Goal: Obtain resource: Obtain resource

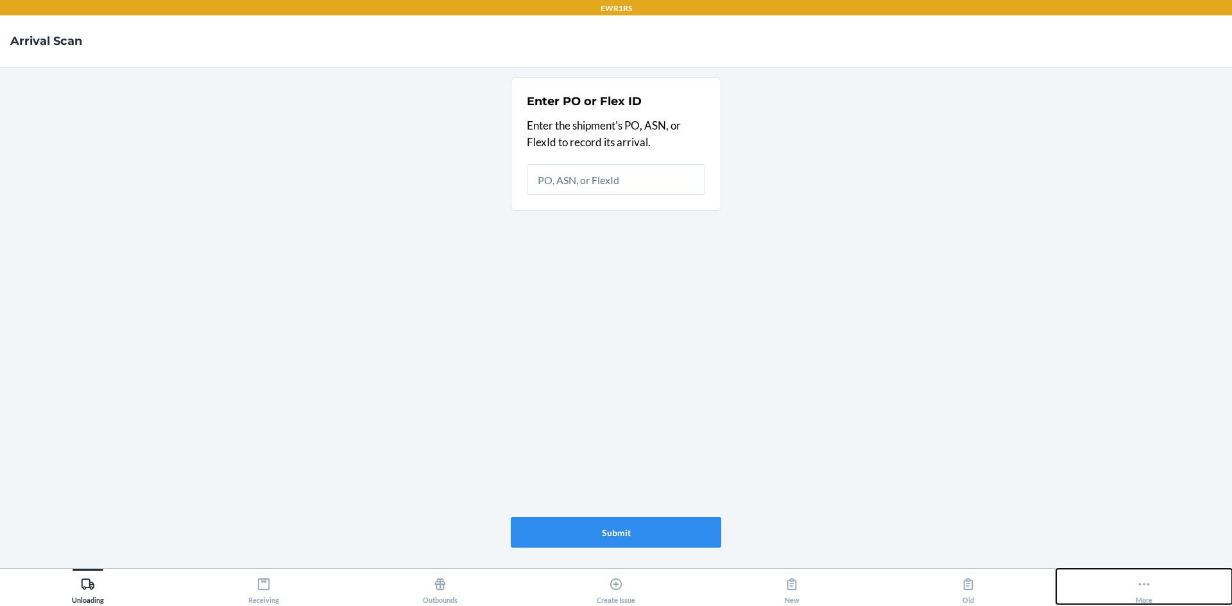
click at [1157, 591] on button "More" at bounding box center [1144, 586] width 176 height 35
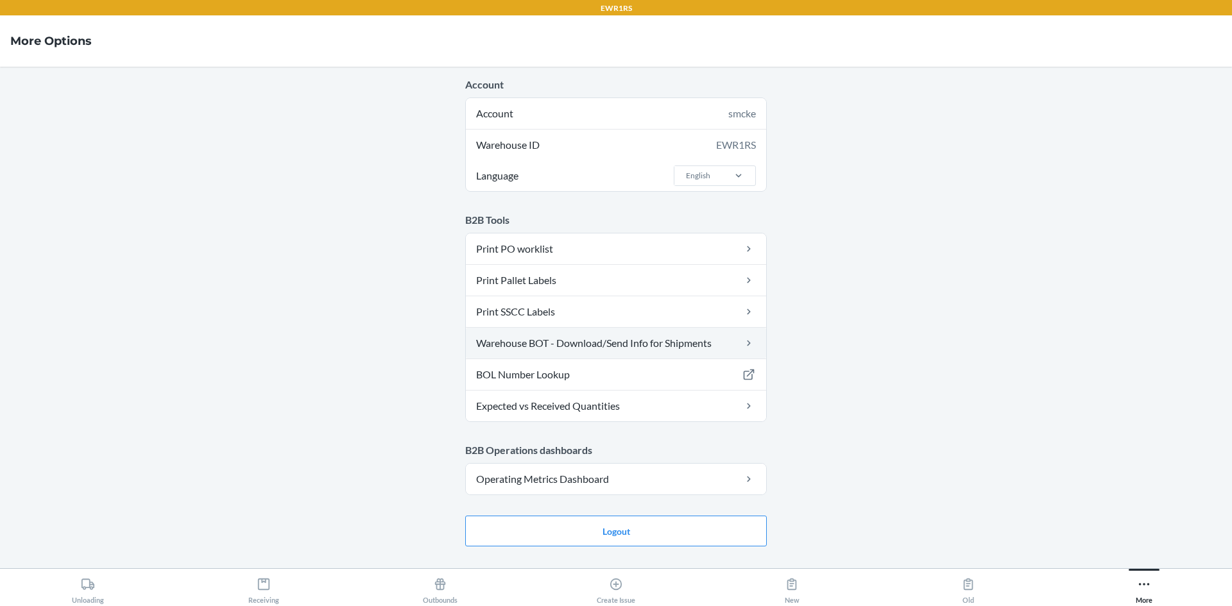
click at [575, 344] on link "Warehouse BOT - Download/Send Info for Shipments" at bounding box center [616, 343] width 300 height 31
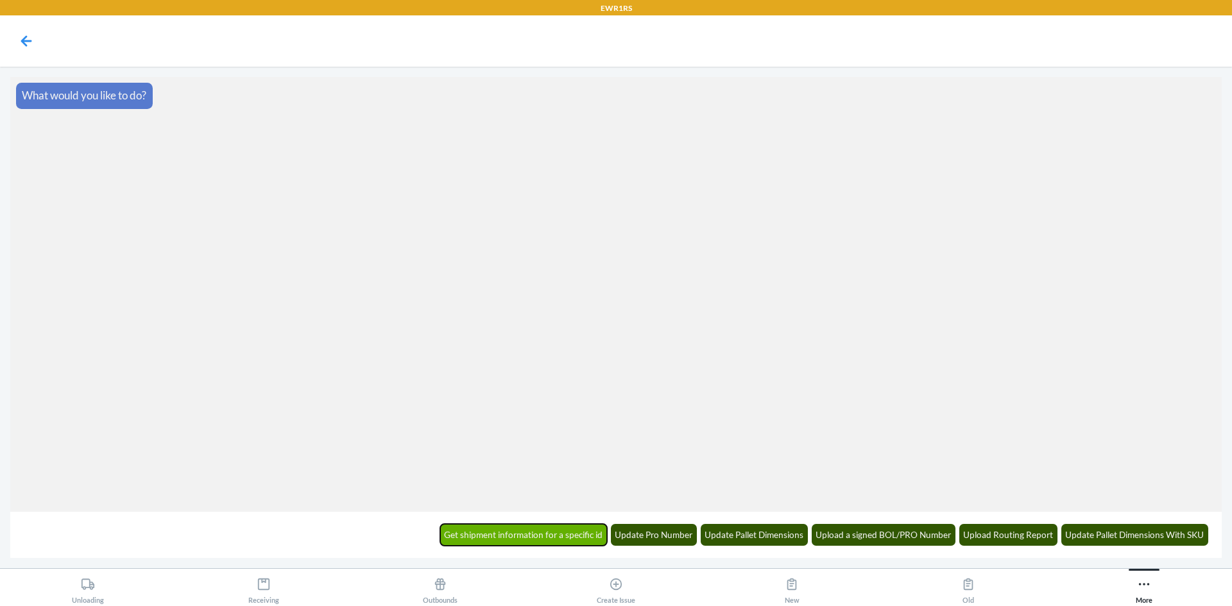
click at [581, 526] on button "Get shipment information for a specific id" at bounding box center [523, 535] width 167 height 22
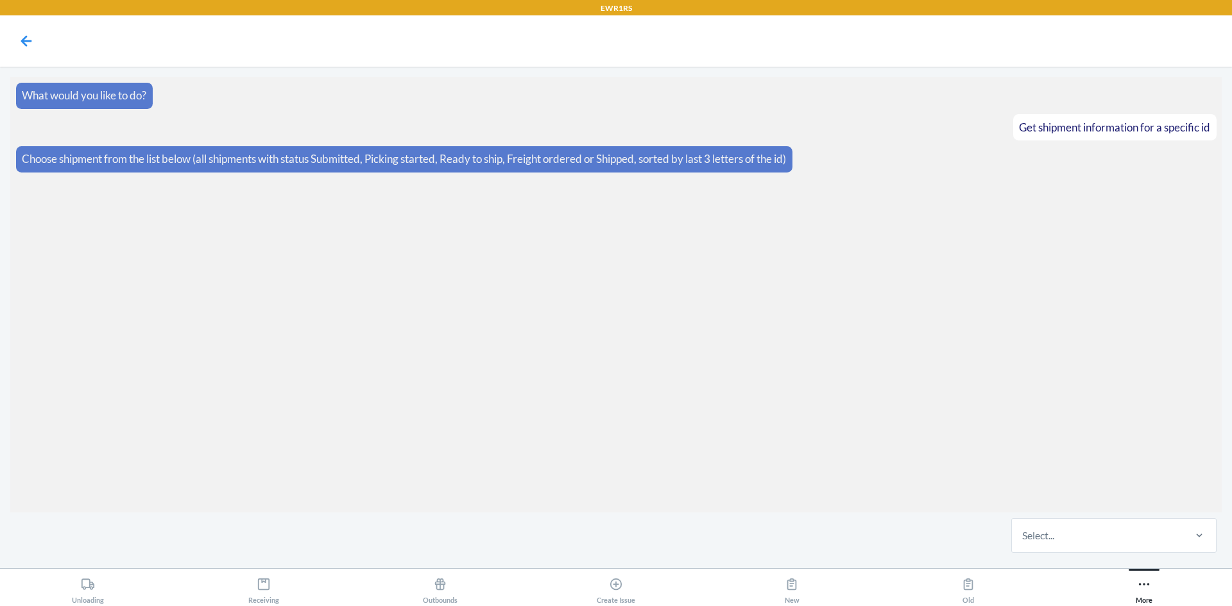
click at [1104, 534] on div "Select..." at bounding box center [1097, 535] width 171 height 33
click at [1023, 534] on input "Select..." at bounding box center [1022, 535] width 1 height 15
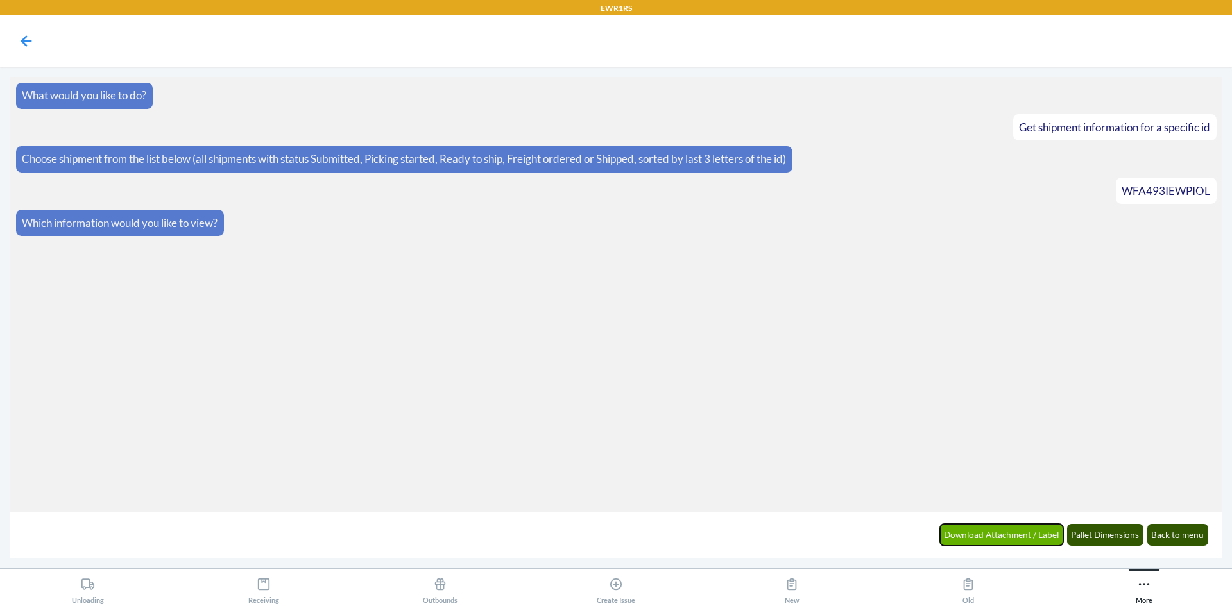
click at [1040, 537] on button "Download Attachment / Label" at bounding box center [1002, 535] width 124 height 22
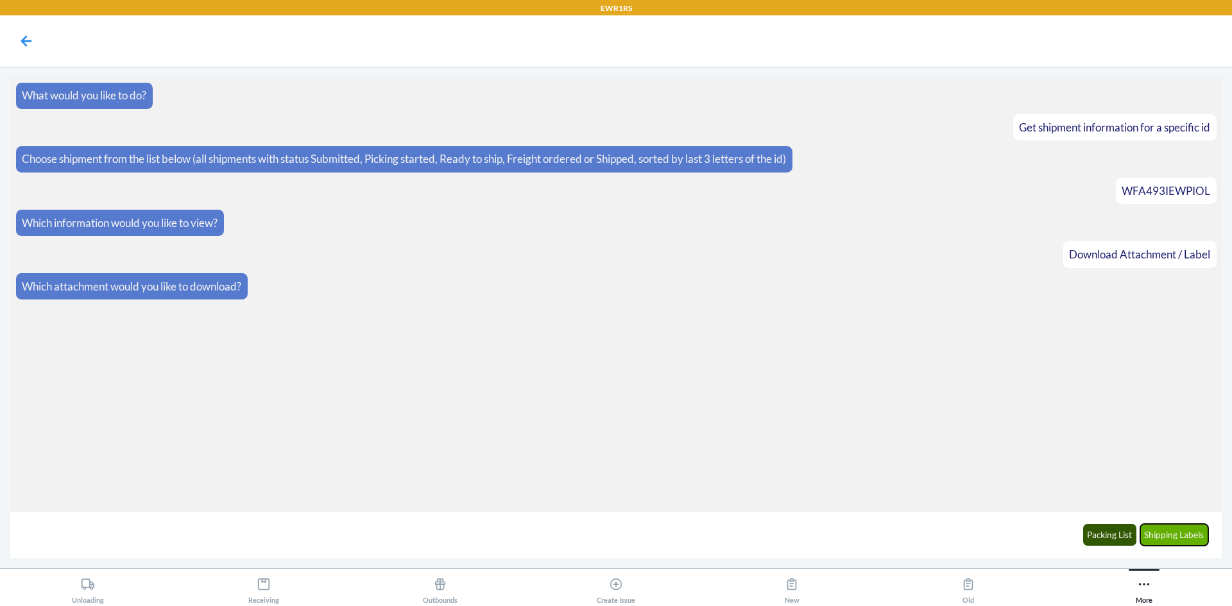
click at [1178, 533] on button "Shipping Labels" at bounding box center [1174, 535] width 69 height 22
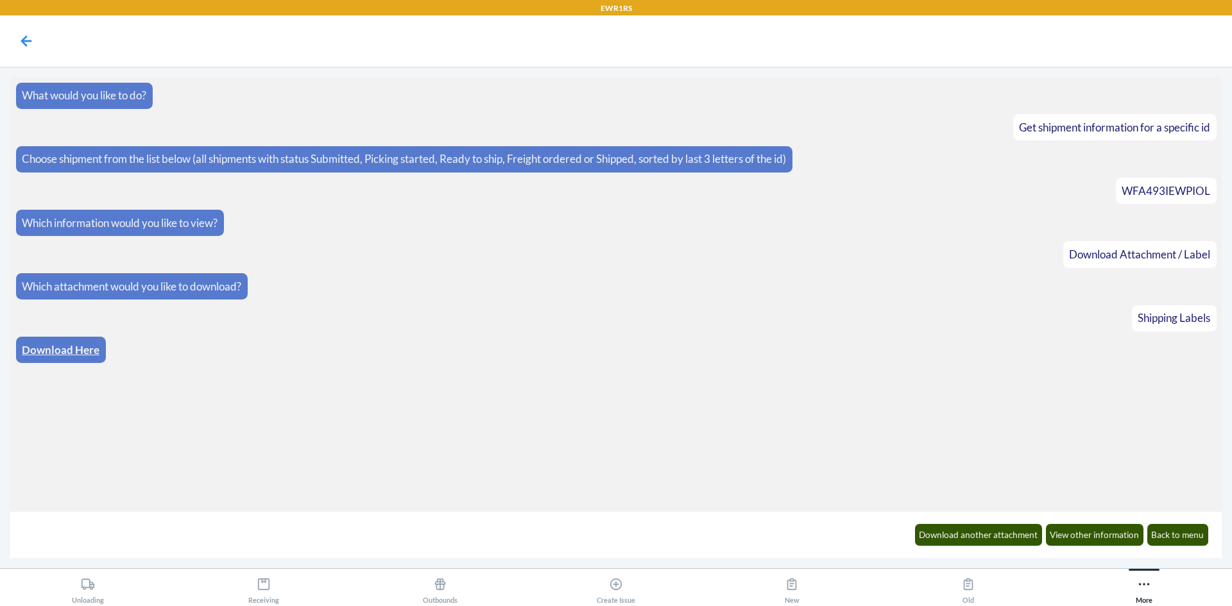
click at [87, 350] on link "Download Here" at bounding box center [61, 349] width 78 height 13
drag, startPoint x: 990, startPoint y: 534, endPoint x: 991, endPoint y: 528, distance: 6.5
click at [991, 528] on button "Download another attachment" at bounding box center [979, 535] width 128 height 22
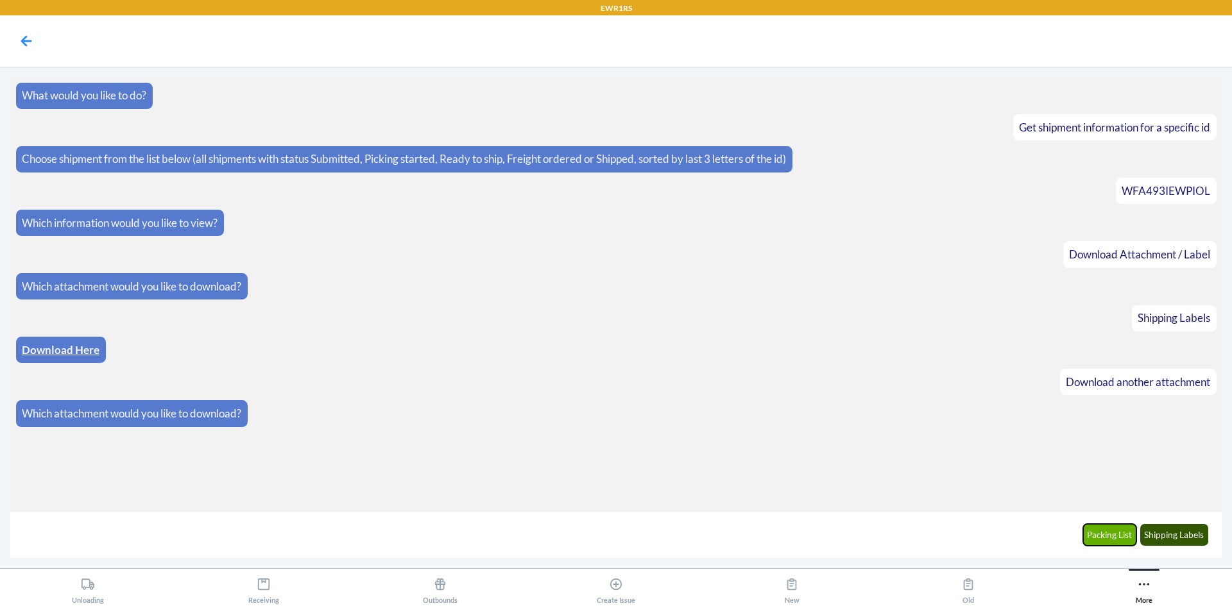
click at [1121, 533] on button "Packing List" at bounding box center [1110, 535] width 54 height 22
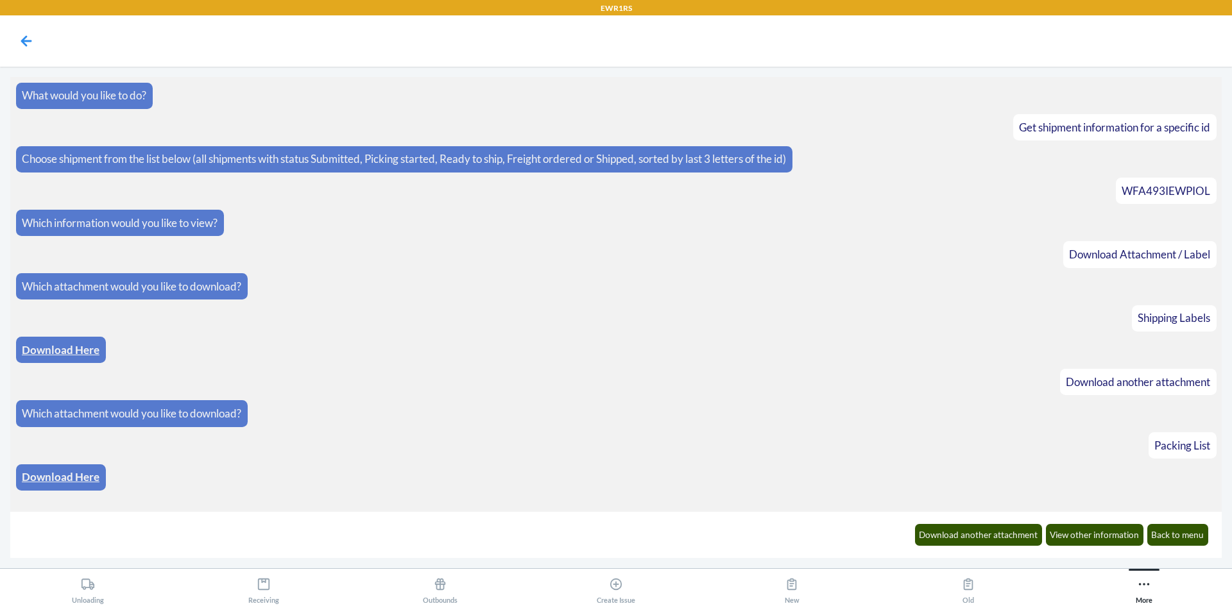
click at [82, 477] on link "Download Here" at bounding box center [61, 476] width 78 height 13
click at [1180, 536] on button "Back to menu" at bounding box center [1178, 535] width 62 height 22
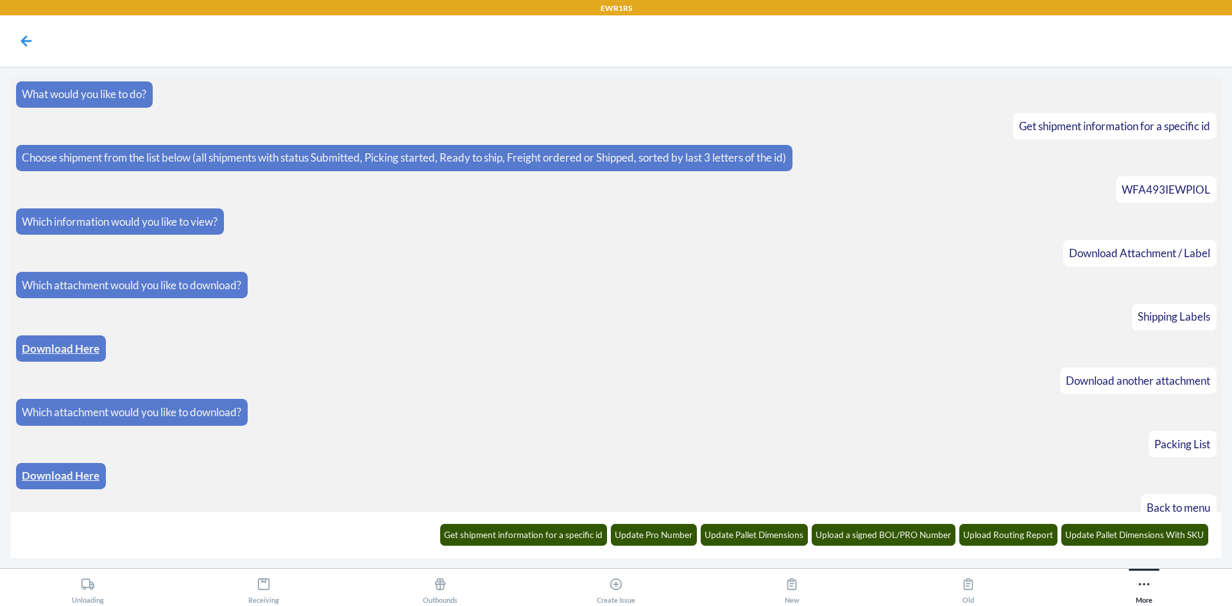
scroll to position [47, 0]
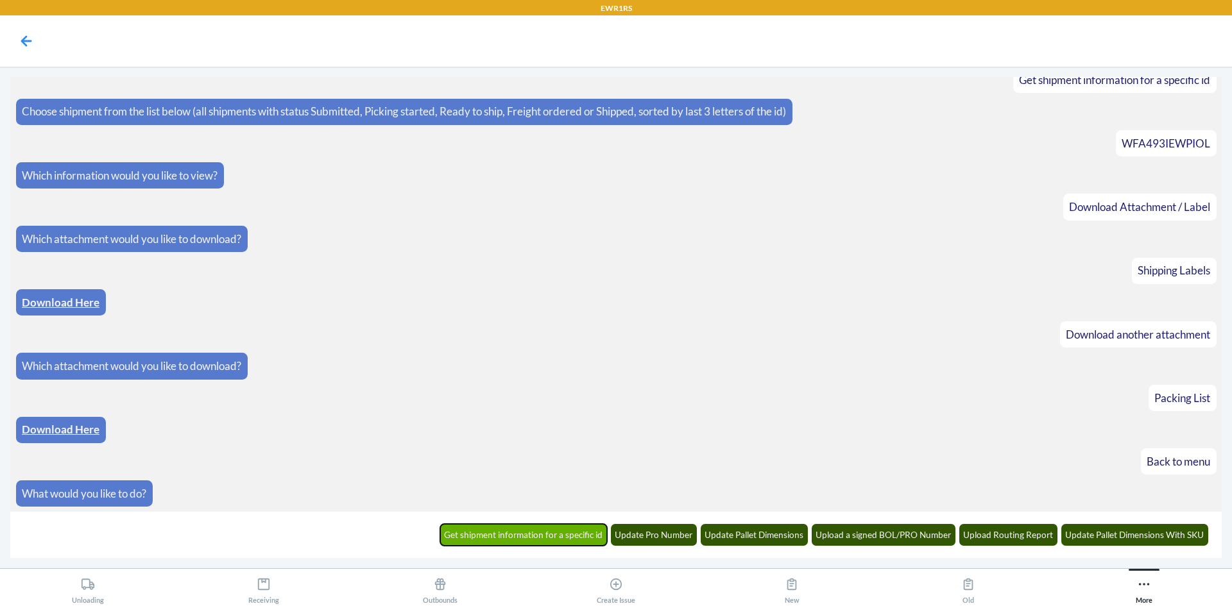
click at [543, 530] on button "Get shipment information for a specific id" at bounding box center [523, 535] width 167 height 22
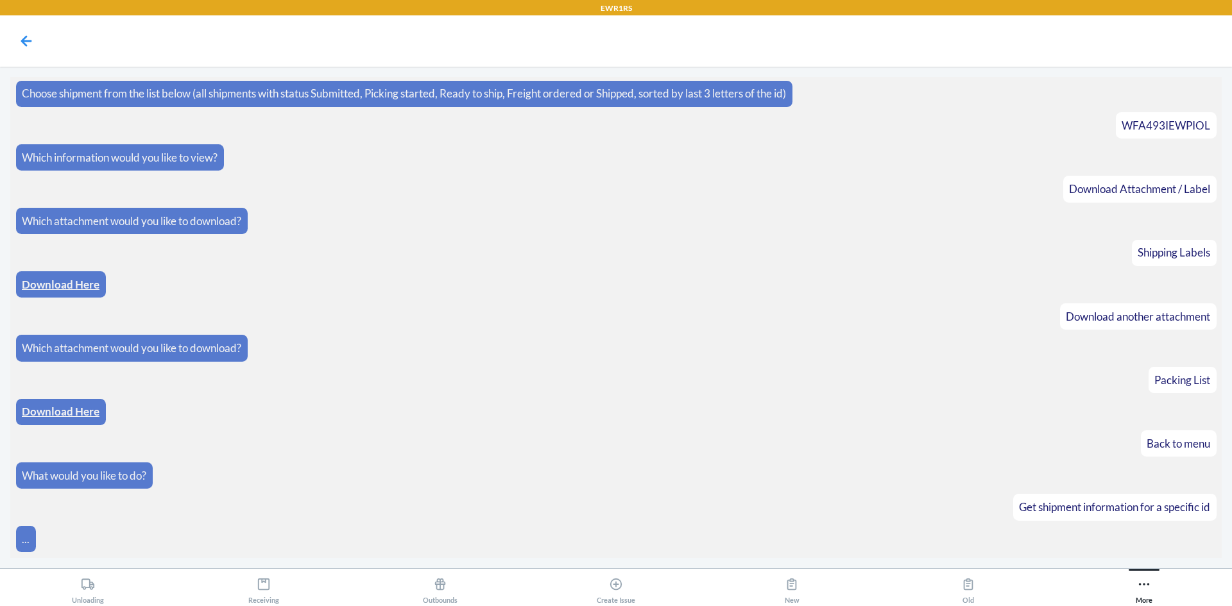
scroll to position [111, 0]
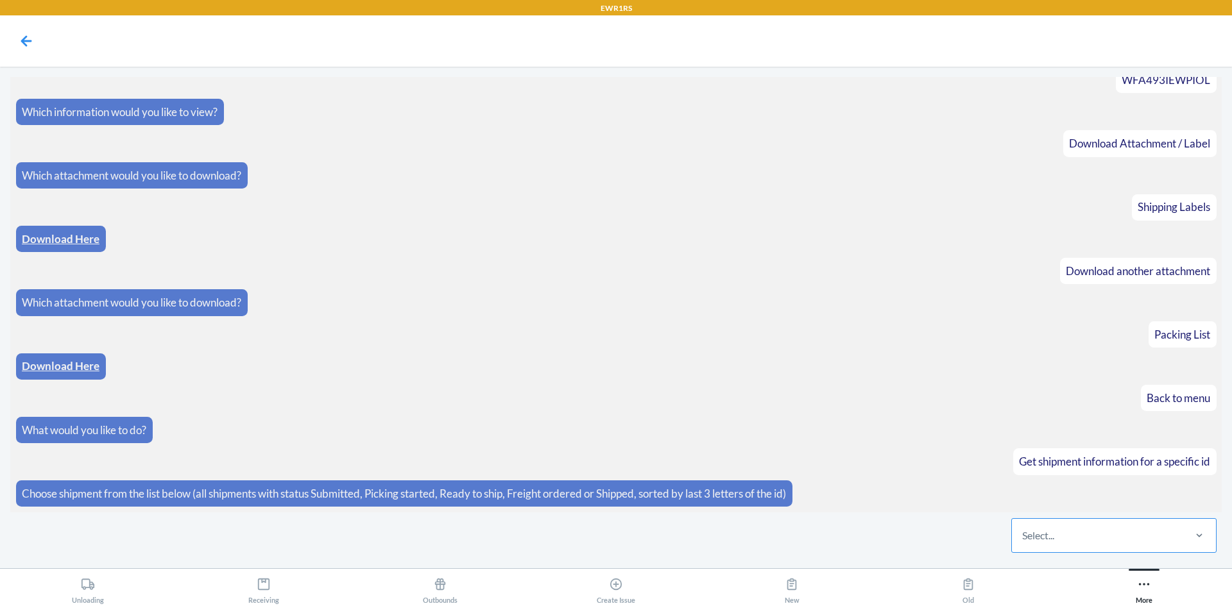
click at [1149, 544] on div "Select..." at bounding box center [1097, 535] width 171 height 33
click at [1023, 543] on input "Select..." at bounding box center [1022, 535] width 1 height 15
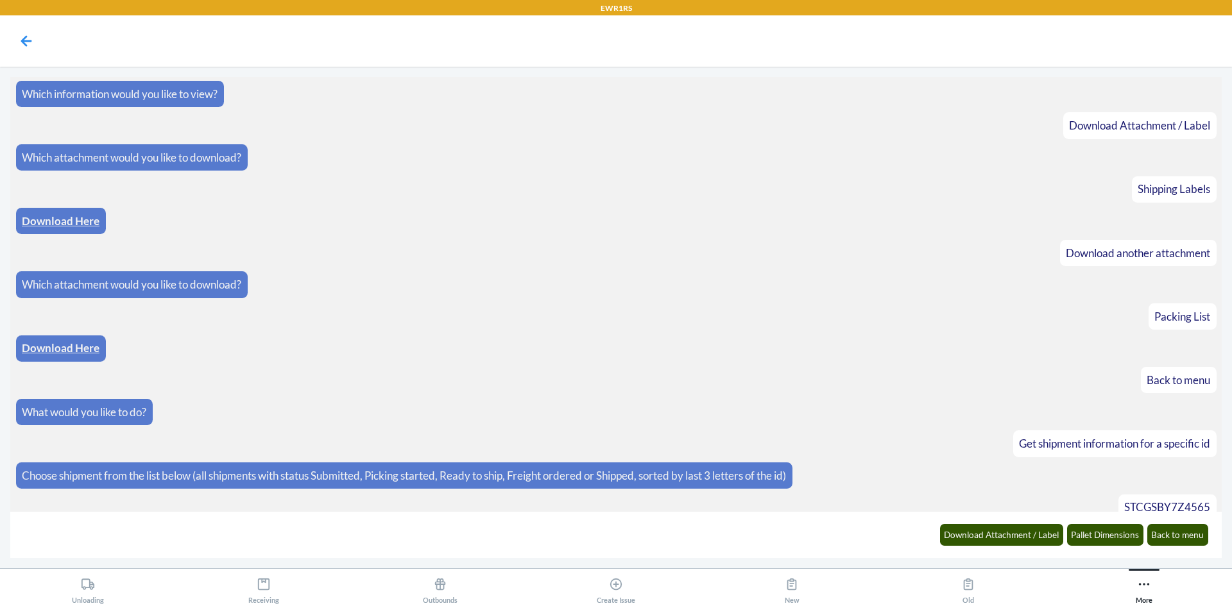
scroll to position [175, 0]
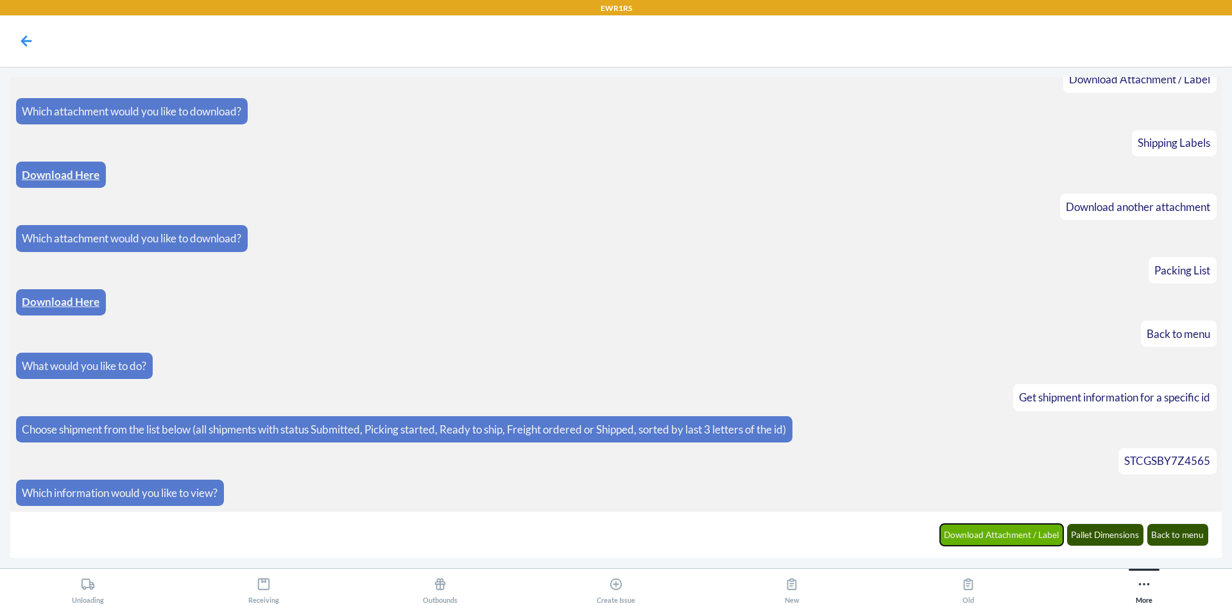
click at [1017, 536] on button "Download Attachment / Label" at bounding box center [1002, 535] width 124 height 22
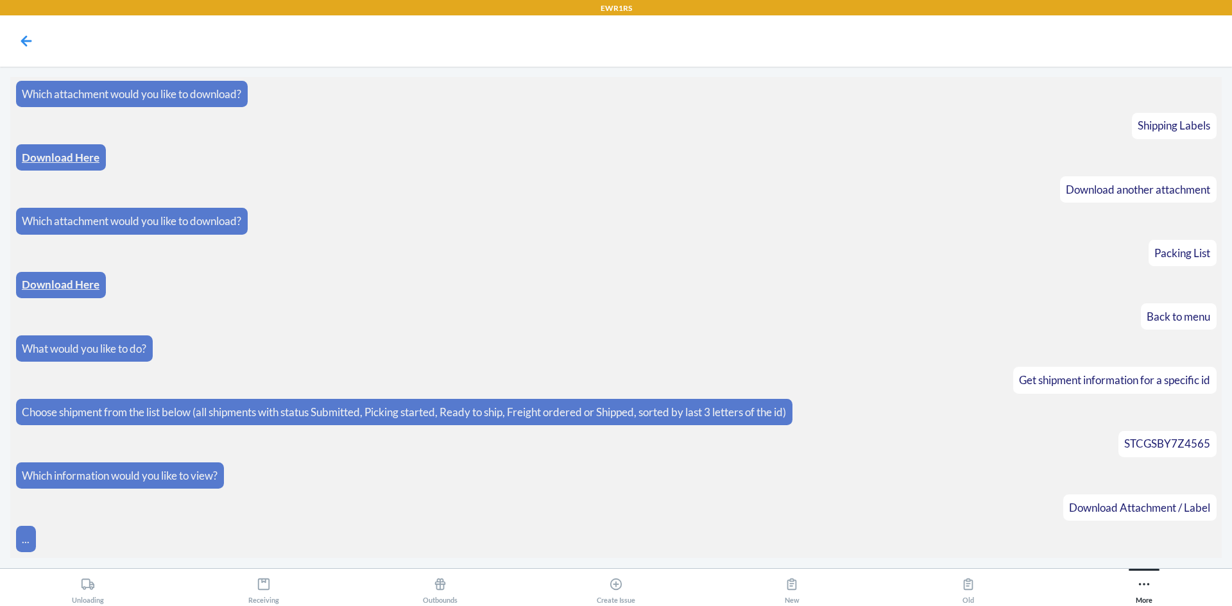
scroll to position [239, 0]
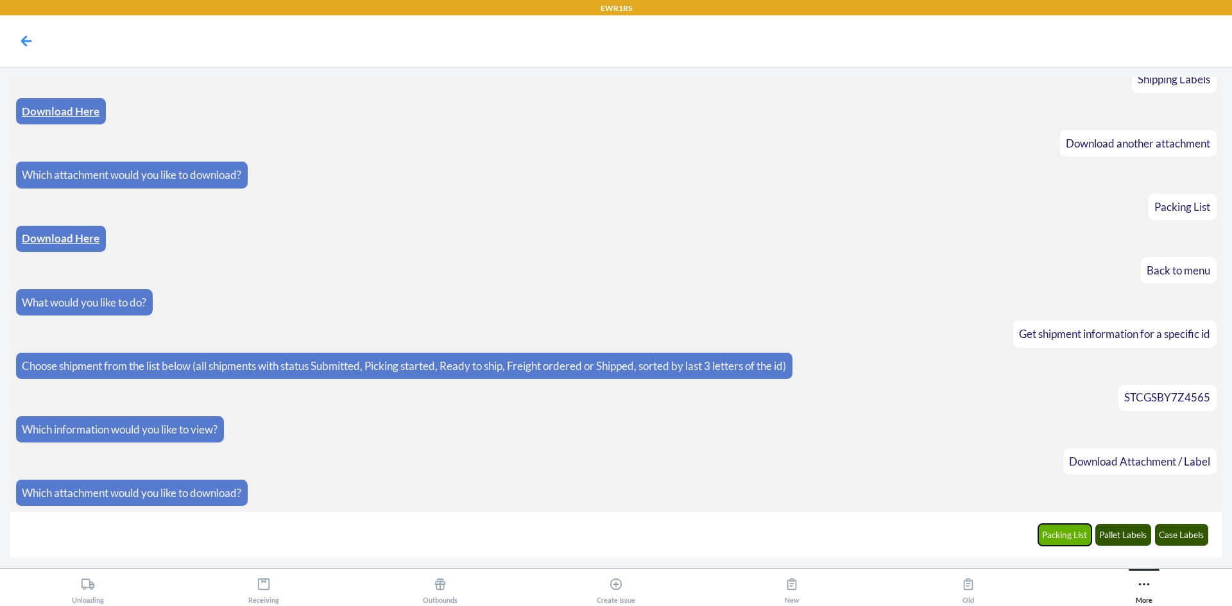
click at [1060, 539] on button "Packing List" at bounding box center [1065, 535] width 54 height 22
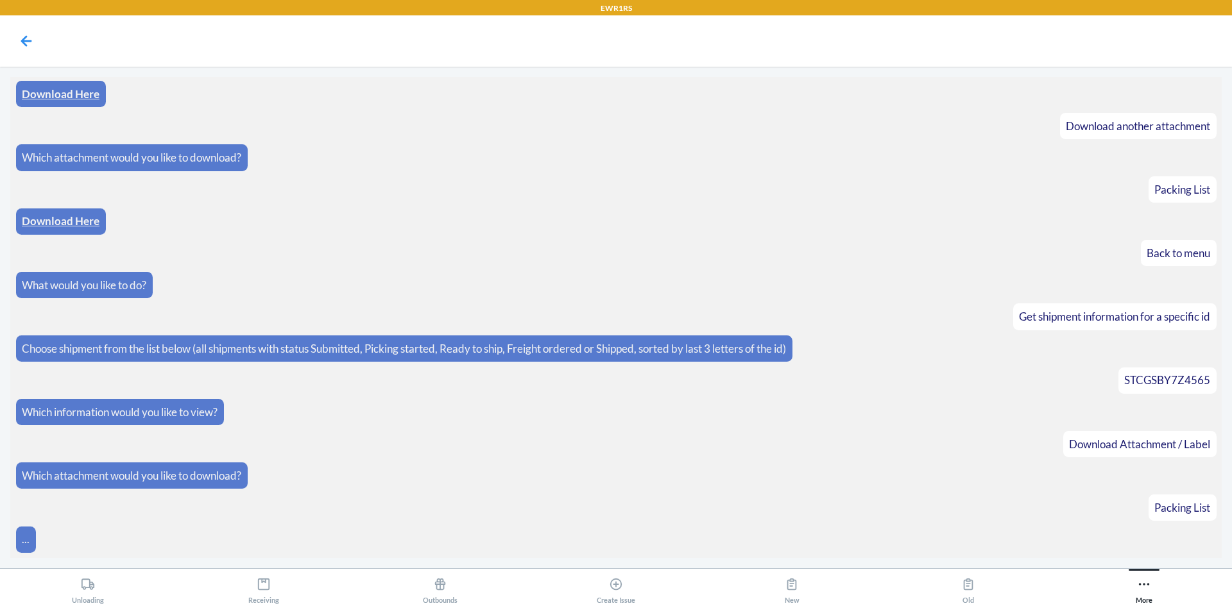
scroll to position [302, 0]
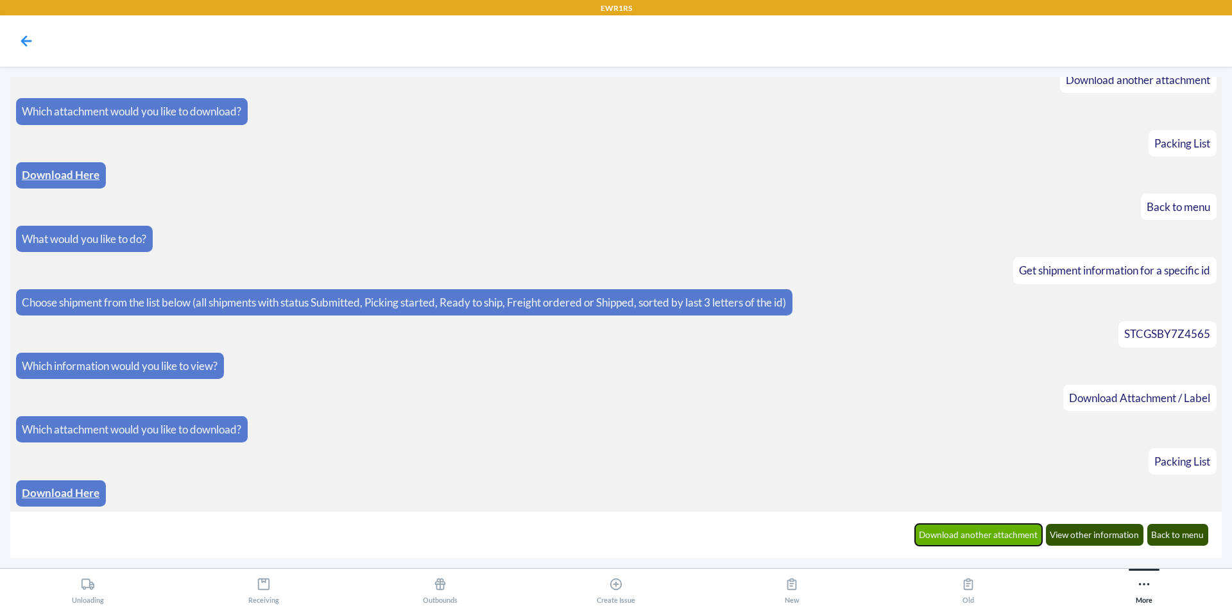
click at [994, 536] on button "Download another attachment" at bounding box center [979, 535] width 128 height 22
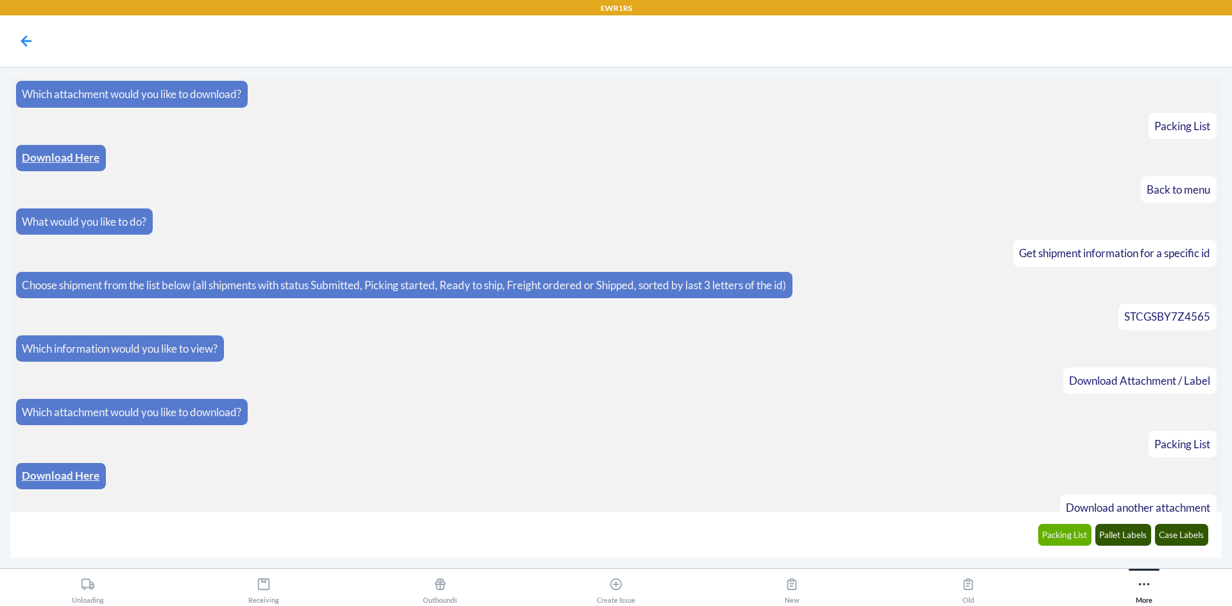
scroll to position [366, 0]
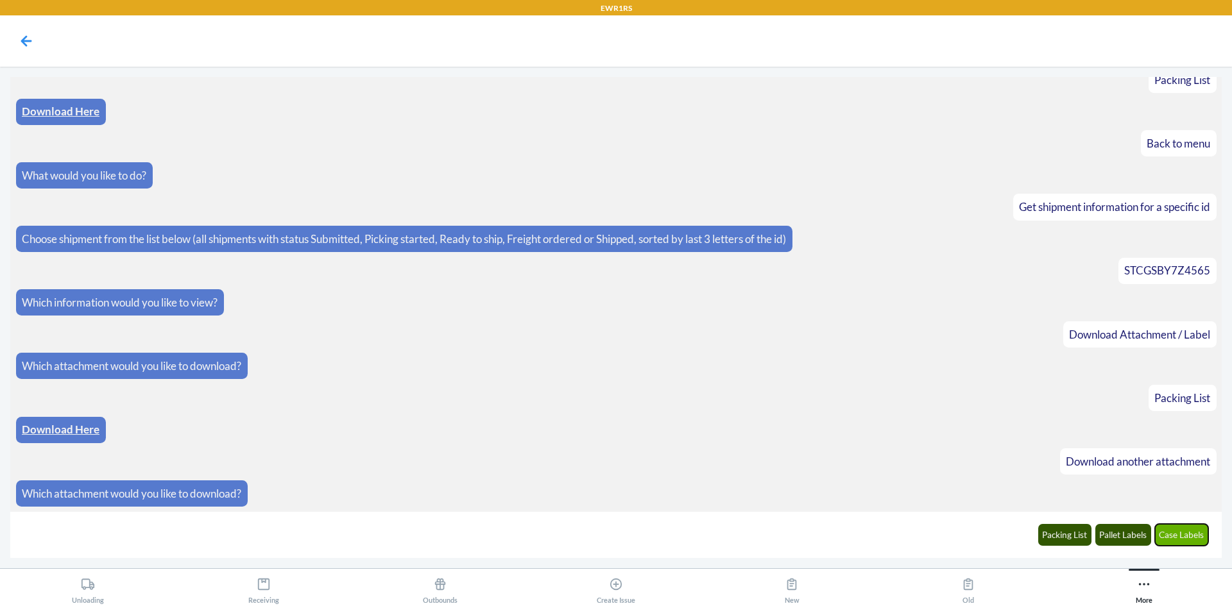
click at [1165, 536] on button "Case Labels" at bounding box center [1182, 535] width 54 height 22
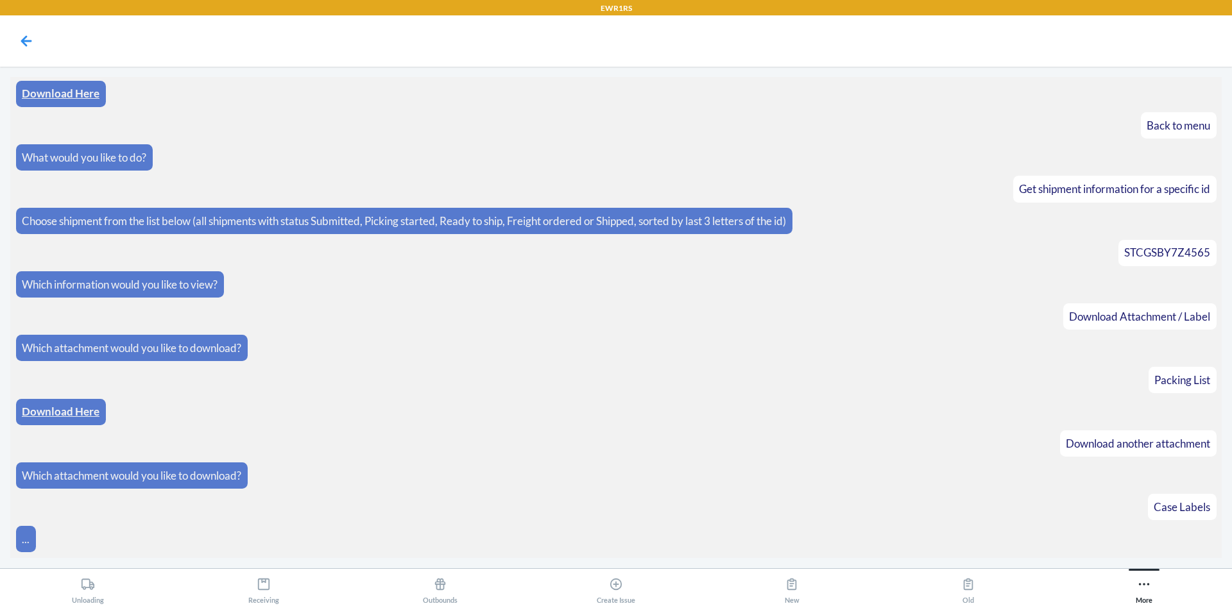
scroll to position [430, 0]
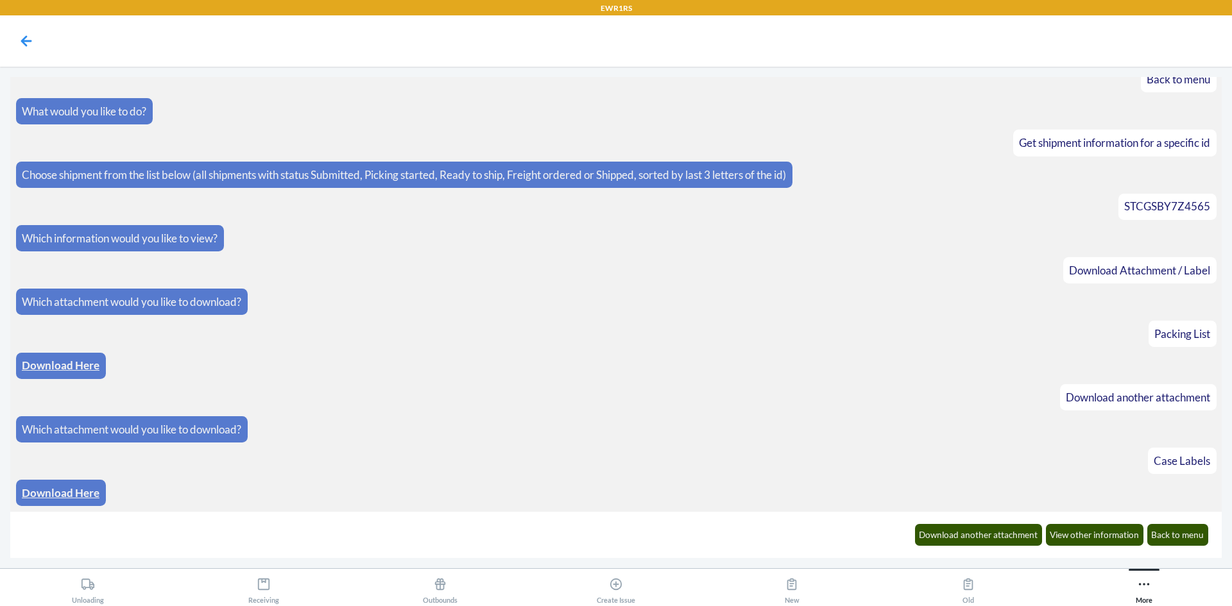
click at [80, 495] on link "Download Here" at bounding box center [61, 492] width 78 height 13
click at [1196, 530] on button "Back to menu" at bounding box center [1178, 535] width 62 height 22
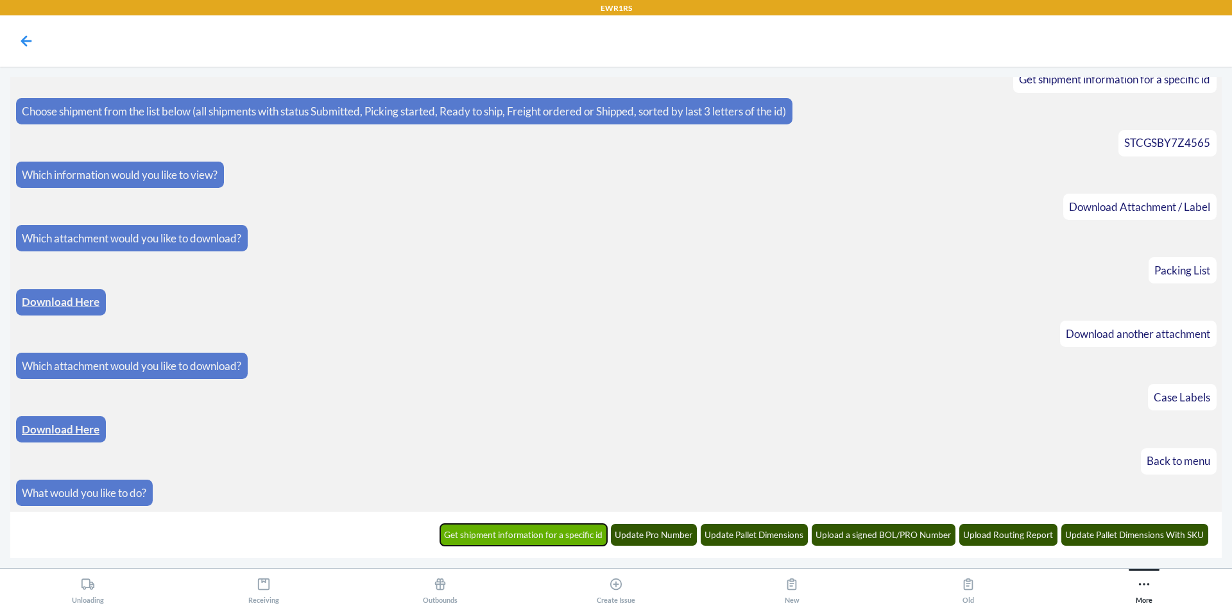
click at [488, 530] on button "Get shipment information for a specific id" at bounding box center [523, 535] width 167 height 22
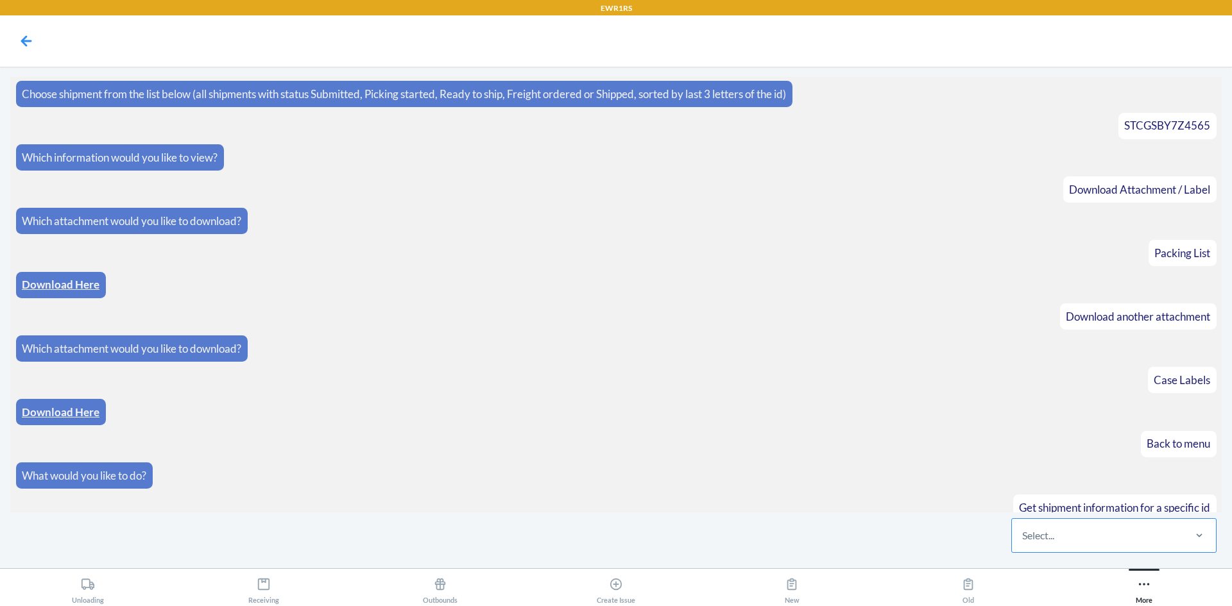
scroll to position [556, 0]
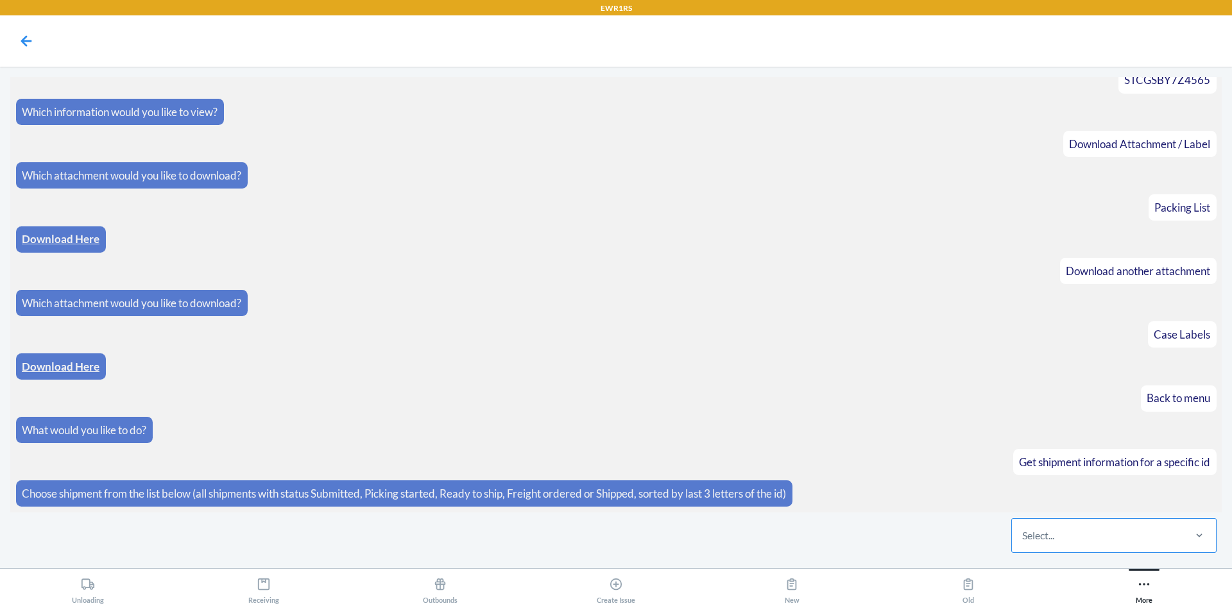
click at [1074, 536] on div "Select..." at bounding box center [1097, 535] width 171 height 33
click at [1023, 536] on input "Select..." at bounding box center [1022, 535] width 1 height 15
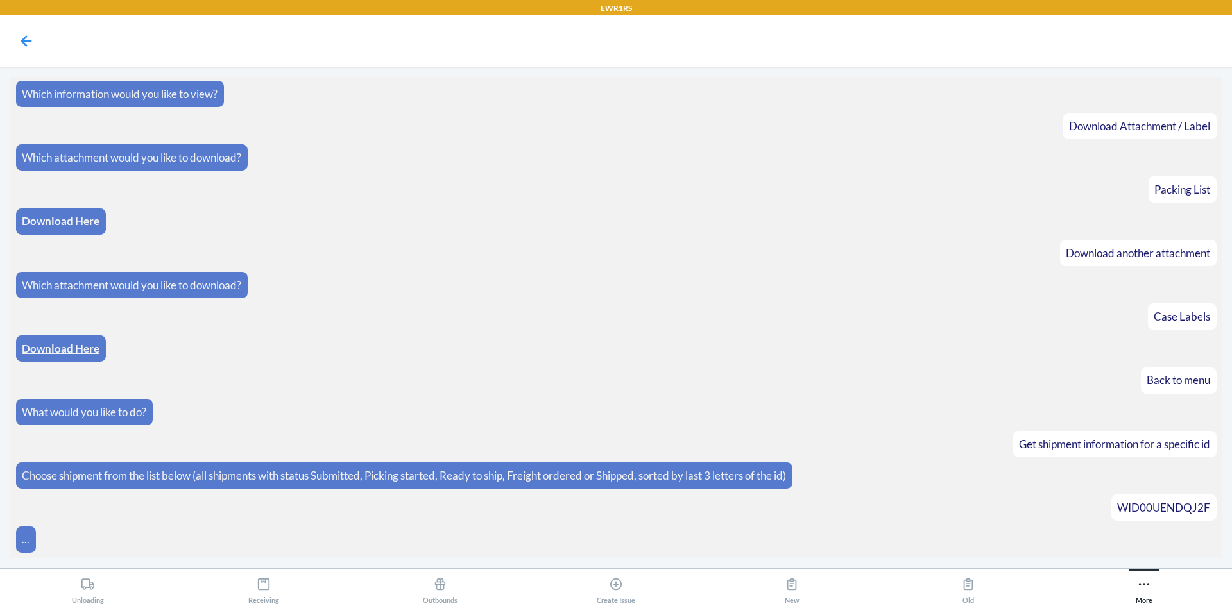
scroll to position [620, 0]
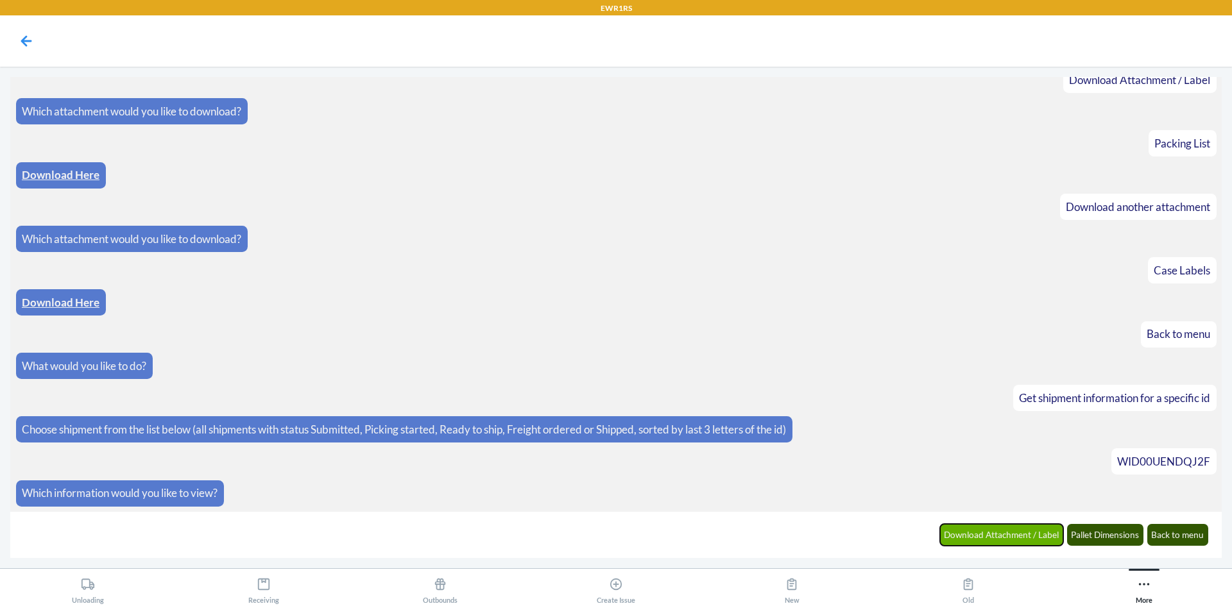
click at [1012, 539] on button "Download Attachment / Label" at bounding box center [1002, 535] width 124 height 22
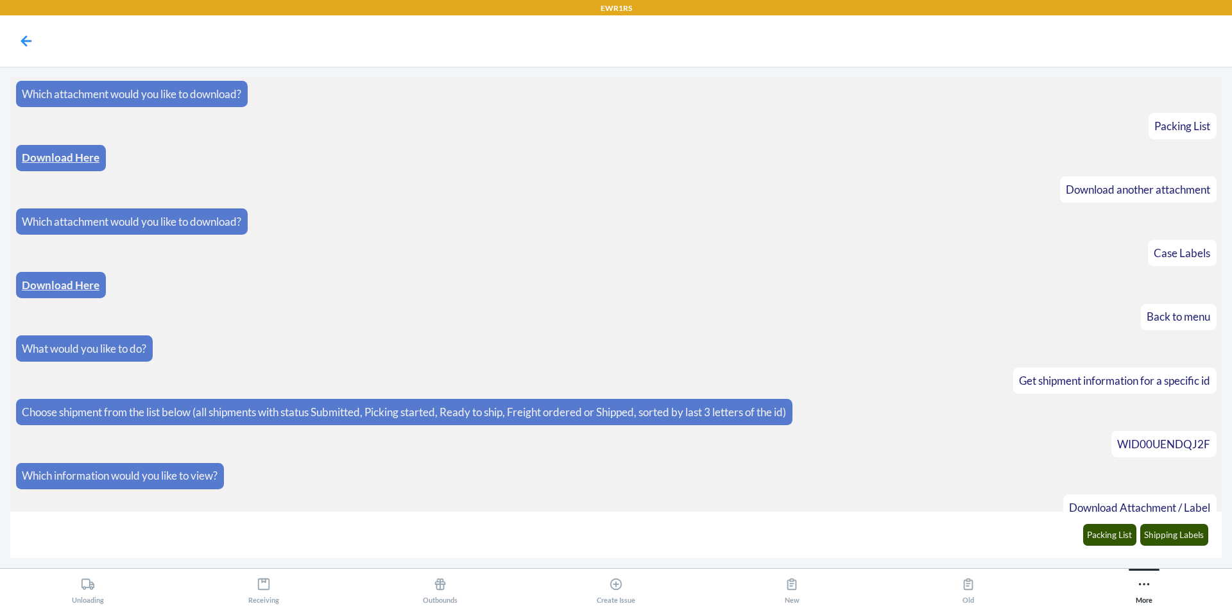
scroll to position [684, 0]
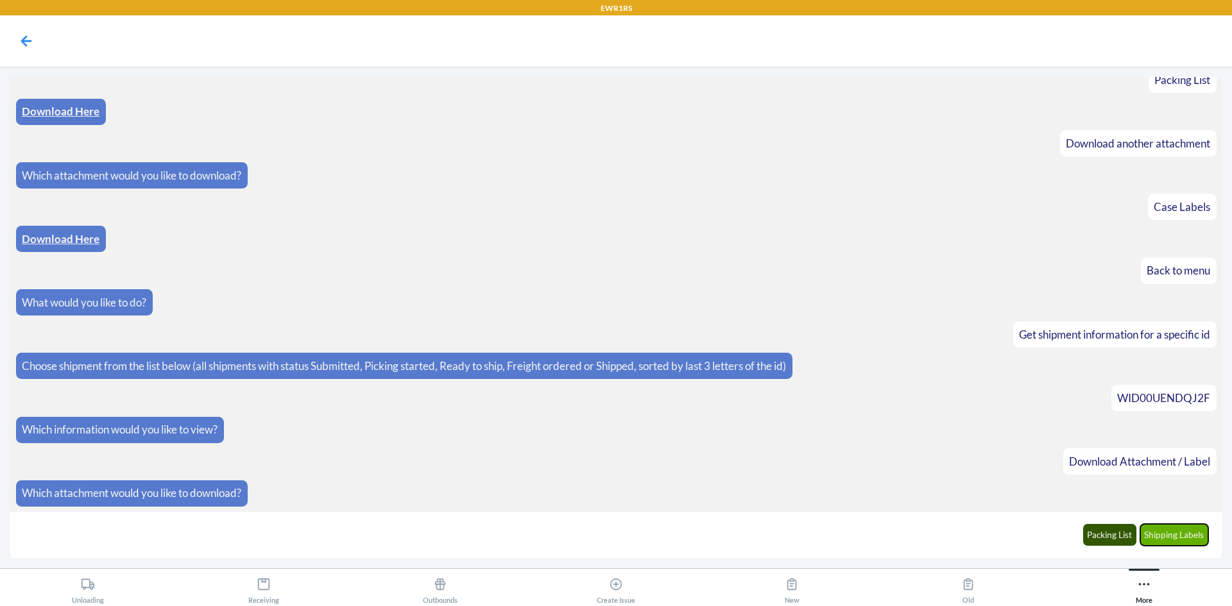
click at [1172, 534] on button "Shipping Labels" at bounding box center [1174, 535] width 69 height 22
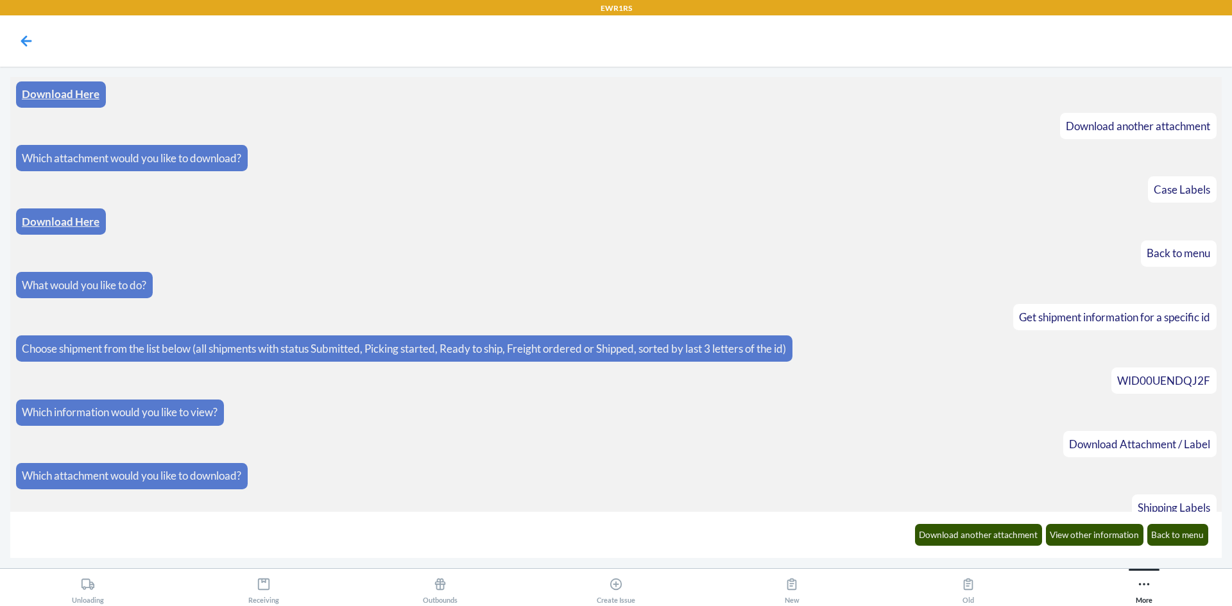
scroll to position [747, 0]
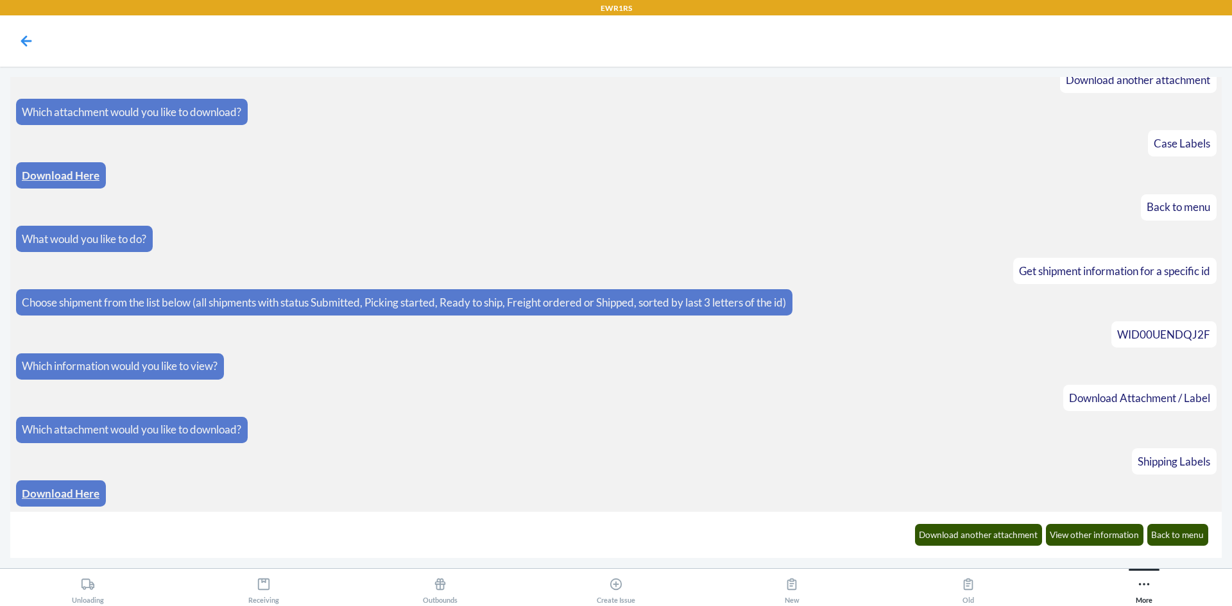
click at [73, 495] on link "Download Here" at bounding box center [61, 493] width 78 height 13
click at [72, 491] on link "Download Here" at bounding box center [61, 493] width 78 height 13
click at [1001, 538] on button "Download another attachment" at bounding box center [979, 535] width 128 height 22
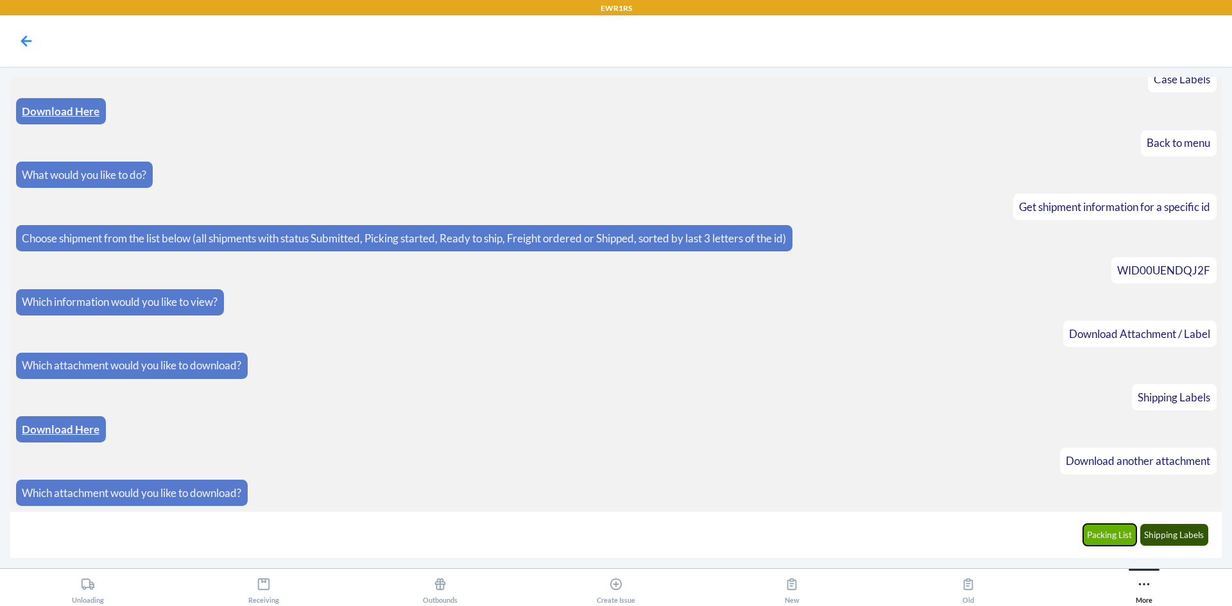
click at [1132, 542] on button "Packing List" at bounding box center [1110, 535] width 54 height 22
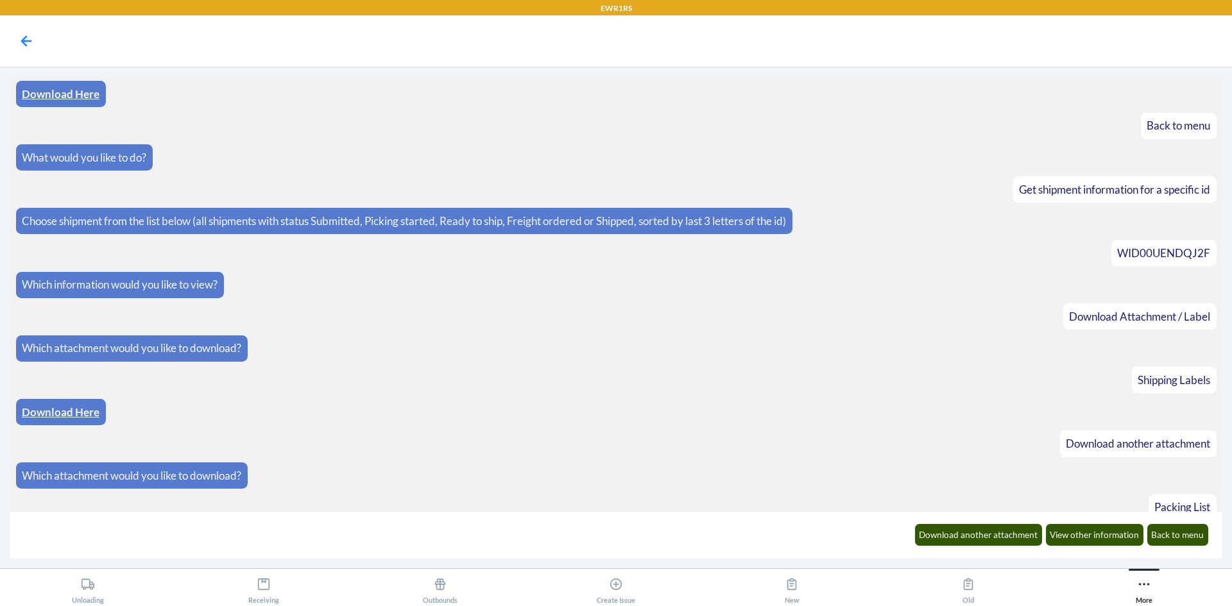
scroll to position [875, 0]
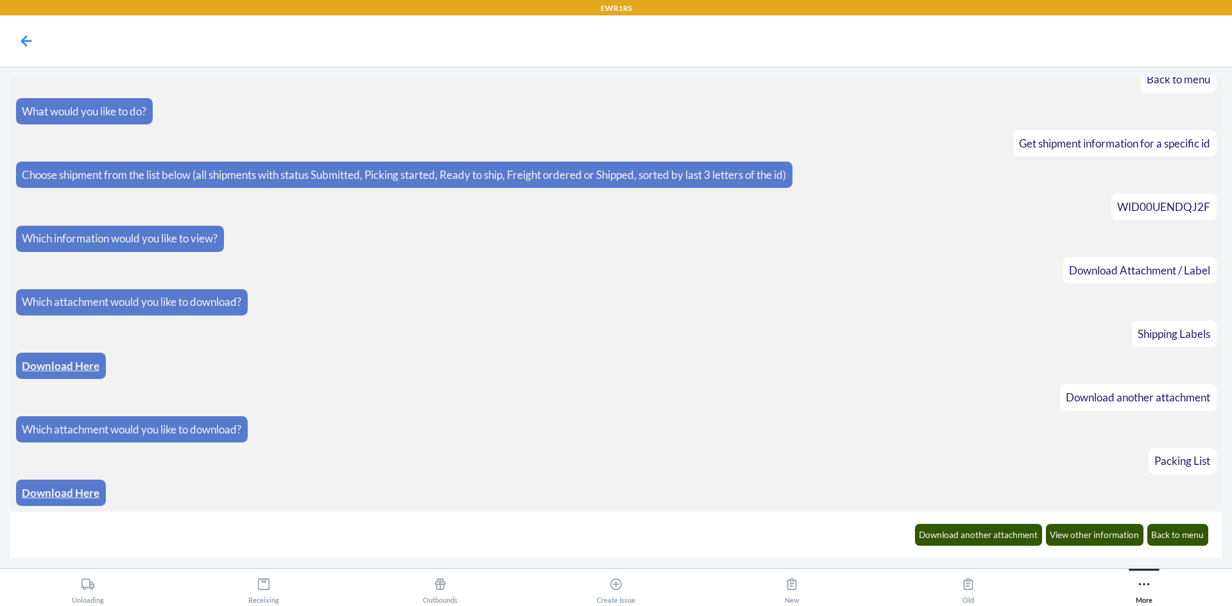
click at [47, 490] on link "Download Here" at bounding box center [61, 492] width 78 height 13
click at [1175, 529] on button "Back to menu" at bounding box center [1178, 535] width 62 height 22
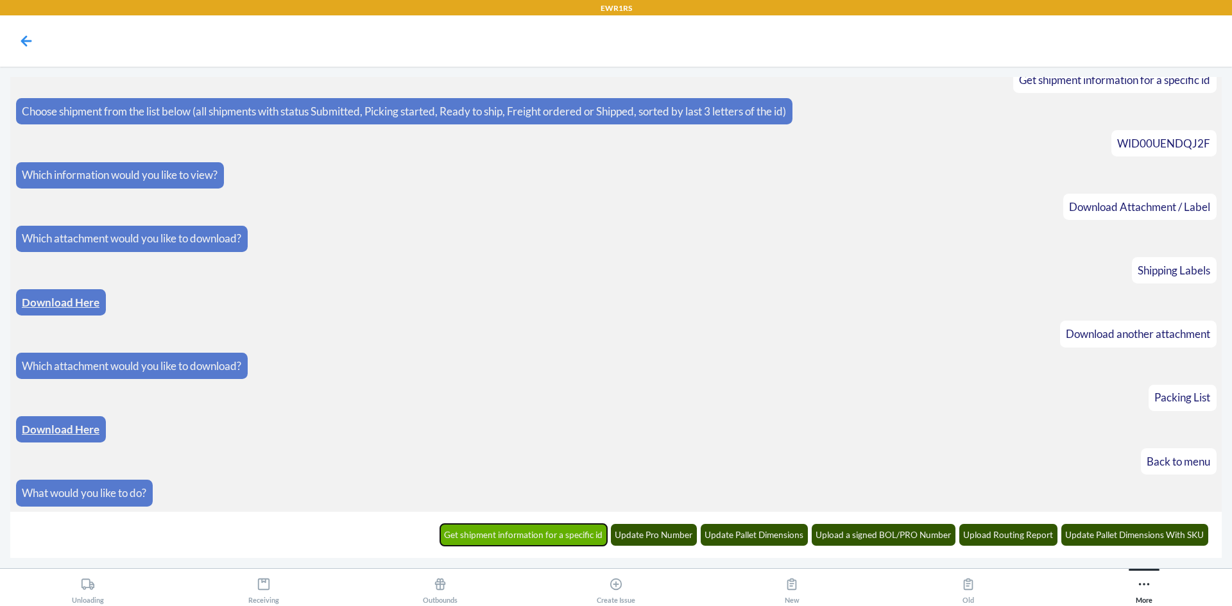
click at [590, 528] on button "Get shipment information for a specific id" at bounding box center [523, 535] width 167 height 22
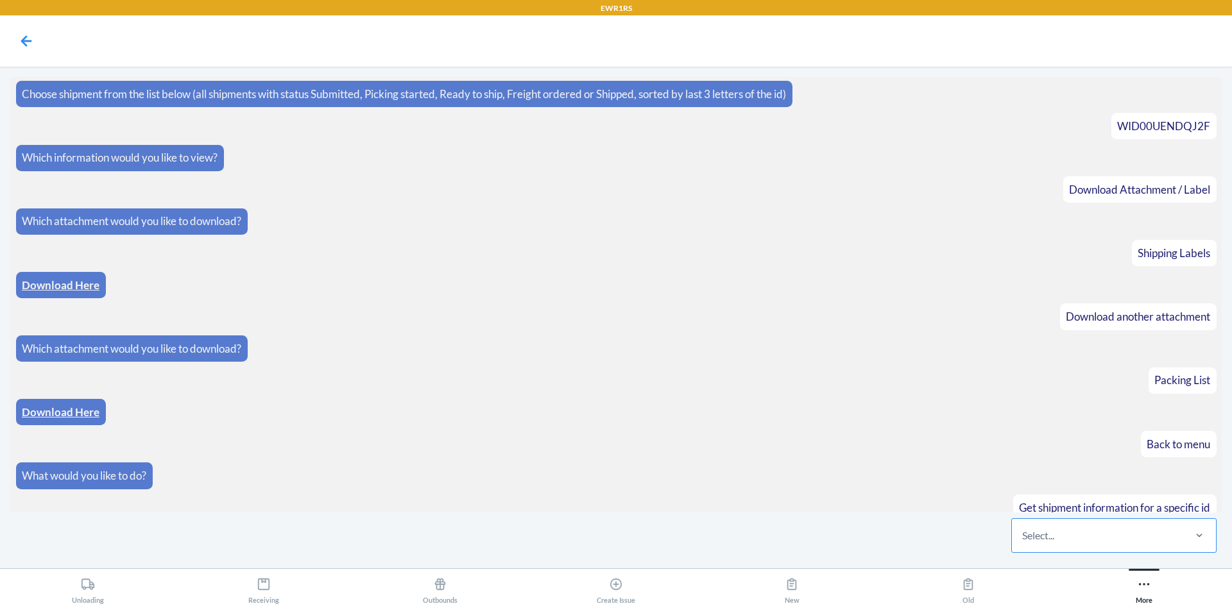
scroll to position [1001, 0]
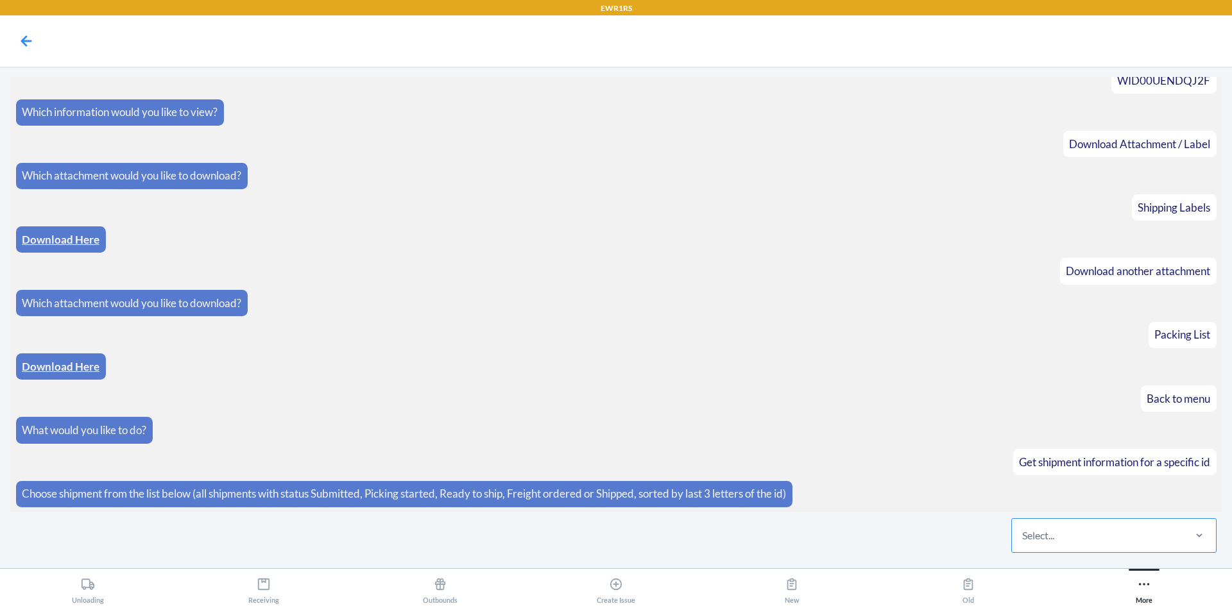
click at [1116, 529] on div "Select..." at bounding box center [1097, 535] width 171 height 33
click at [1023, 529] on input "Select..." at bounding box center [1022, 535] width 1 height 15
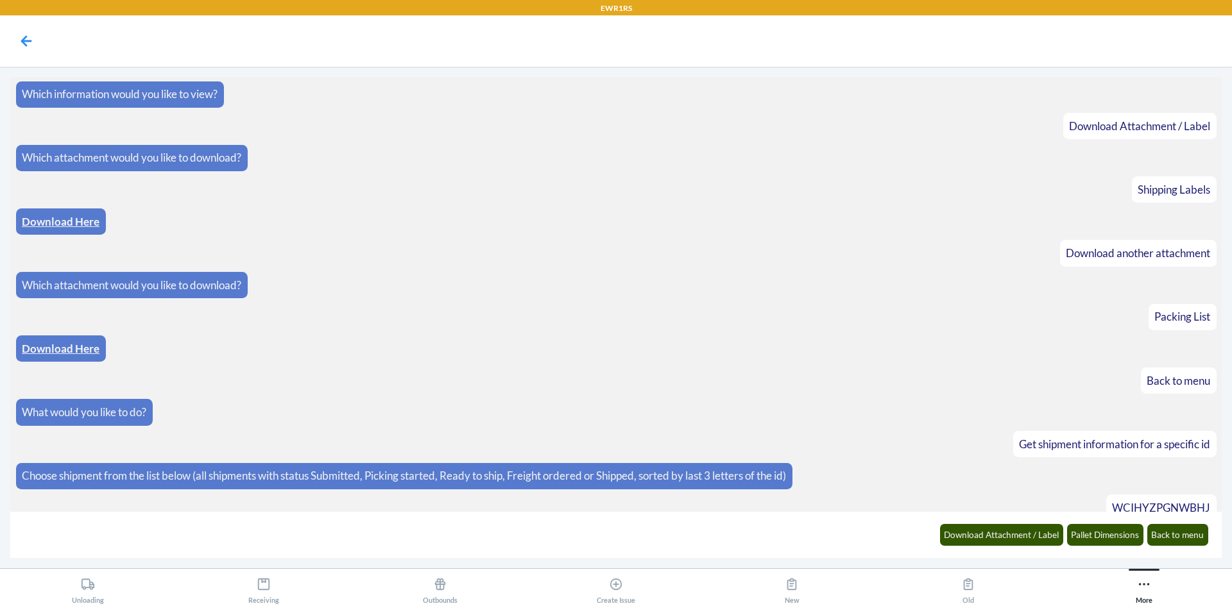
scroll to position [1065, 0]
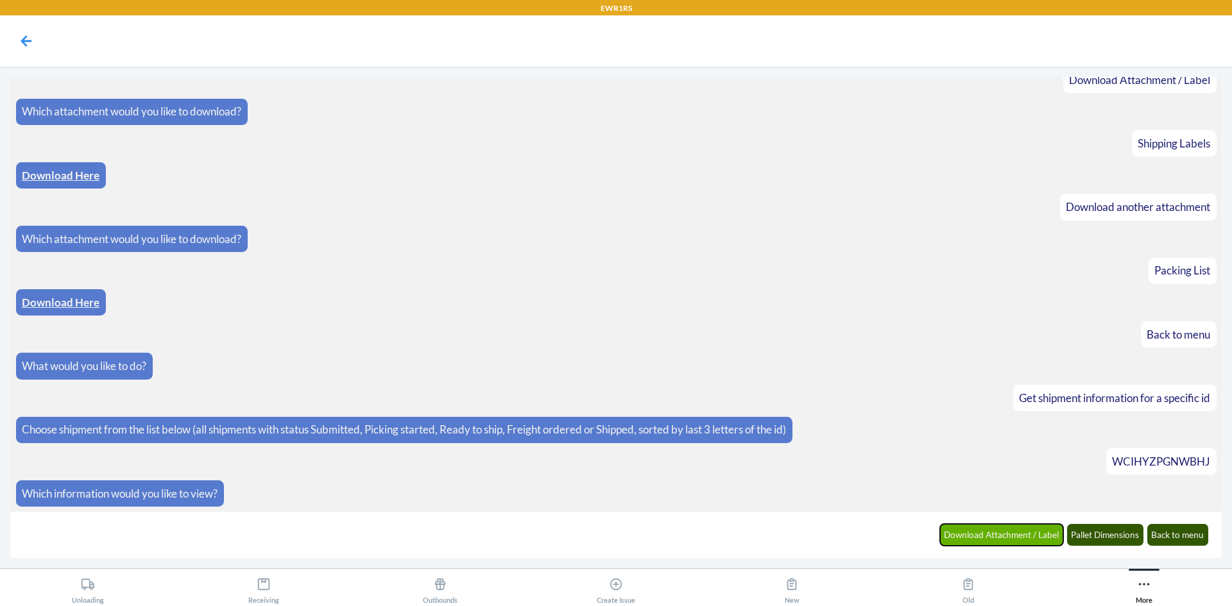
click at [1021, 537] on button "Download Attachment / Label" at bounding box center [1002, 535] width 124 height 22
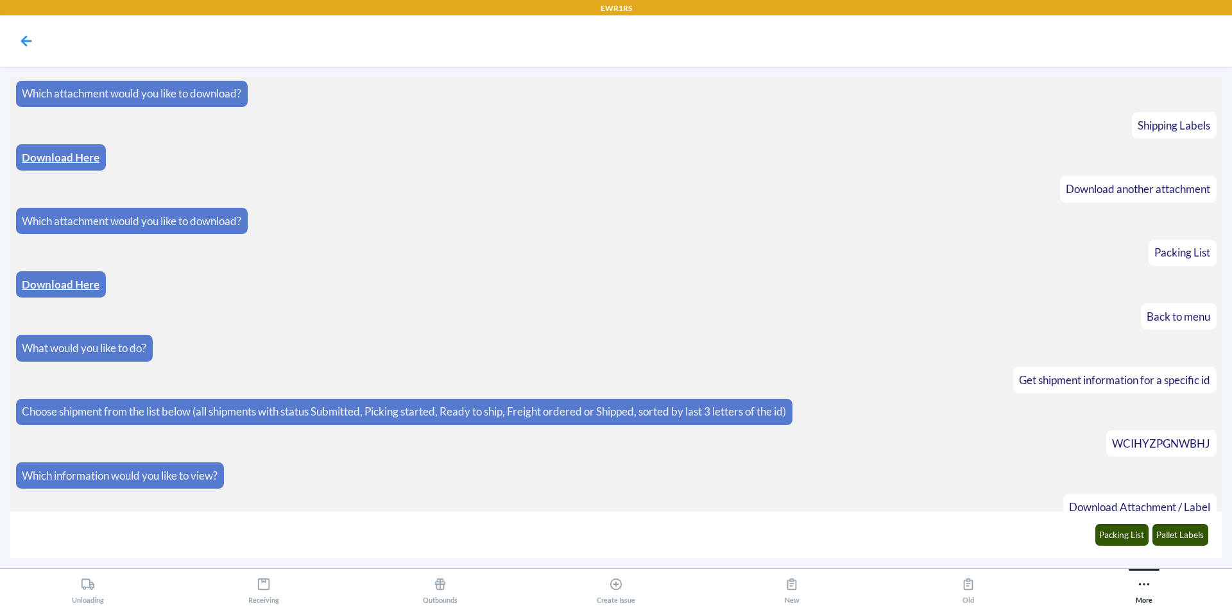
scroll to position [1130, 0]
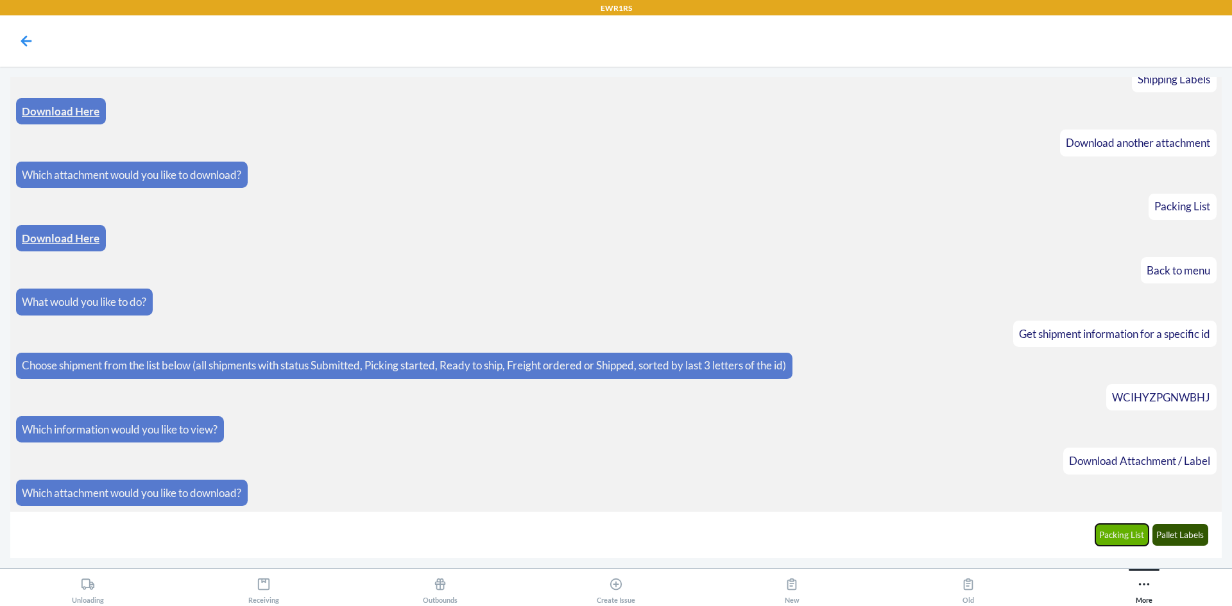
click at [1144, 538] on button "Packing List" at bounding box center [1122, 535] width 54 height 22
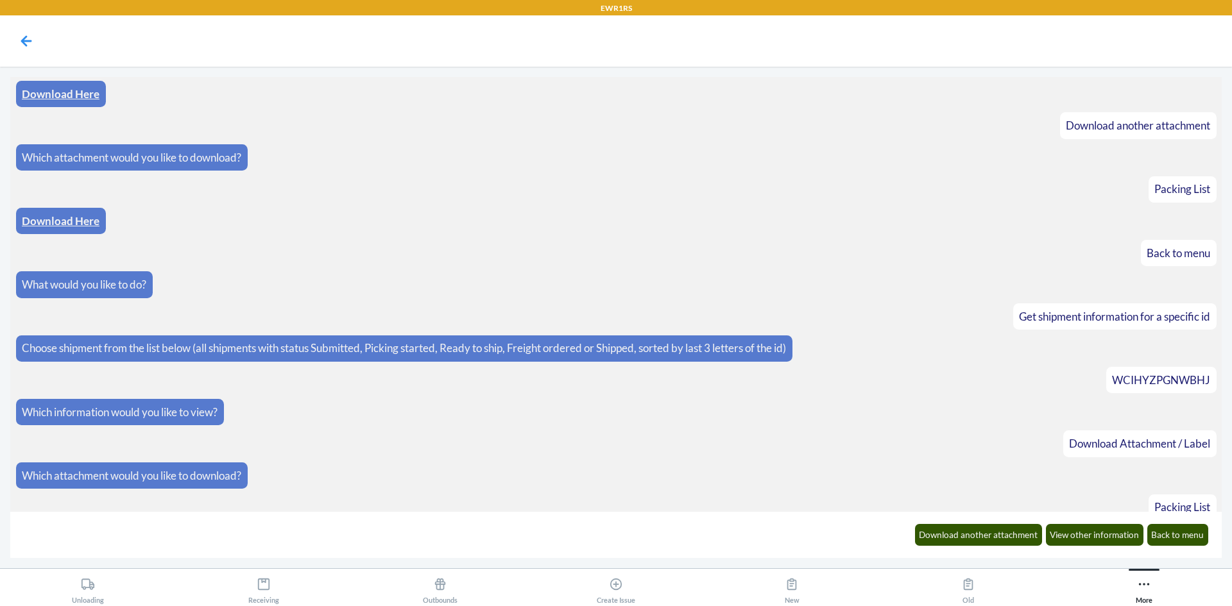
scroll to position [1193, 0]
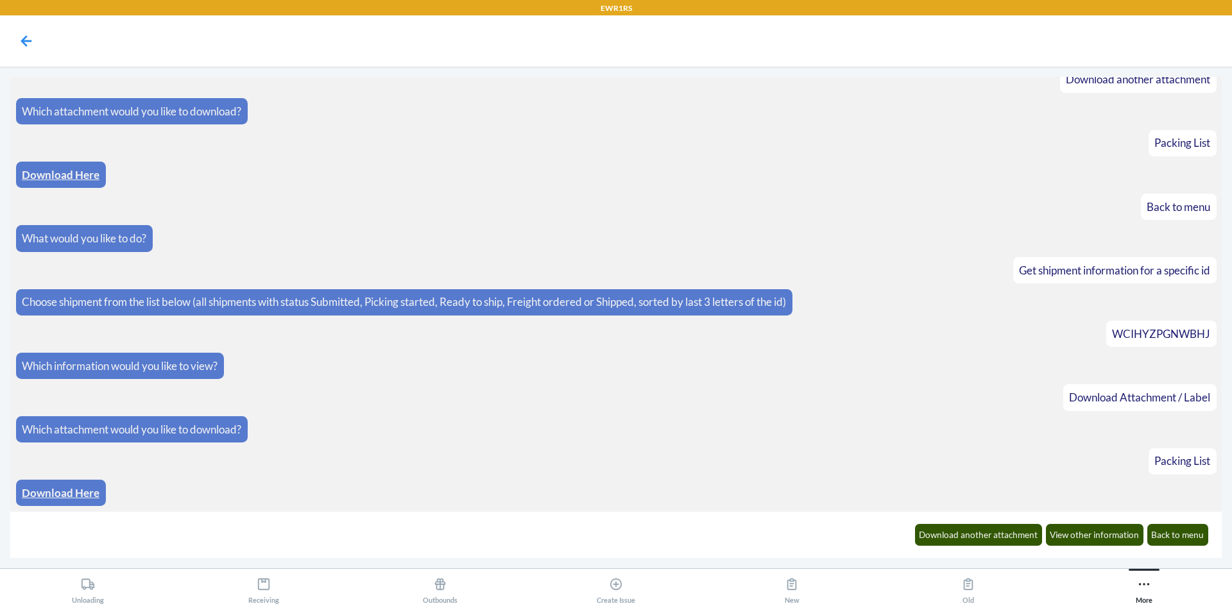
click at [35, 488] on link "Download Here" at bounding box center [61, 492] width 78 height 13
click at [967, 532] on button "Download another attachment" at bounding box center [979, 535] width 128 height 22
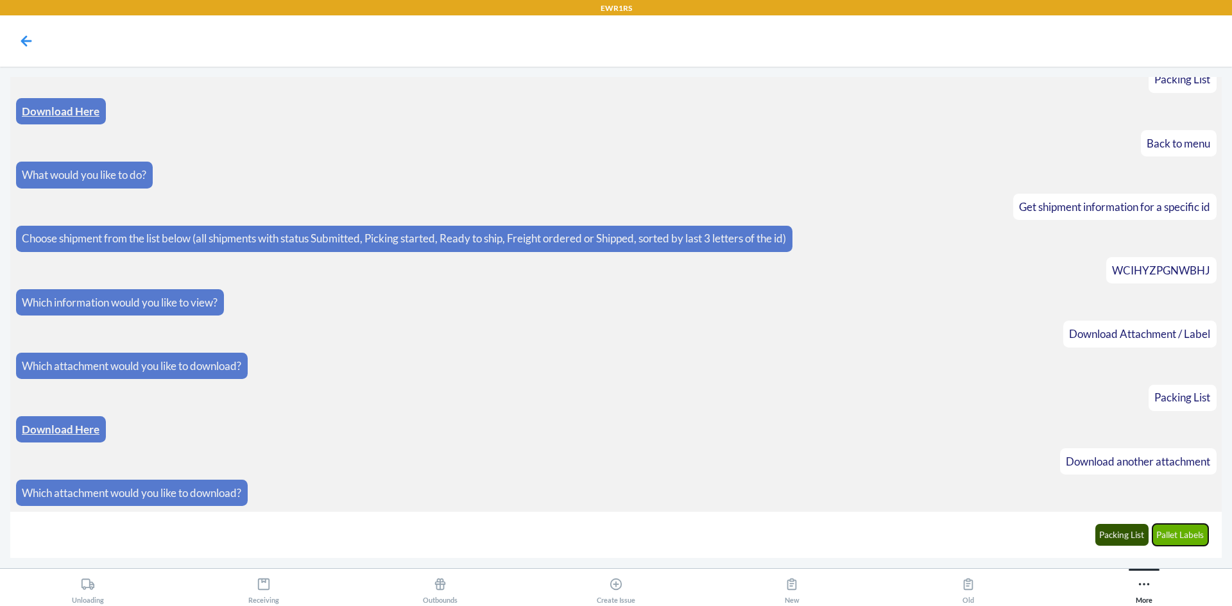
click at [1182, 532] on button "Pallet Labels" at bounding box center [1180, 535] width 56 height 22
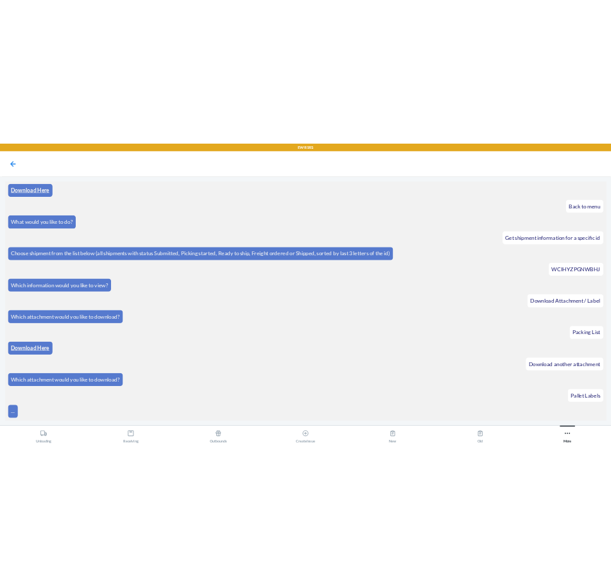
scroll to position [1320, 0]
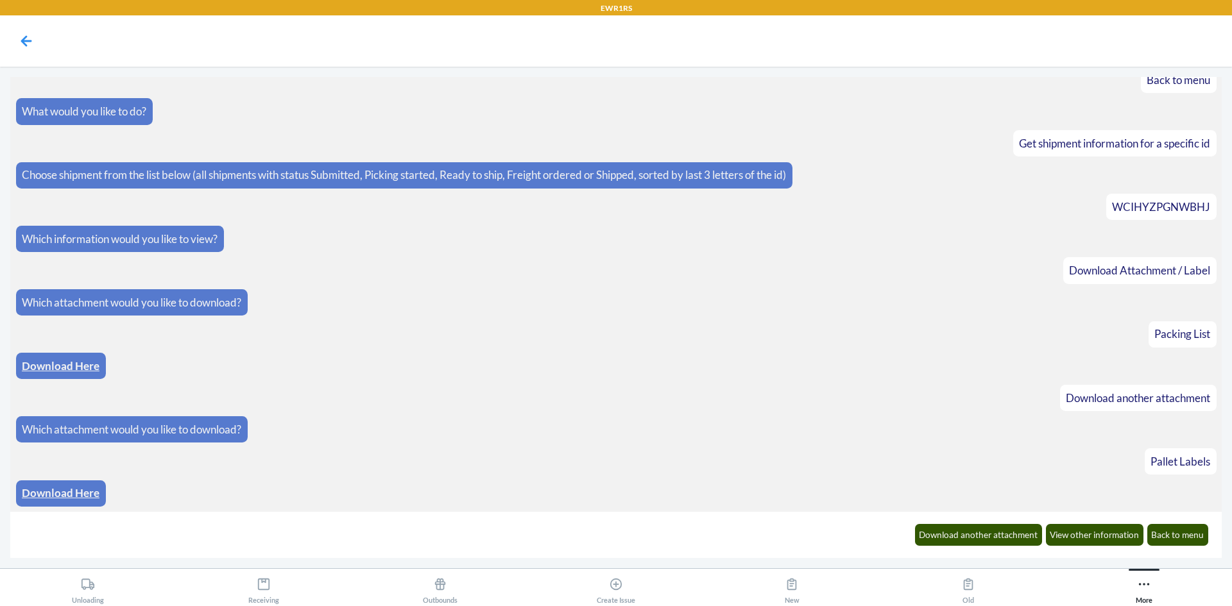
click at [93, 494] on link "Download Here" at bounding box center [61, 492] width 78 height 13
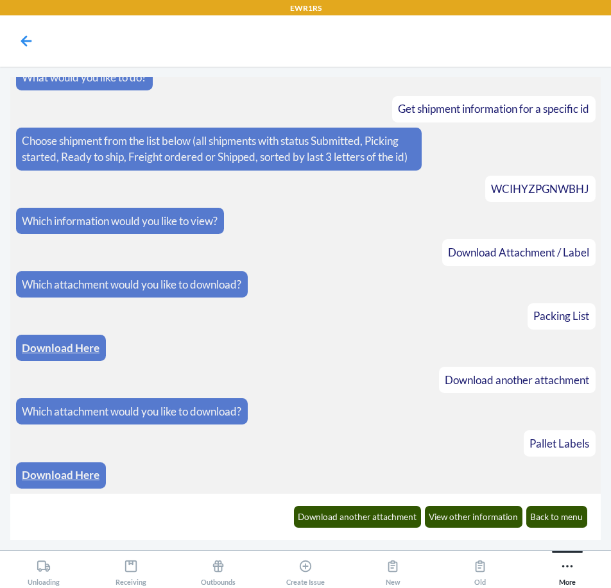
click at [174, 64] on nav at bounding box center [305, 40] width 611 height 51
click at [25, 41] on icon at bounding box center [26, 40] width 11 height 11
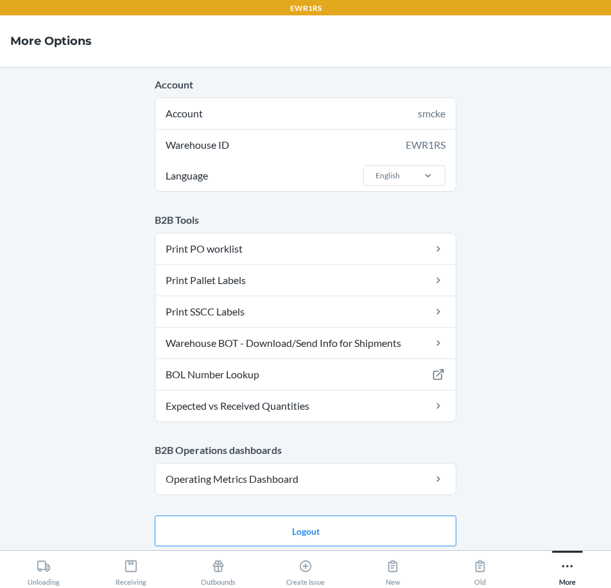
click at [150, 31] on nav "More Options" at bounding box center [305, 40] width 611 height 51
drag, startPoint x: 374, startPoint y: 46, endPoint x: 48, endPoint y: 46, distance: 325.9
click at [48, 46] on nav "More Options" at bounding box center [305, 40] width 611 height 51
click at [33, 107] on main "Account Account smcke Warehouse ID EWR1RS Language English B2B Tools Print PO w…" at bounding box center [305, 309] width 611 height 484
click at [8, 65] on nav "More Options" at bounding box center [305, 40] width 611 height 51
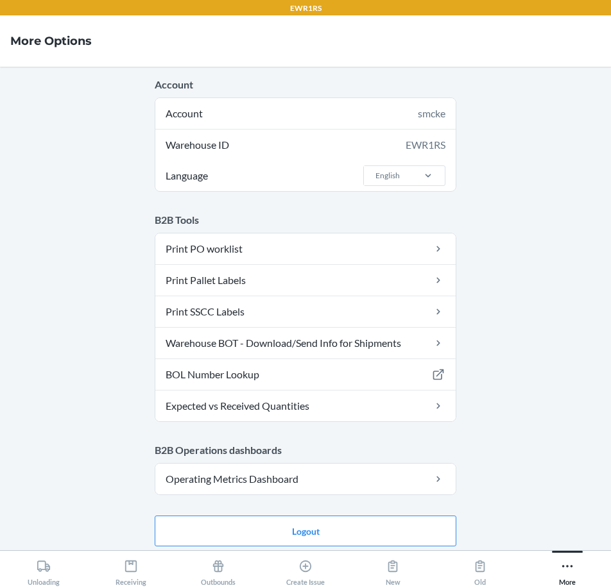
click at [8, 73] on main "Account Account smcke Warehouse ID EWR1RS Language English B2B Tools Print PO w…" at bounding box center [305, 309] width 611 height 484
drag, startPoint x: 9, startPoint y: 73, endPoint x: 2, endPoint y: 56, distance: 18.1
click at [10, 75] on main "Account Account smcke Warehouse ID EWR1RS Language English B2B Tools Print PO w…" at bounding box center [305, 309] width 611 height 484
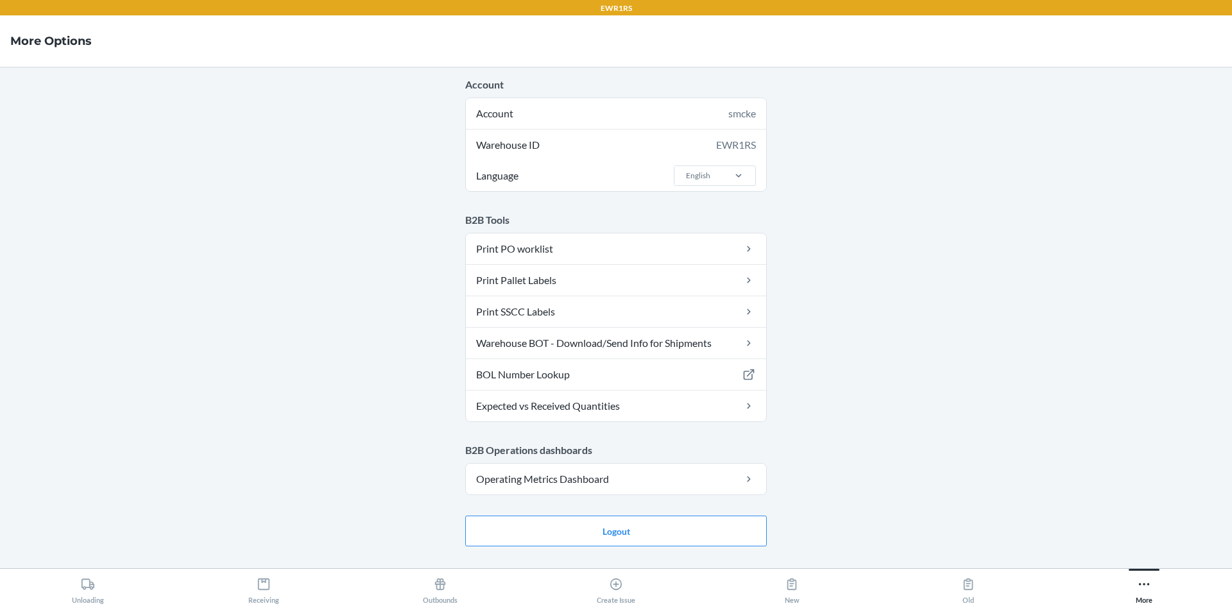
drag, startPoint x: 1156, startPoint y: 144, endPoint x: 1156, endPoint y: 132, distance: 12.2
click at [1156, 143] on main "Account Account smcke Warehouse ID EWR1RS Language English B2B Tools Print PO w…" at bounding box center [616, 318] width 1232 height 502
click at [1151, 580] on div "More" at bounding box center [1143, 588] width 17 height 32
click at [1147, 587] on icon at bounding box center [1144, 584] width 14 height 14
click at [641, 341] on link "Warehouse BOT - Download/Send Info for Shipments" at bounding box center [616, 343] width 300 height 31
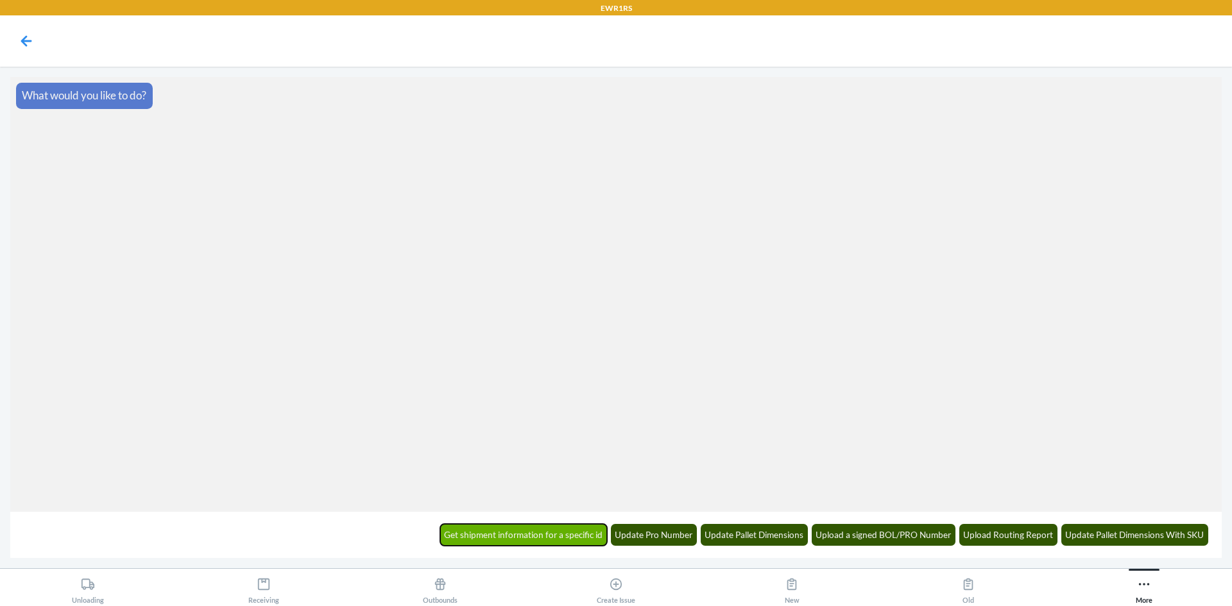
click at [534, 537] on button "Get shipment information for a specific id" at bounding box center [523, 535] width 167 height 22
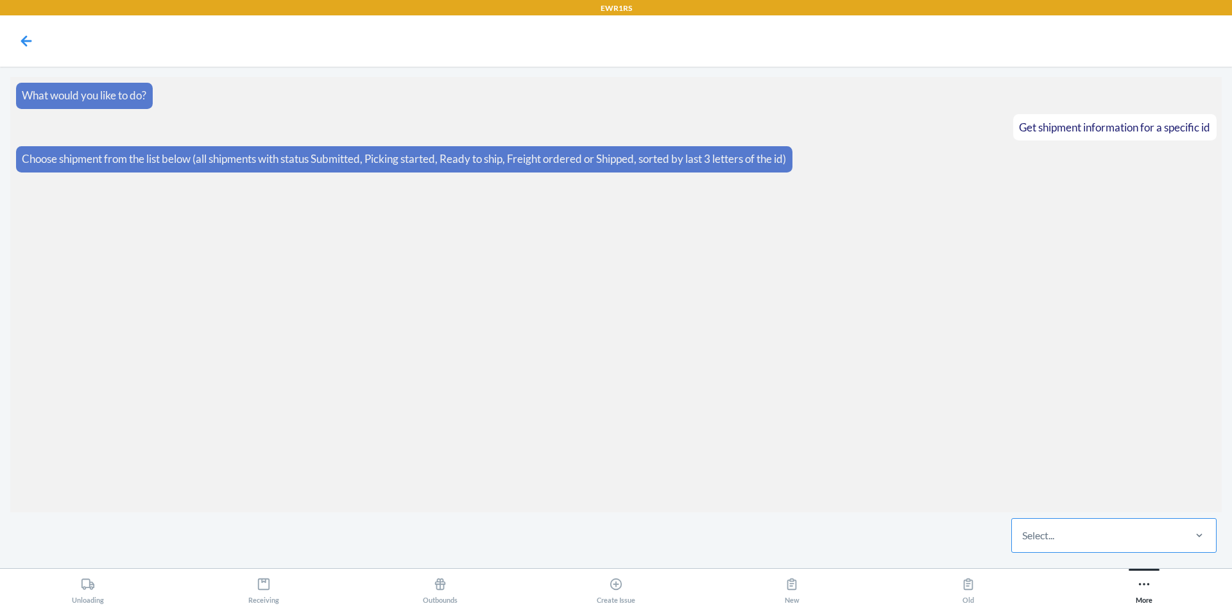
click at [1128, 536] on div "Select..." at bounding box center [1097, 535] width 171 height 33
click at [1023, 536] on input "Select..." at bounding box center [1022, 535] width 1 height 15
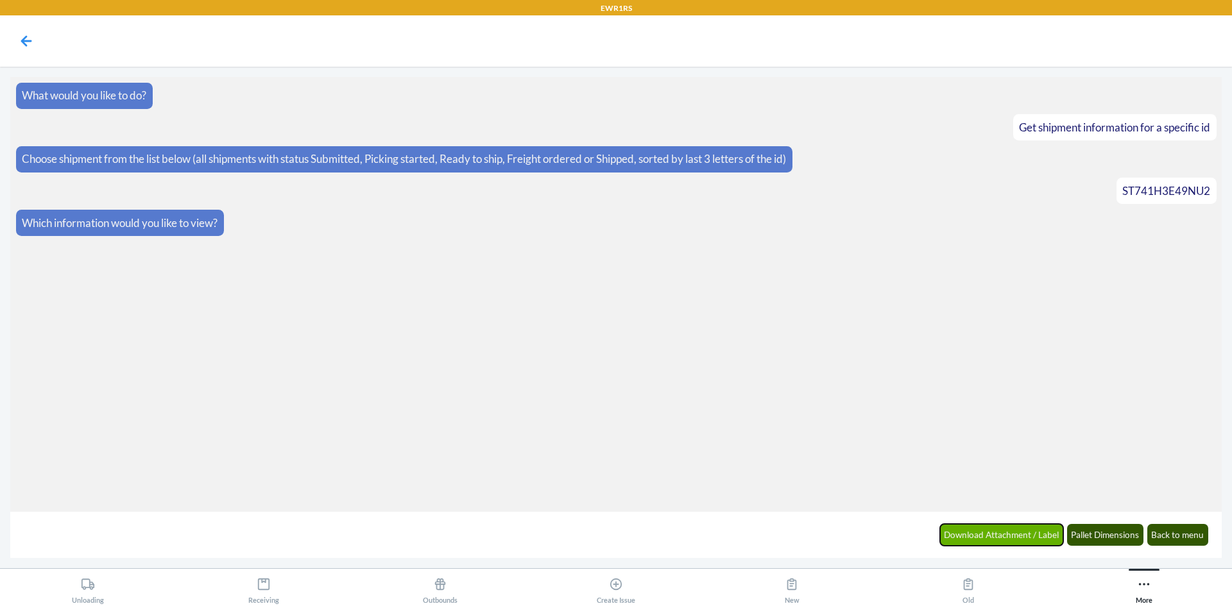
click at [1001, 532] on button "Download Attachment / Label" at bounding box center [1002, 535] width 124 height 22
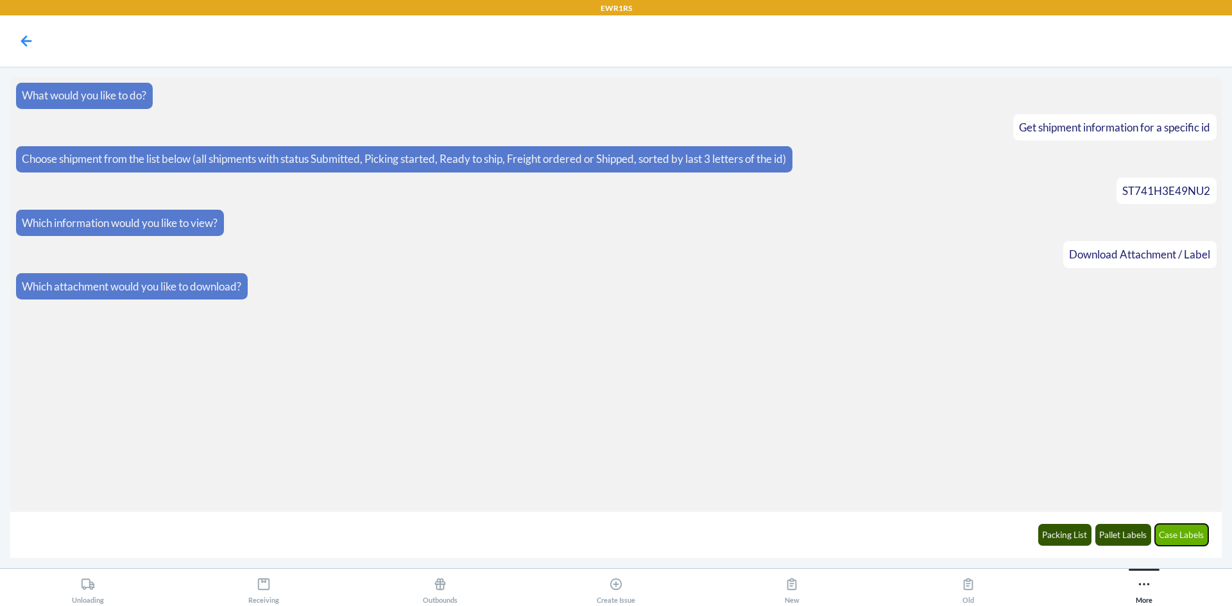
click at [1168, 532] on button "Case Labels" at bounding box center [1182, 535] width 54 height 22
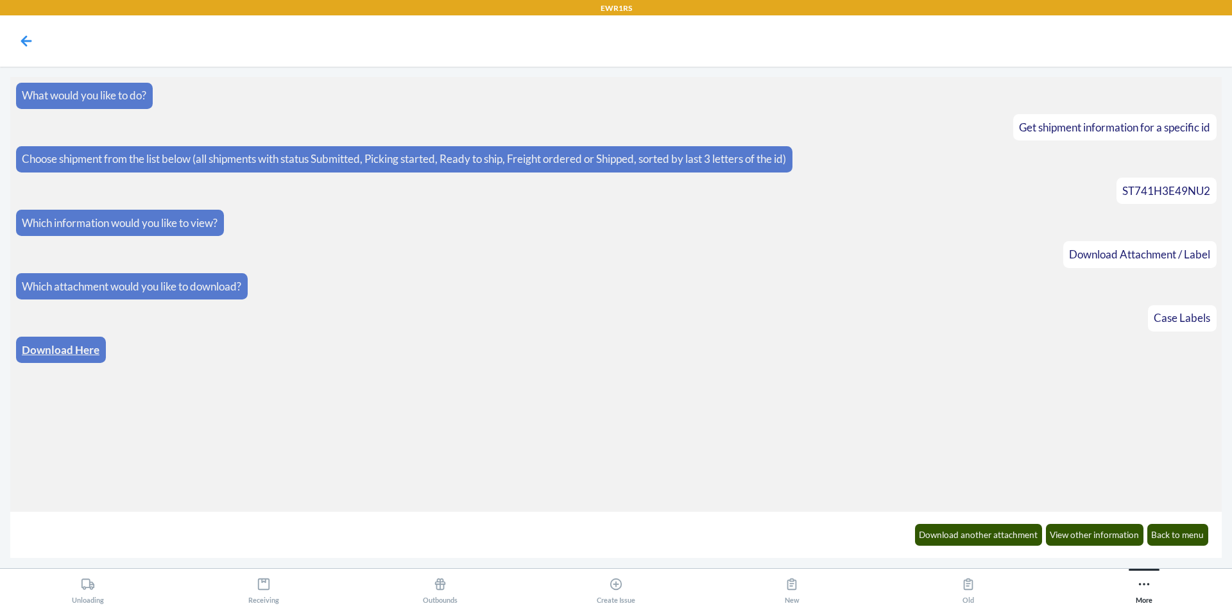
click at [85, 355] on link "Download Here" at bounding box center [61, 349] width 78 height 13
click at [1167, 537] on button "Back to menu" at bounding box center [1178, 535] width 62 height 22
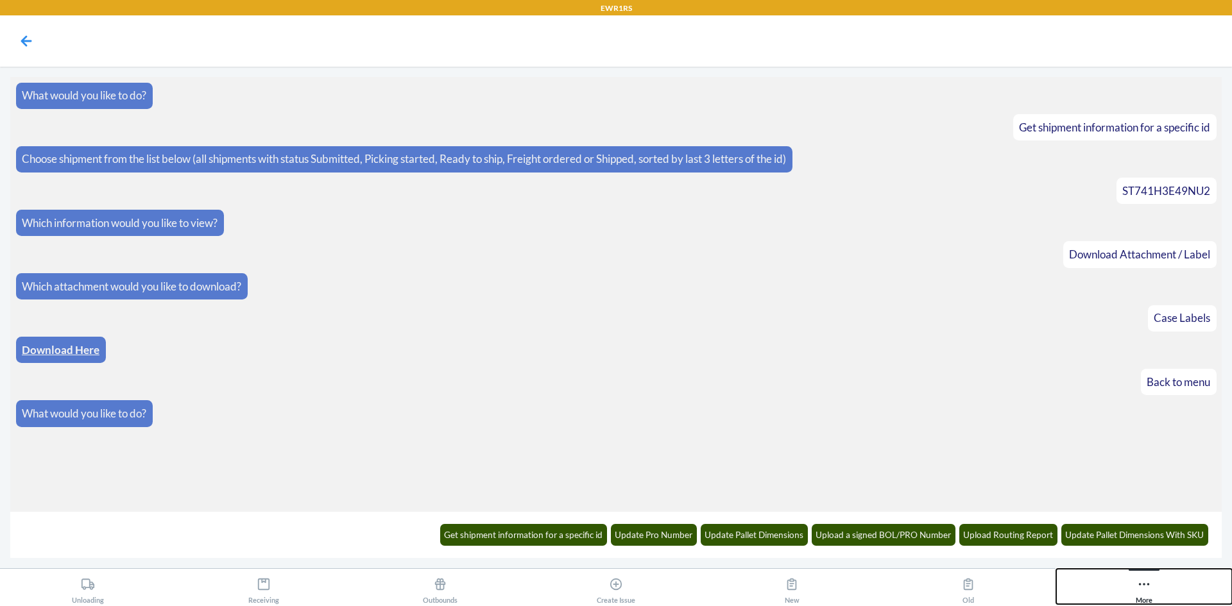
click at [1146, 590] on icon at bounding box center [1144, 584] width 14 height 14
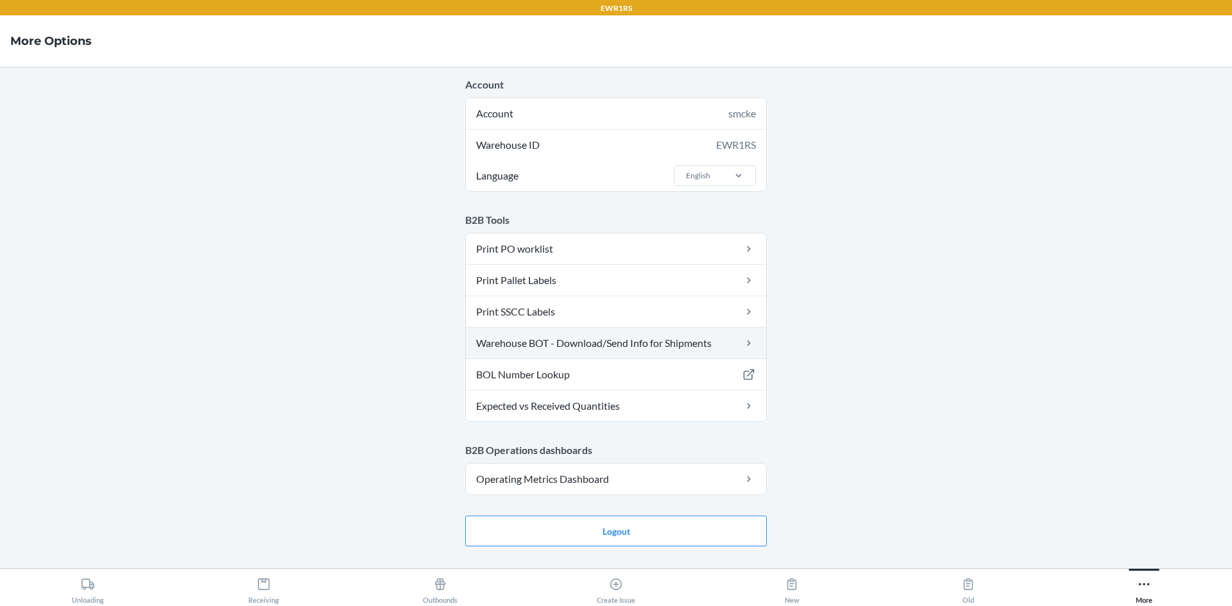
click at [628, 346] on link "Warehouse BOT - Download/Send Info for Shipments" at bounding box center [616, 343] width 300 height 31
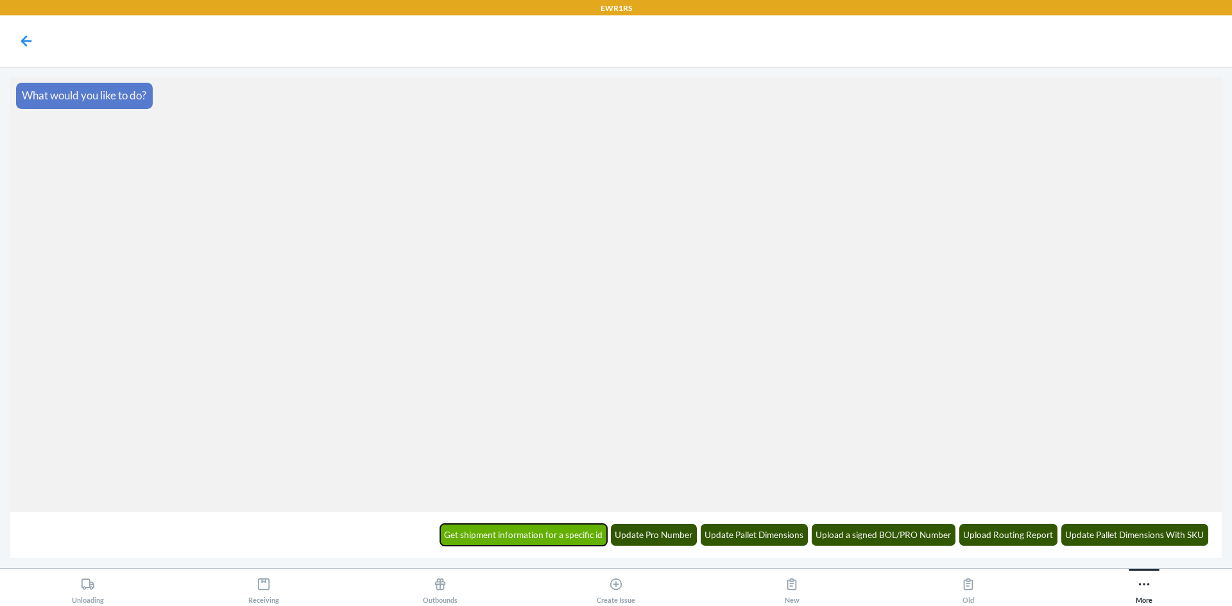
click at [558, 538] on button "Get shipment information for a specific id" at bounding box center [523, 535] width 167 height 22
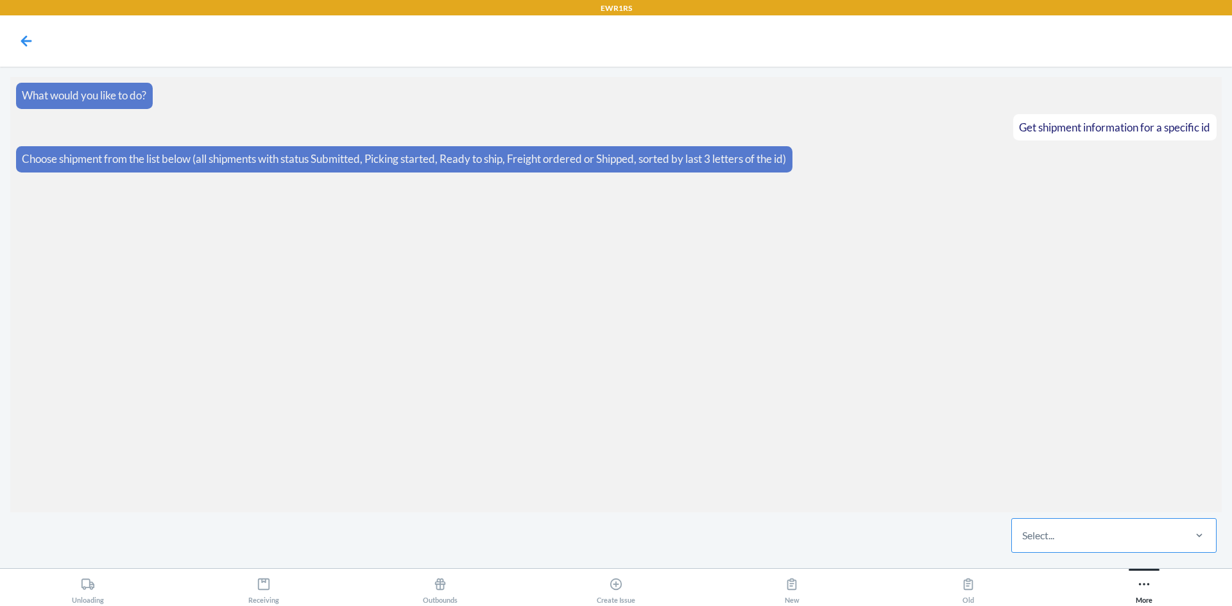
click at [1102, 534] on div "Select..." at bounding box center [1097, 535] width 171 height 33
click at [1023, 534] on input "Select..." at bounding box center [1022, 535] width 1 height 15
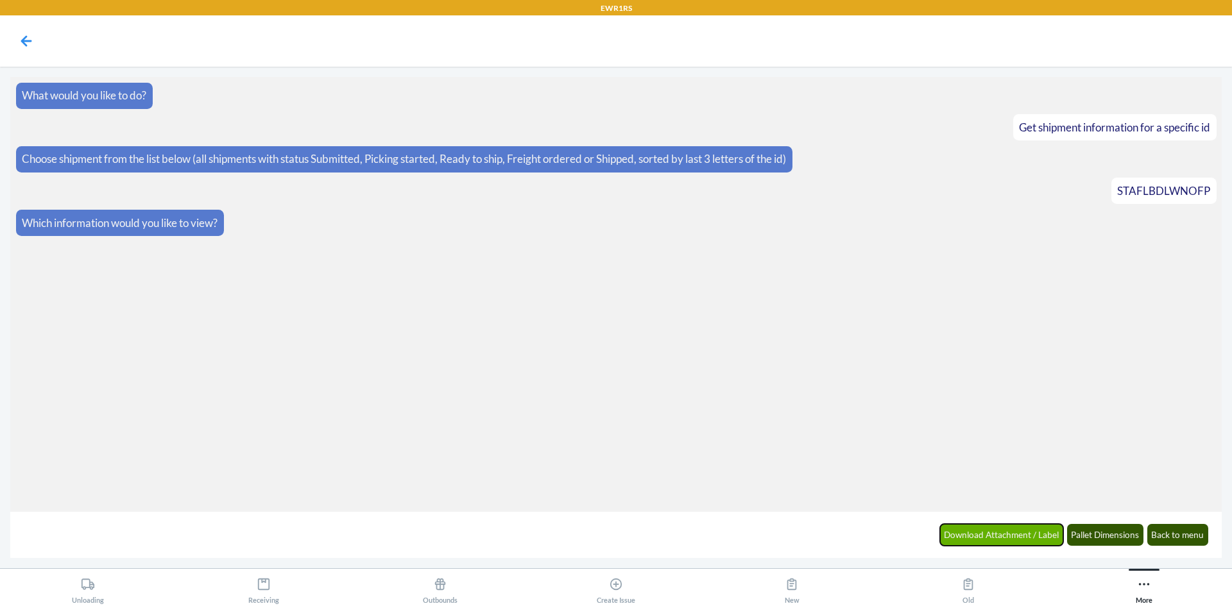
click at [1042, 534] on button "Download Attachment / Label" at bounding box center [1002, 535] width 124 height 22
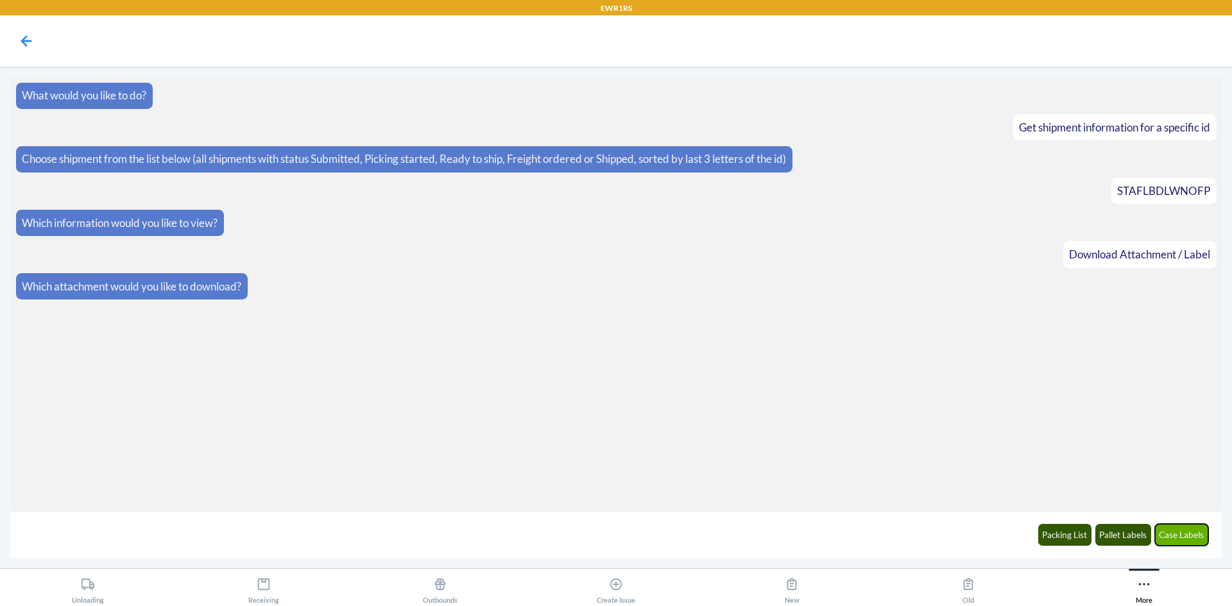
click at [1179, 532] on button "Case Labels" at bounding box center [1182, 535] width 54 height 22
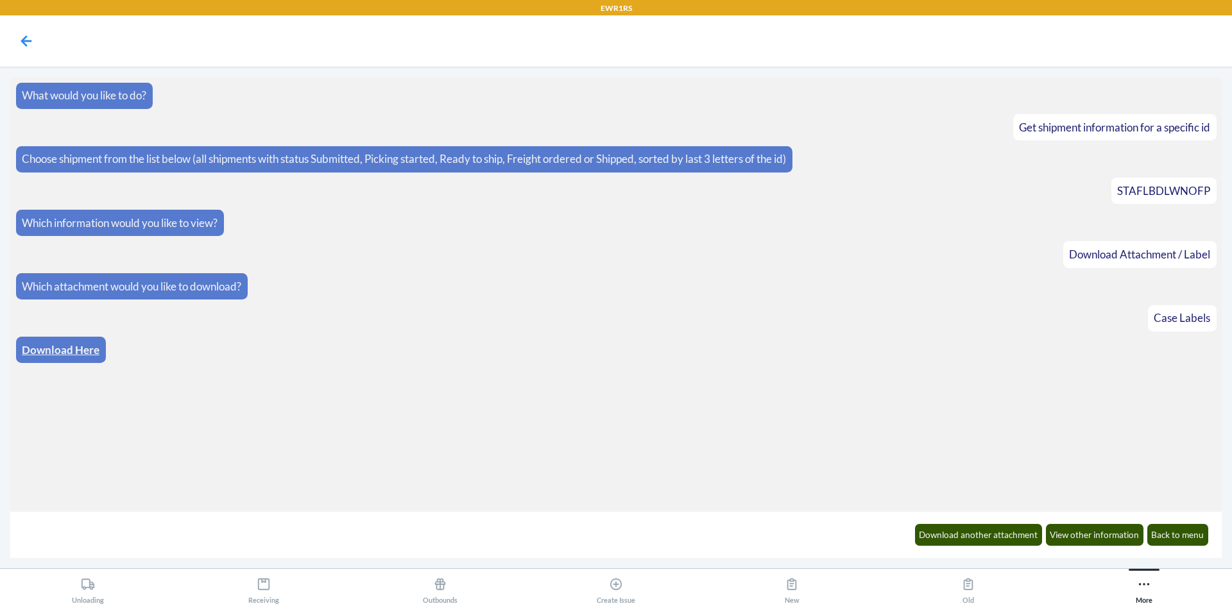
click at [59, 350] on link "Download Here" at bounding box center [61, 349] width 78 height 13
click at [1192, 534] on button "Back to menu" at bounding box center [1178, 535] width 62 height 22
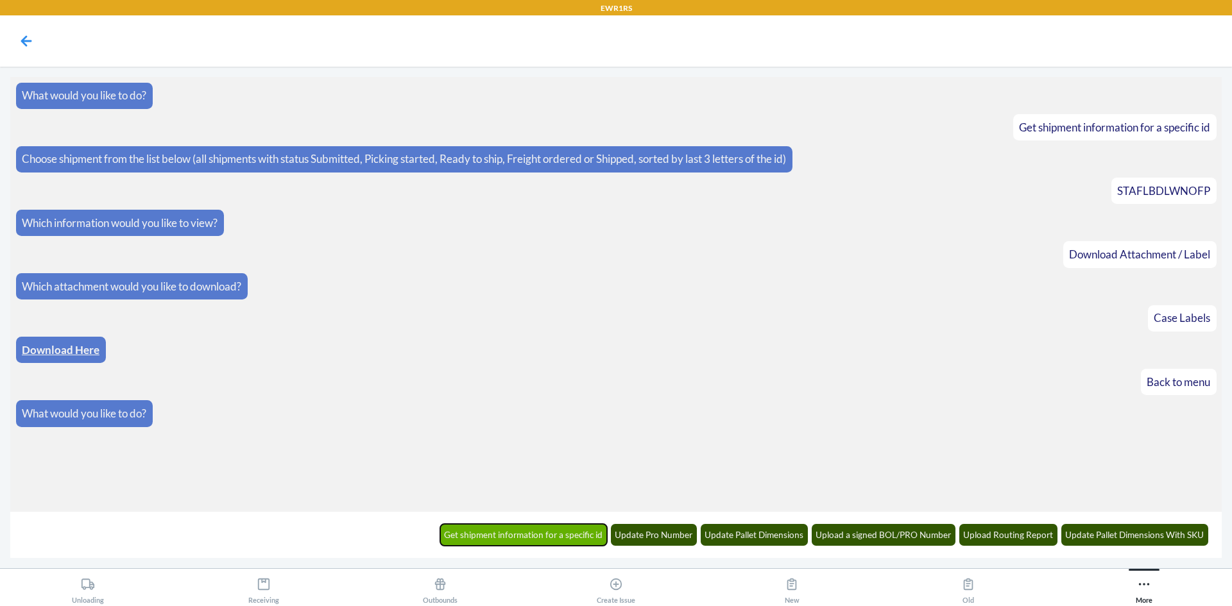
click at [570, 536] on button "Get shipment information for a specific id" at bounding box center [523, 535] width 167 height 22
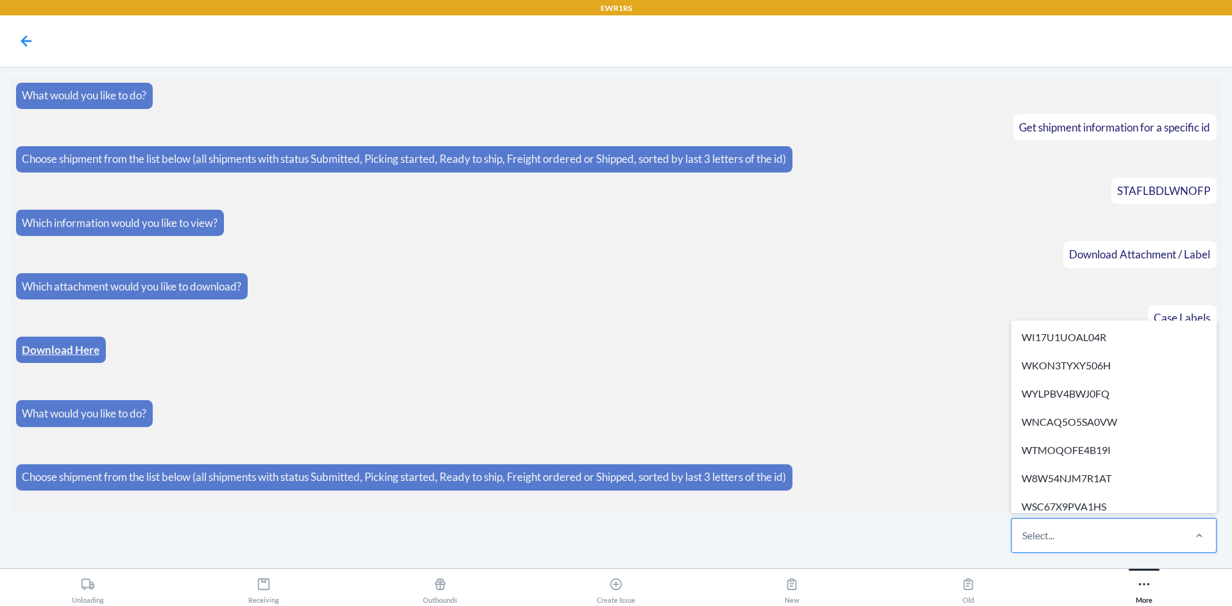
click at [1092, 530] on div "Select..." at bounding box center [1097, 535] width 171 height 33
click at [1023, 530] on input "option WI17U1UOAL04R focused, 1 of 270. 270 results available. Use Up and Down …" at bounding box center [1022, 535] width 1 height 15
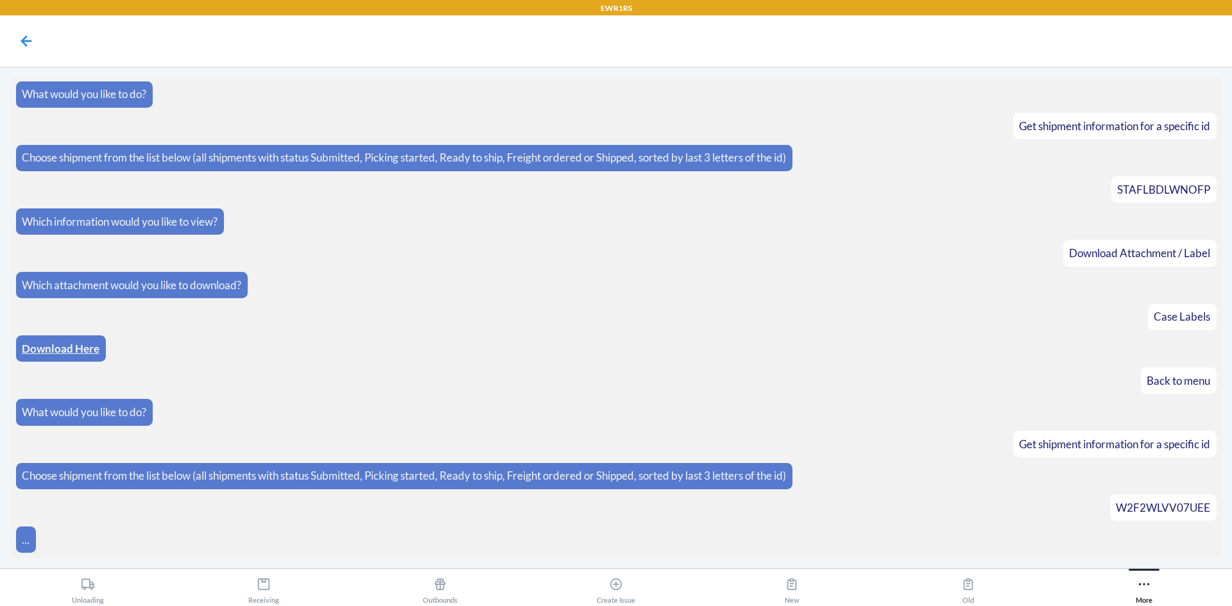
scroll to position [47, 0]
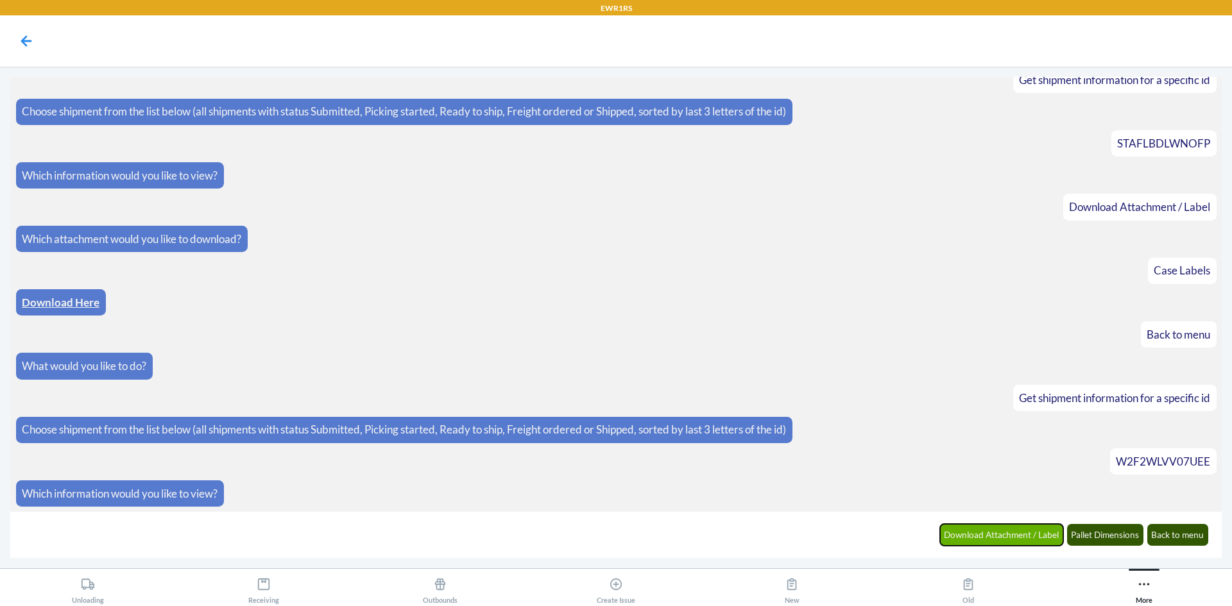
click at [981, 536] on button "Download Attachment / Label" at bounding box center [1002, 535] width 124 height 22
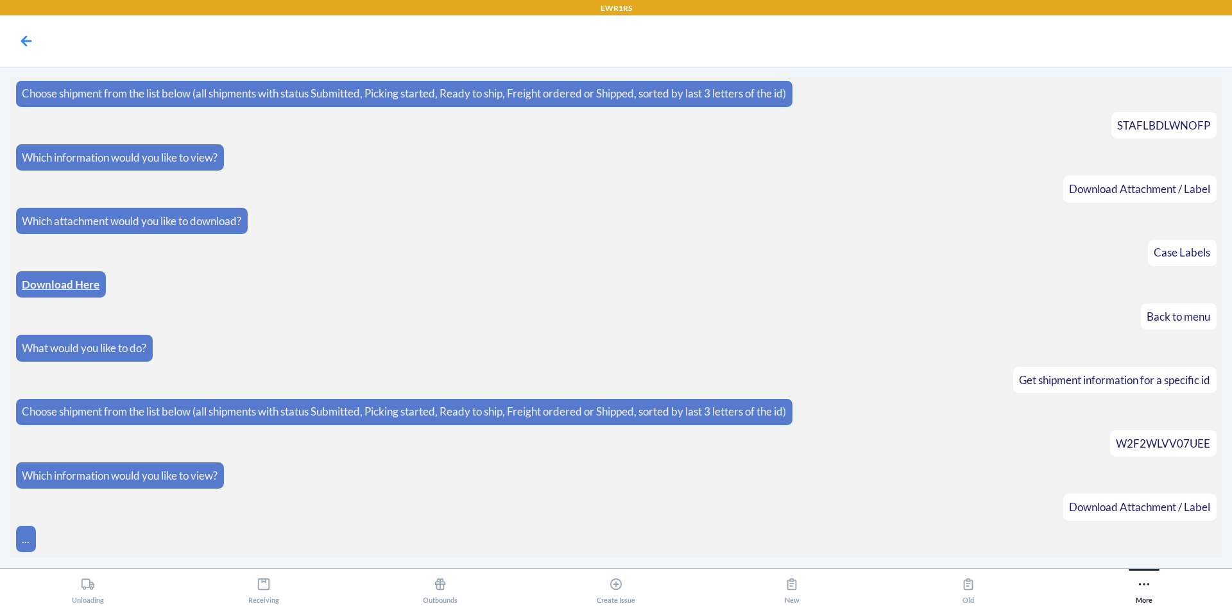
scroll to position [112, 0]
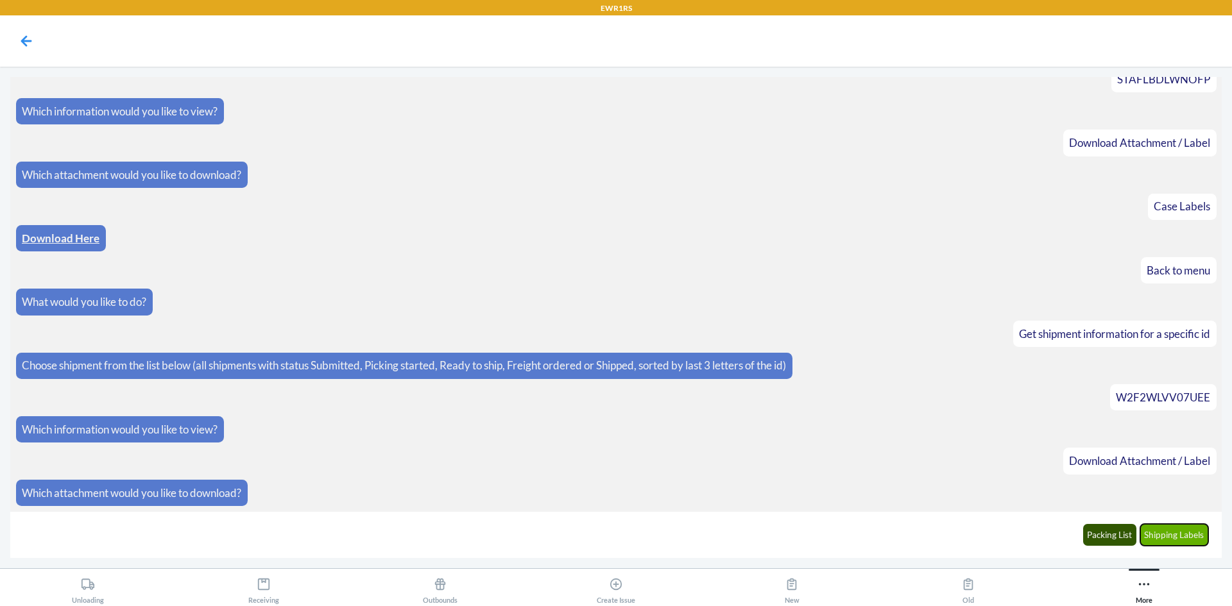
click at [1153, 540] on button "Shipping Labels" at bounding box center [1174, 535] width 69 height 22
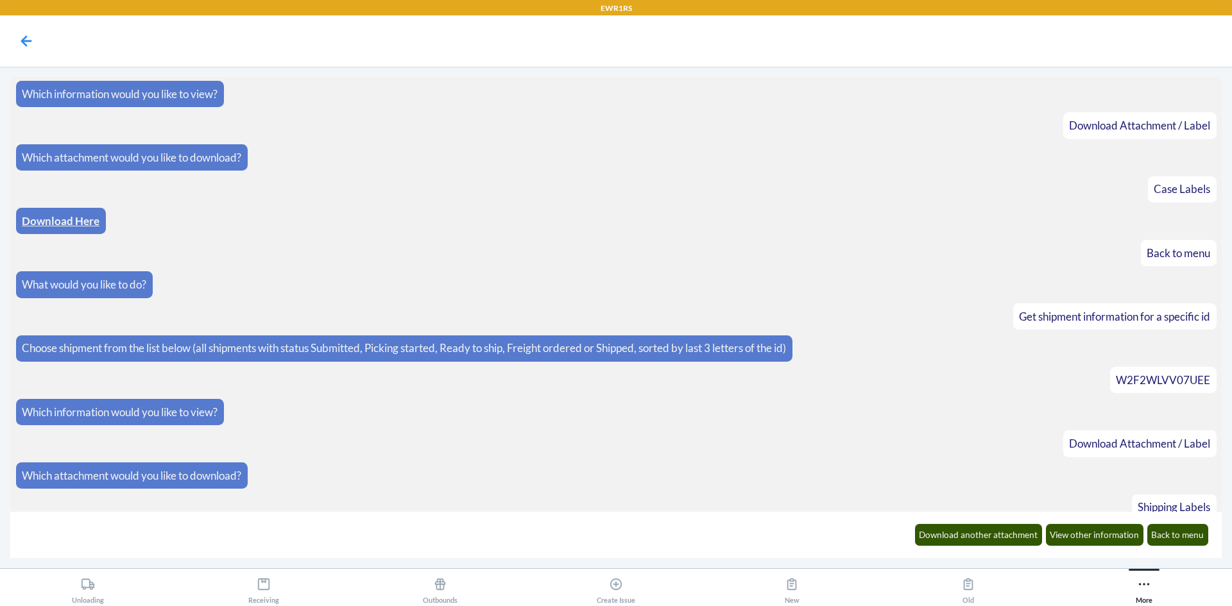
scroll to position [175, 0]
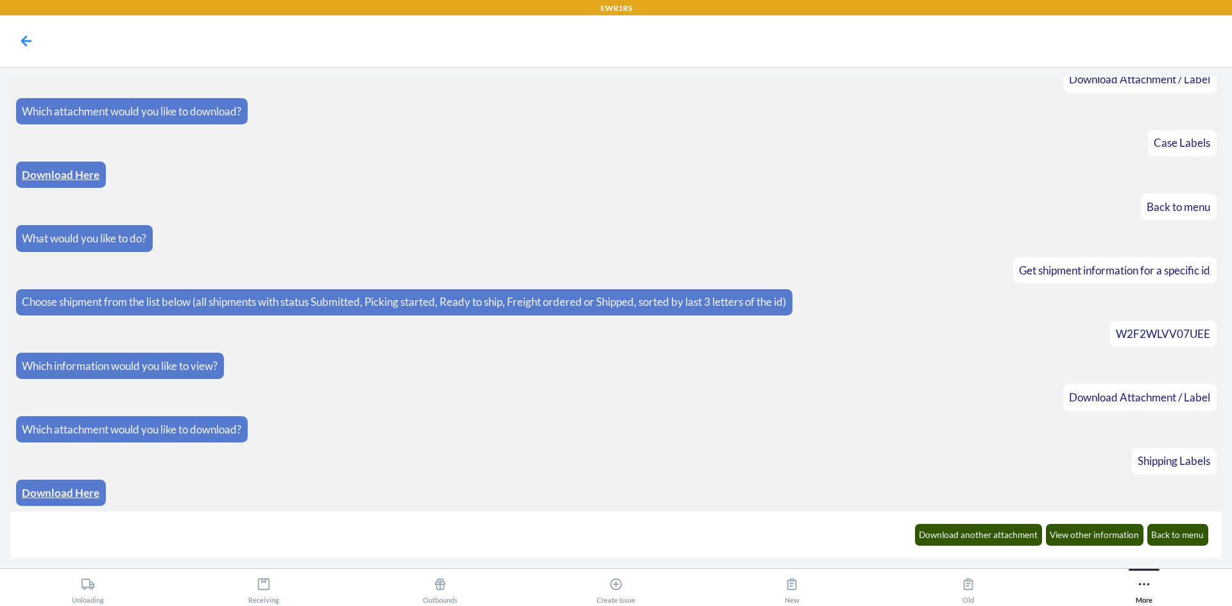
click at [75, 493] on link "Download Here" at bounding box center [61, 492] width 78 height 13
click at [978, 535] on button "Download another attachment" at bounding box center [979, 535] width 128 height 22
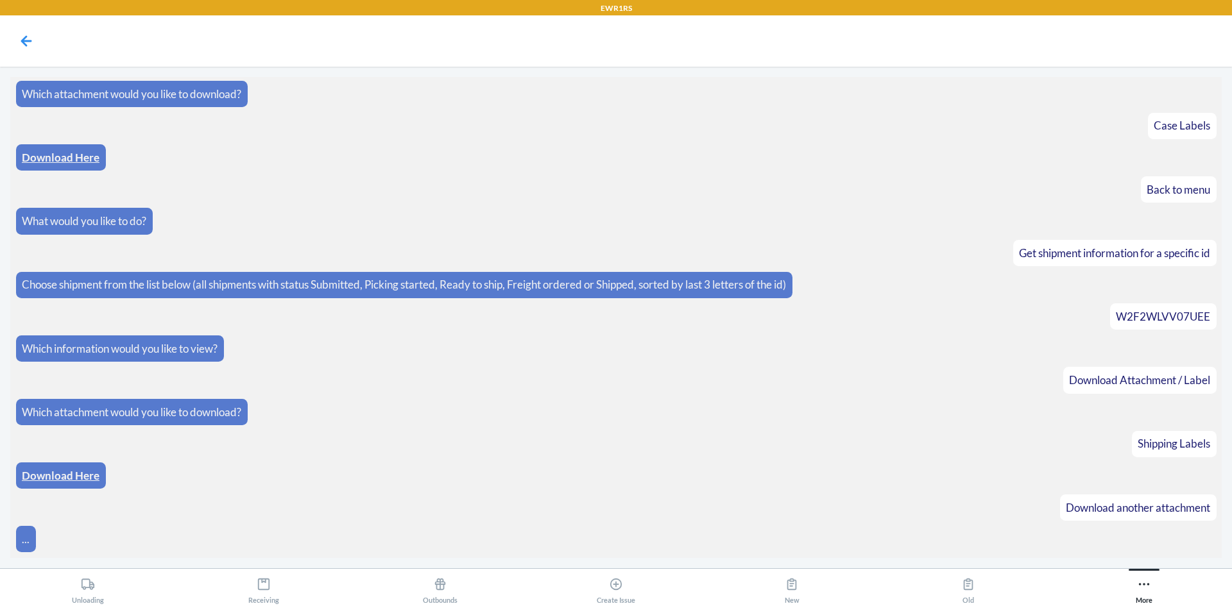
scroll to position [239, 0]
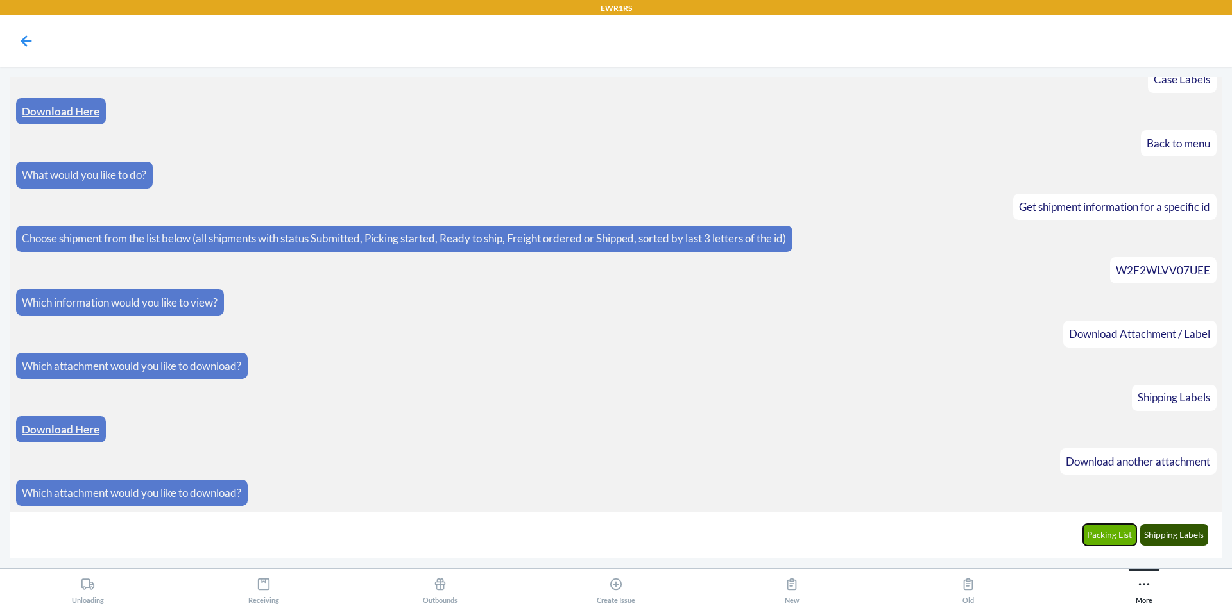
click at [1121, 539] on button "Packing List" at bounding box center [1110, 535] width 54 height 22
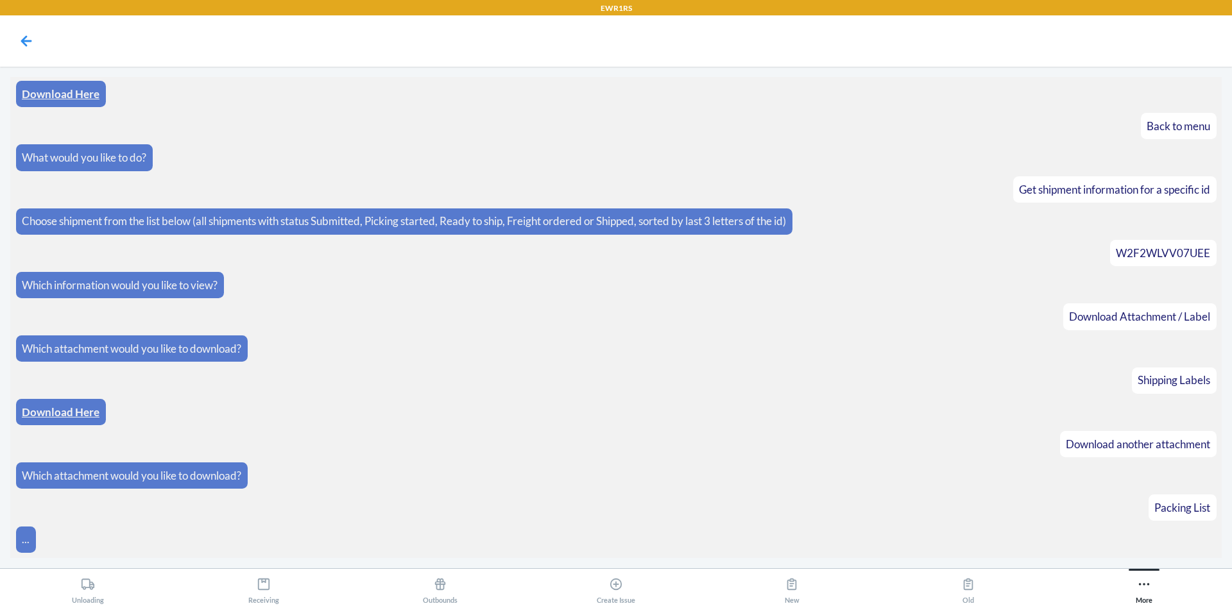
scroll to position [302, 0]
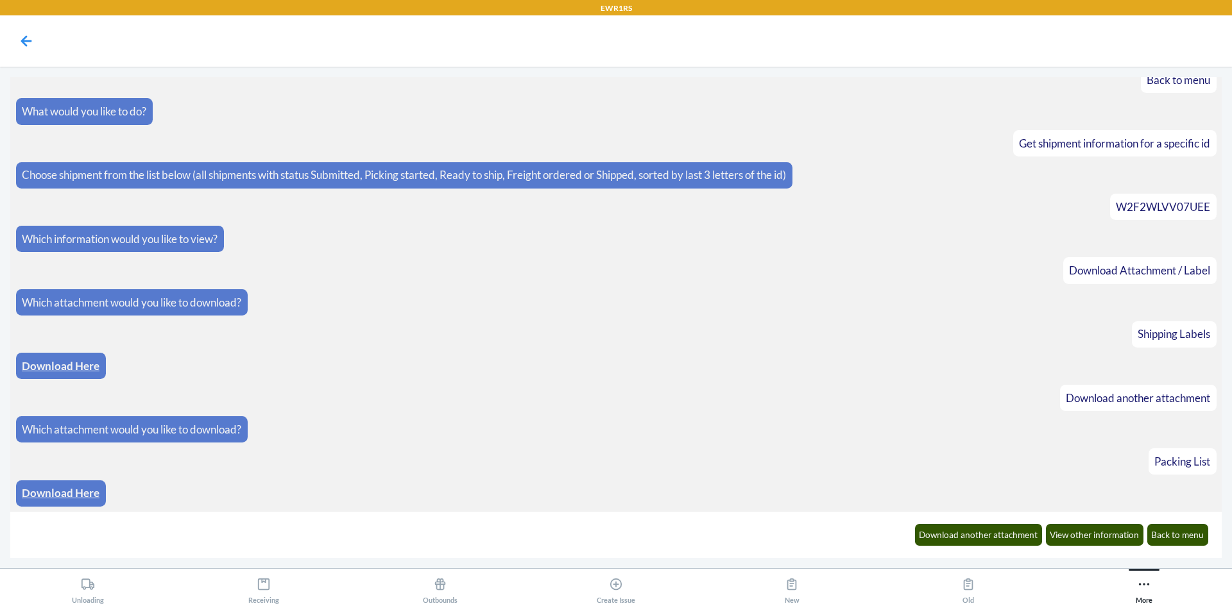
click at [81, 491] on link "Download Here" at bounding box center [61, 492] width 78 height 13
click at [1185, 536] on button "Back to menu" at bounding box center [1178, 535] width 62 height 22
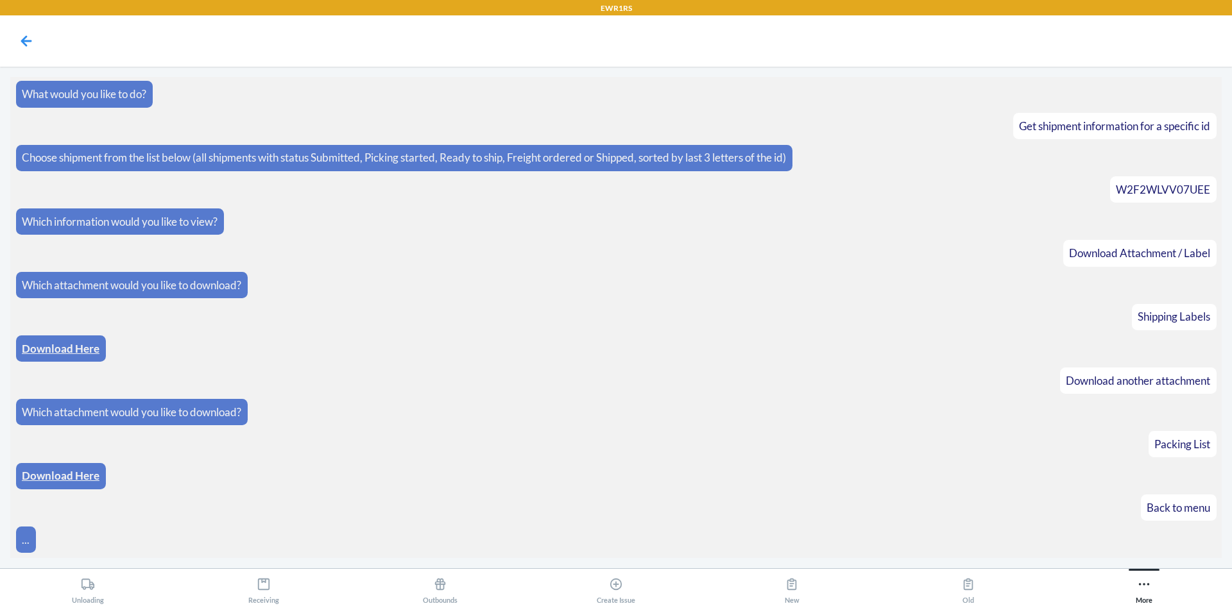
scroll to position [366, 0]
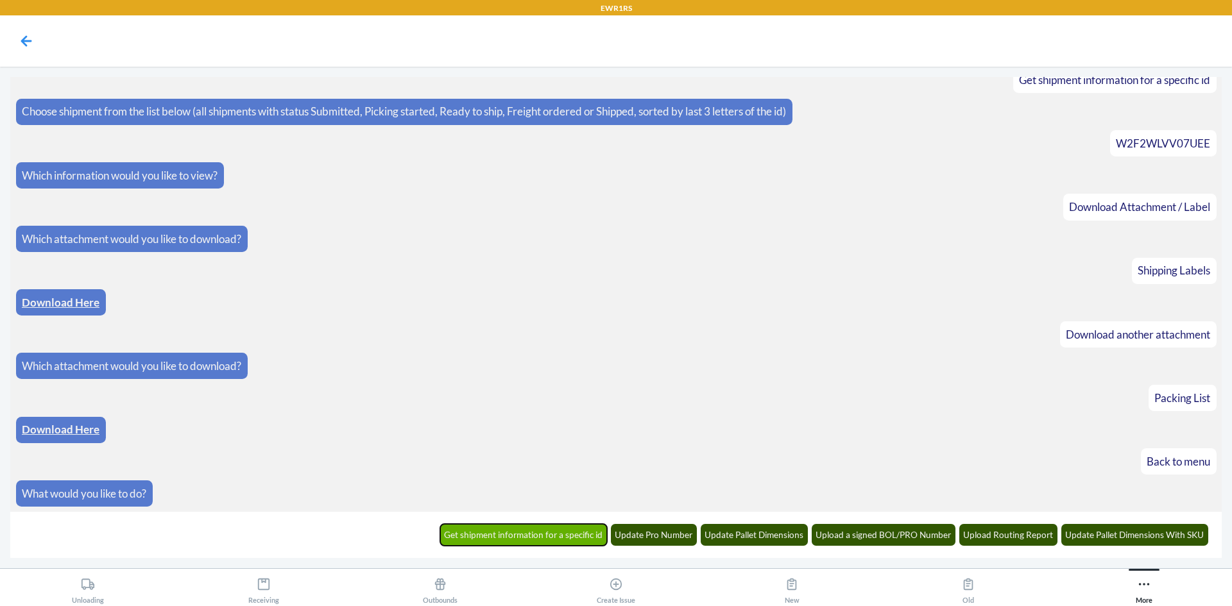
click at [556, 531] on button "Get shipment information for a specific id" at bounding box center [523, 535] width 167 height 22
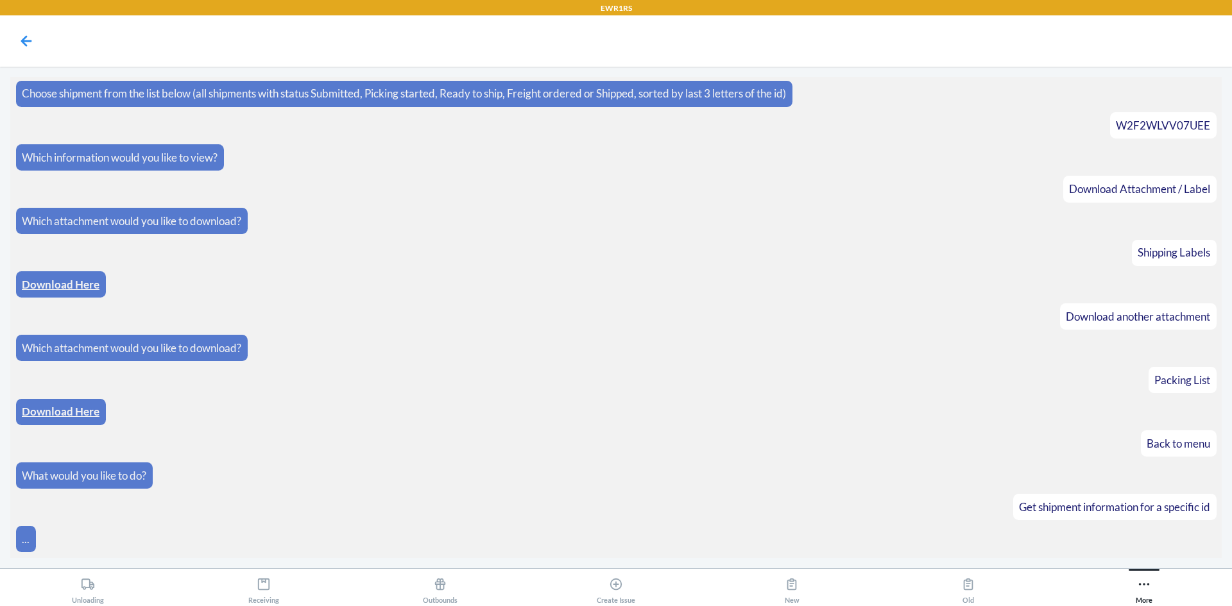
scroll to position [429, 0]
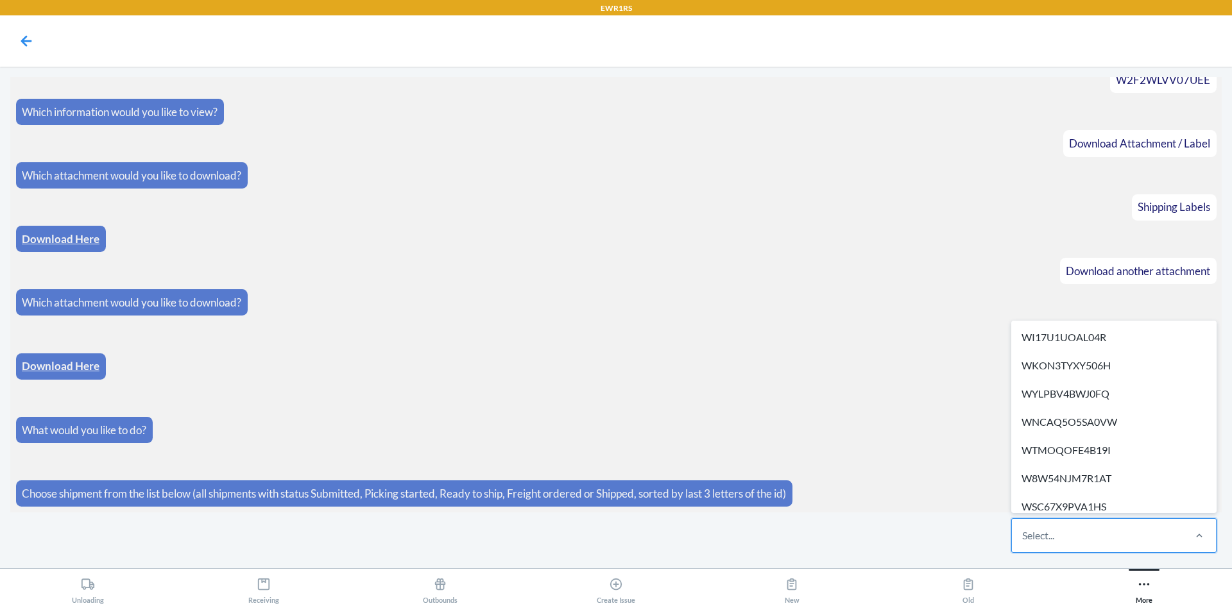
click at [1096, 536] on div "Select..." at bounding box center [1097, 535] width 171 height 33
click at [1023, 536] on input "option WI17U1UOAL04R focused, 1 of 270. 270 results available. Use Up and Down …" at bounding box center [1022, 535] width 1 height 15
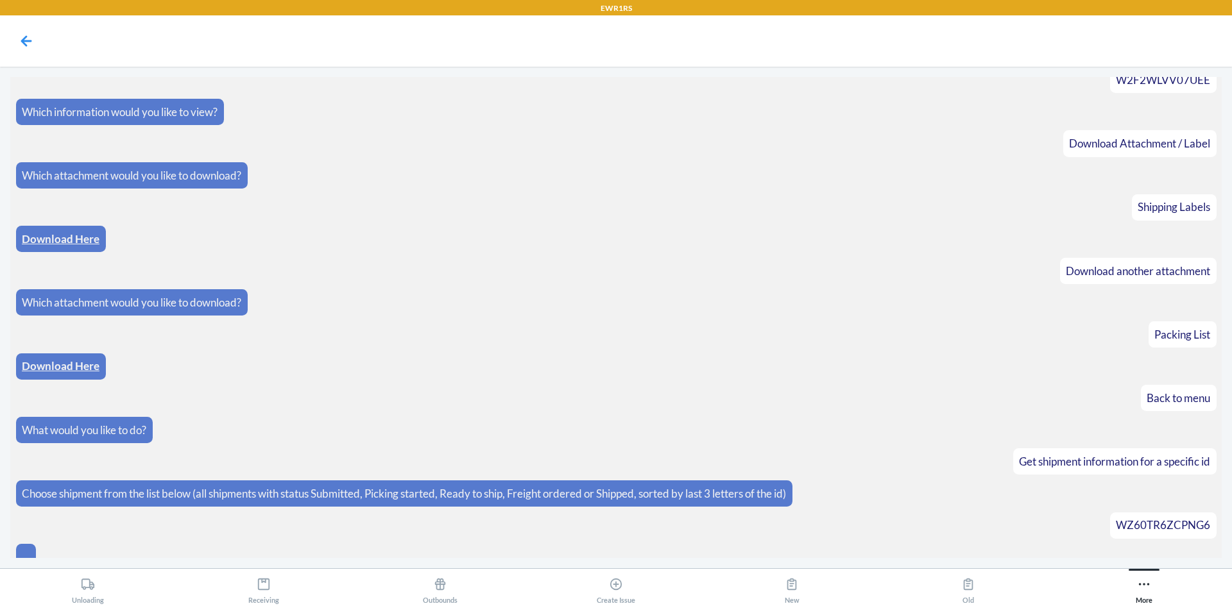
scroll to position [493, 0]
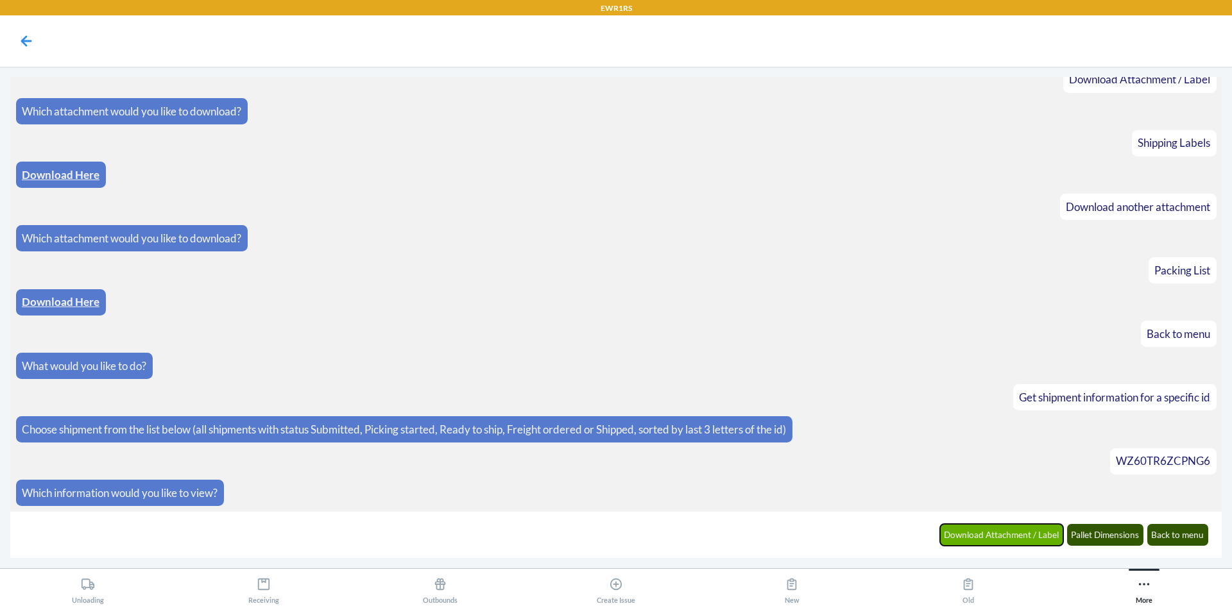
click at [1057, 535] on button "Download Attachment / Label" at bounding box center [1002, 535] width 124 height 22
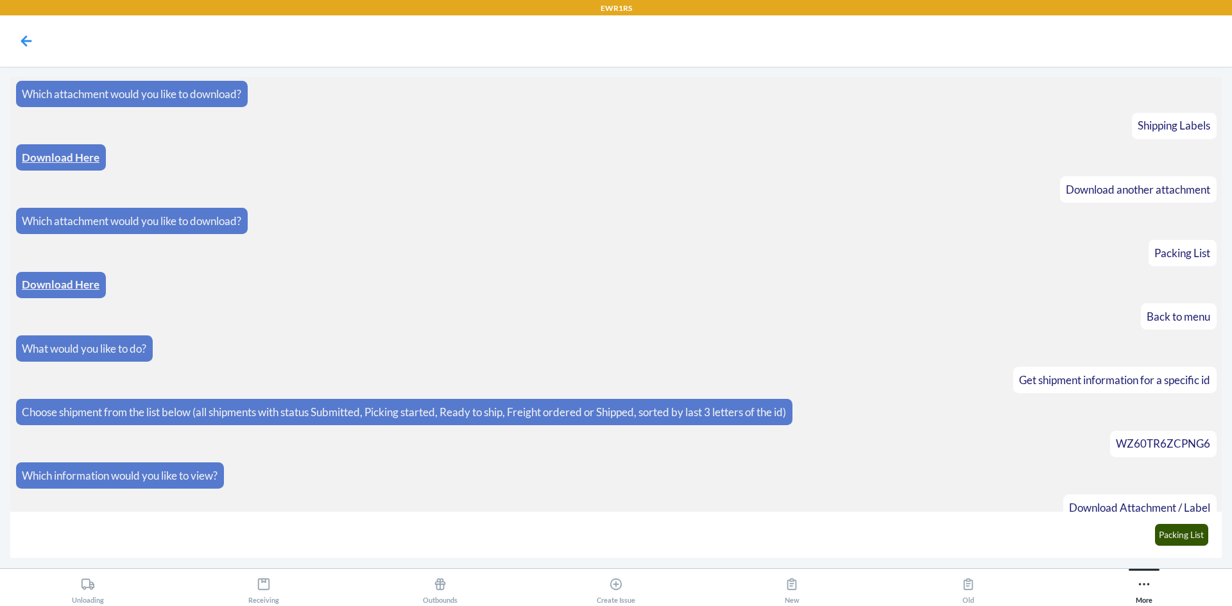
scroll to position [557, 0]
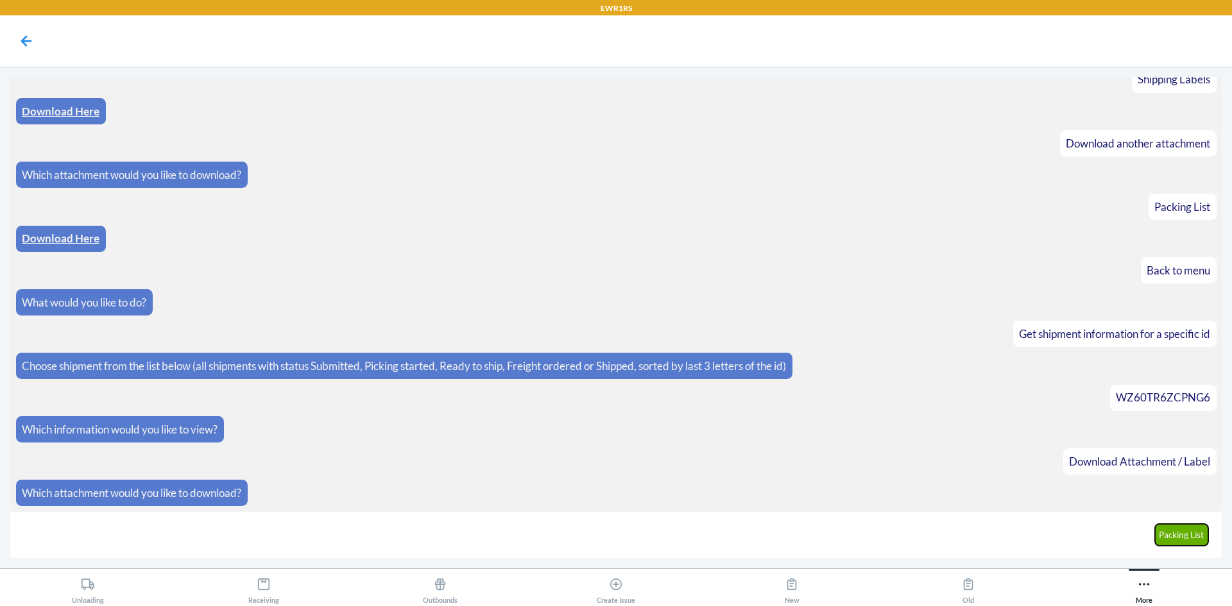
click at [1204, 539] on button "Packing List" at bounding box center [1182, 535] width 54 height 22
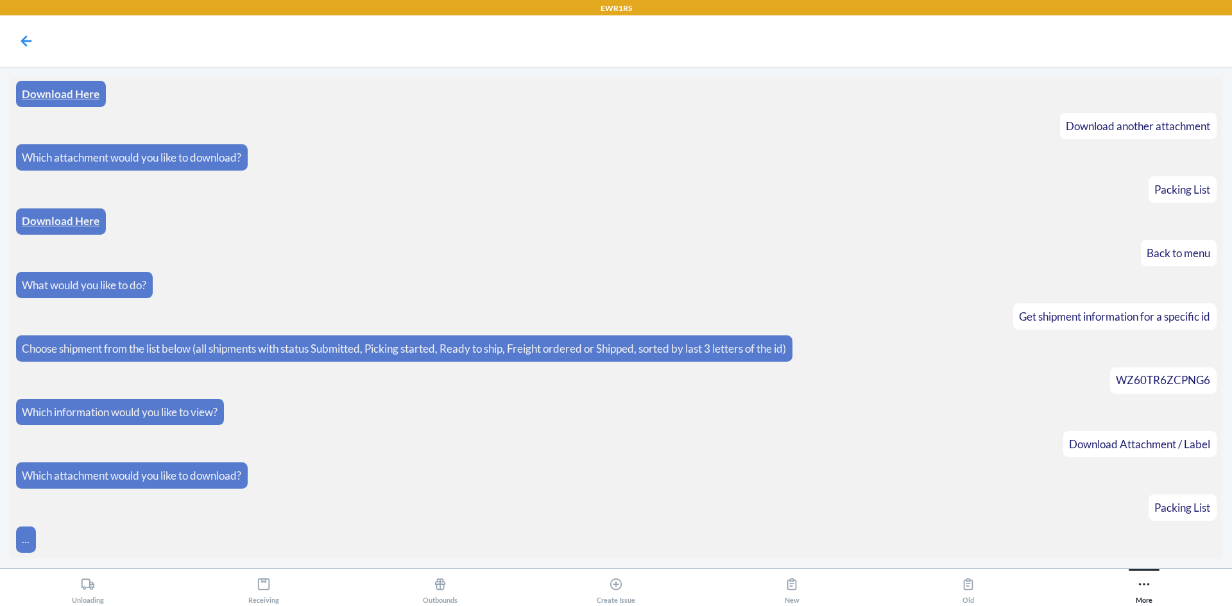
scroll to position [620, 0]
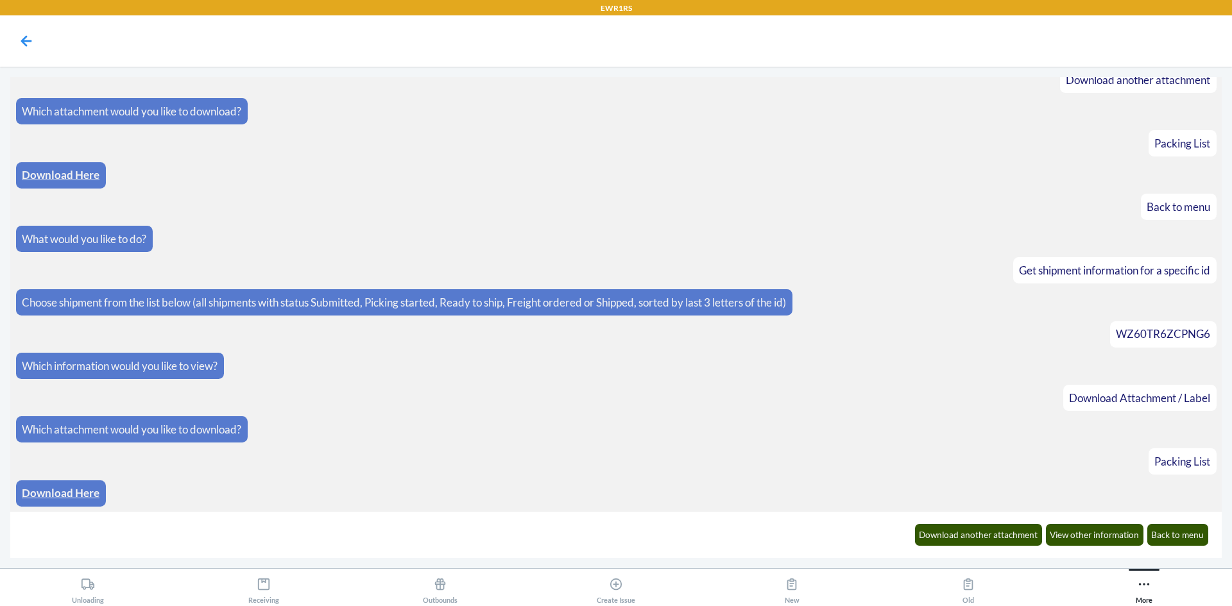
click at [37, 494] on link "Download Here" at bounding box center [61, 492] width 78 height 13
click at [1183, 541] on button "Back to menu" at bounding box center [1178, 535] width 62 height 22
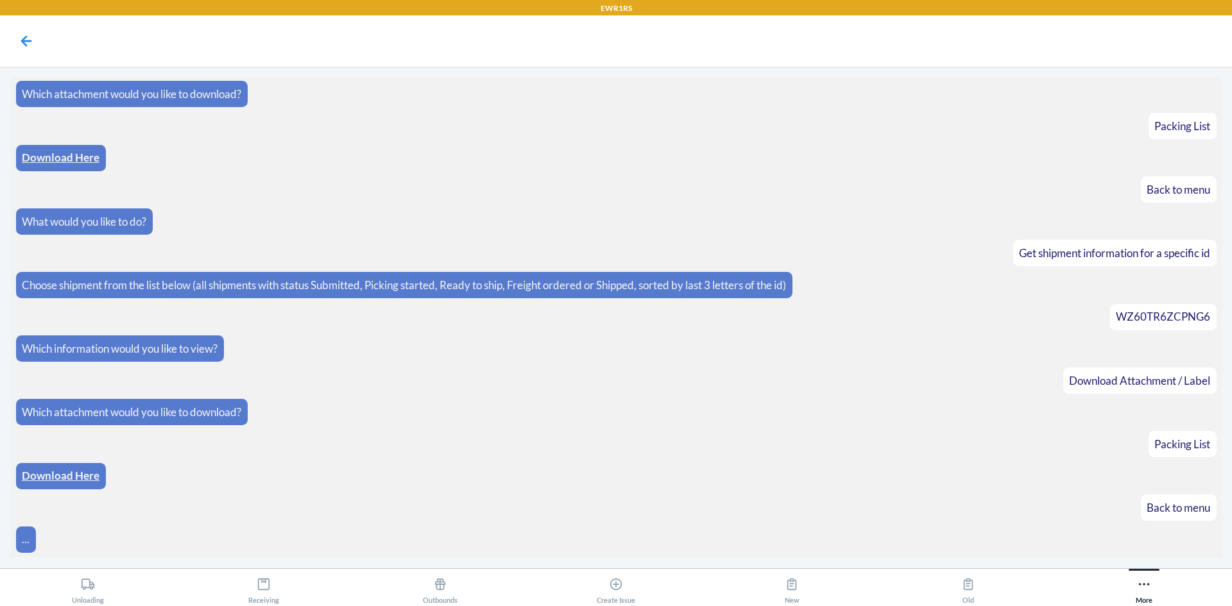
scroll to position [684, 0]
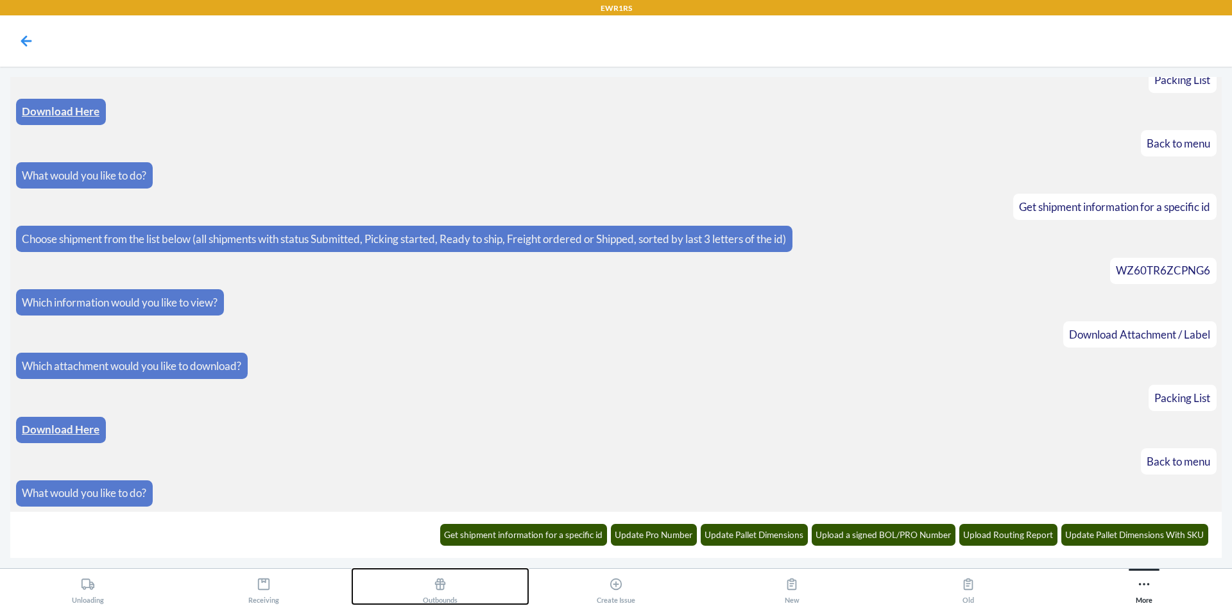
click at [432, 577] on div "Outbounds" at bounding box center [440, 588] width 35 height 32
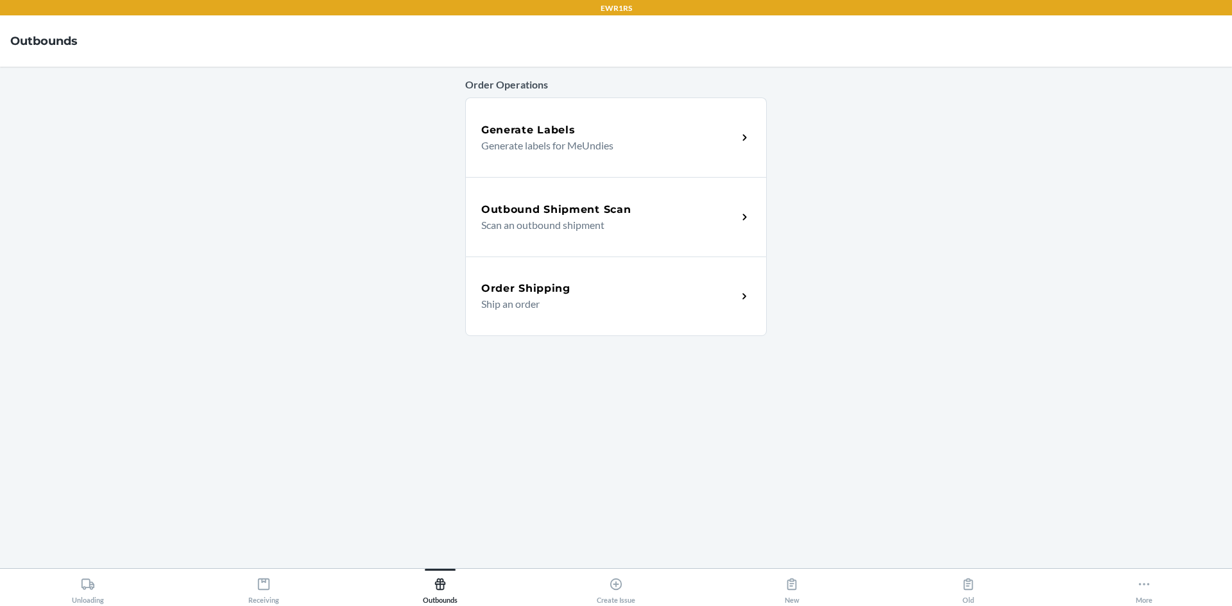
click at [625, 224] on p "Scan an outbound shipment" at bounding box center [604, 224] width 246 height 15
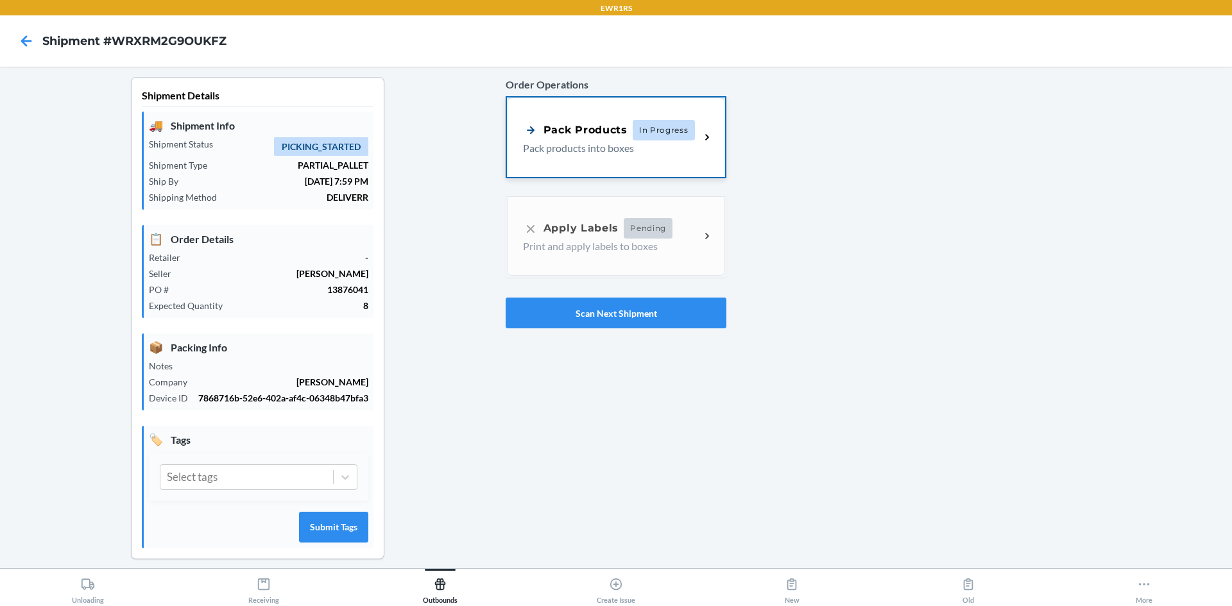
click at [593, 141] on p "Pack products into boxes" at bounding box center [606, 147] width 167 height 15
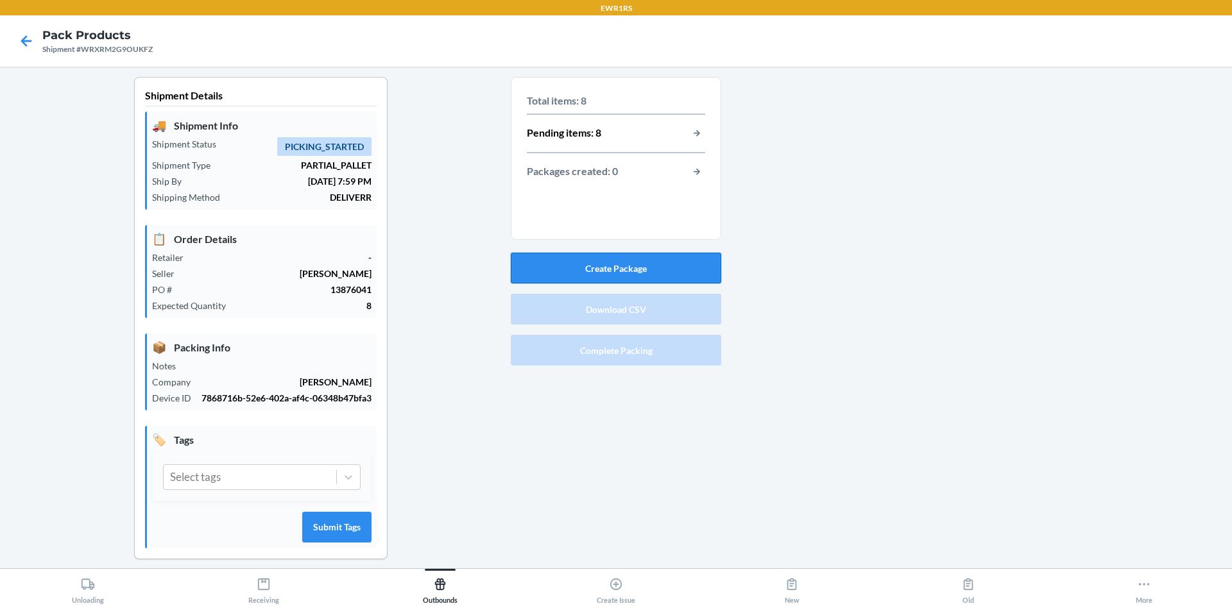
click at [651, 257] on button "Create Package" at bounding box center [616, 268] width 210 height 31
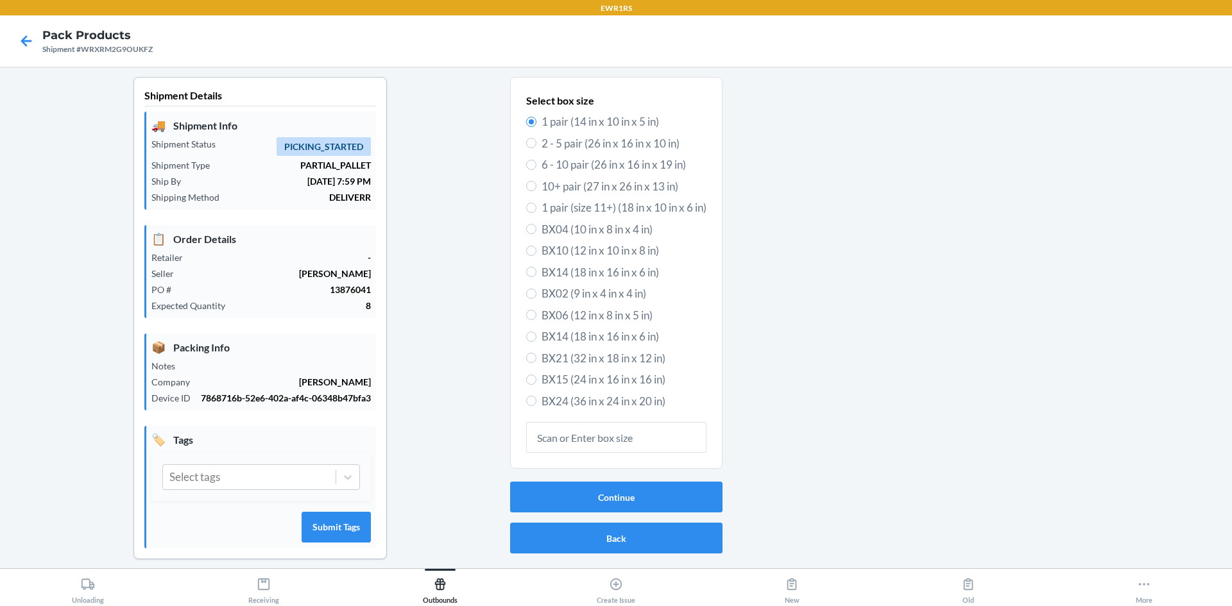
click at [606, 404] on span "BX24 (36 in x 24 in x 20 in)" at bounding box center [623, 401] width 165 height 17
click at [536, 404] on input "BX24 (36 in x 24 in x 20 in)" at bounding box center [531, 401] width 10 height 10
radio input "true"
radio input "false"
click at [597, 489] on button "Continue" at bounding box center [616, 497] width 212 height 31
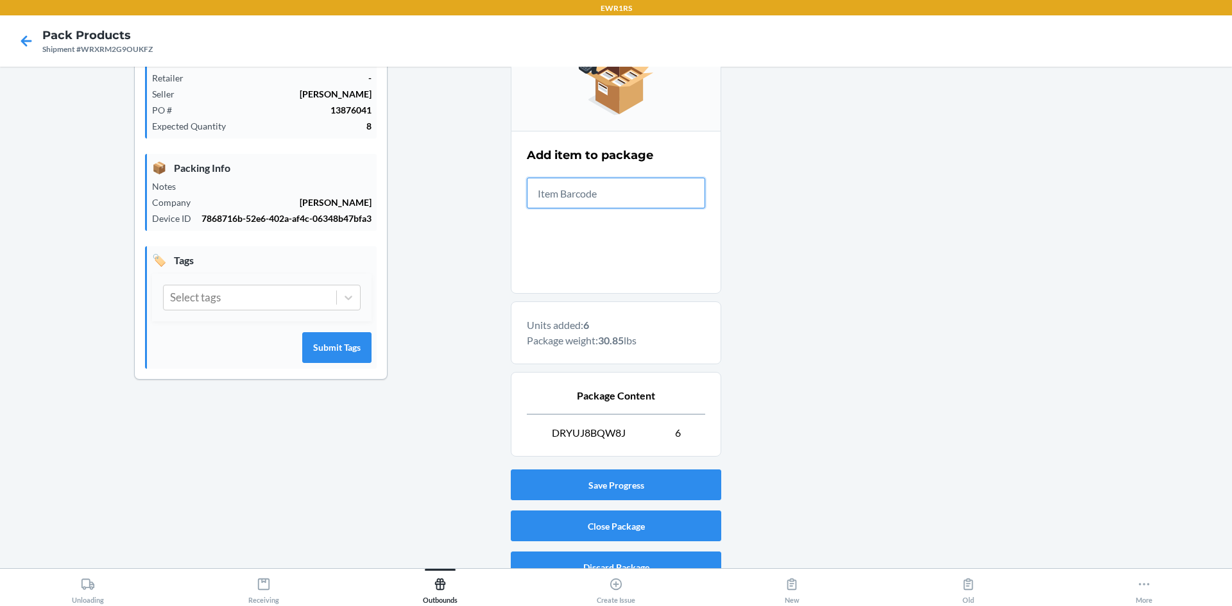
scroll to position [199, 0]
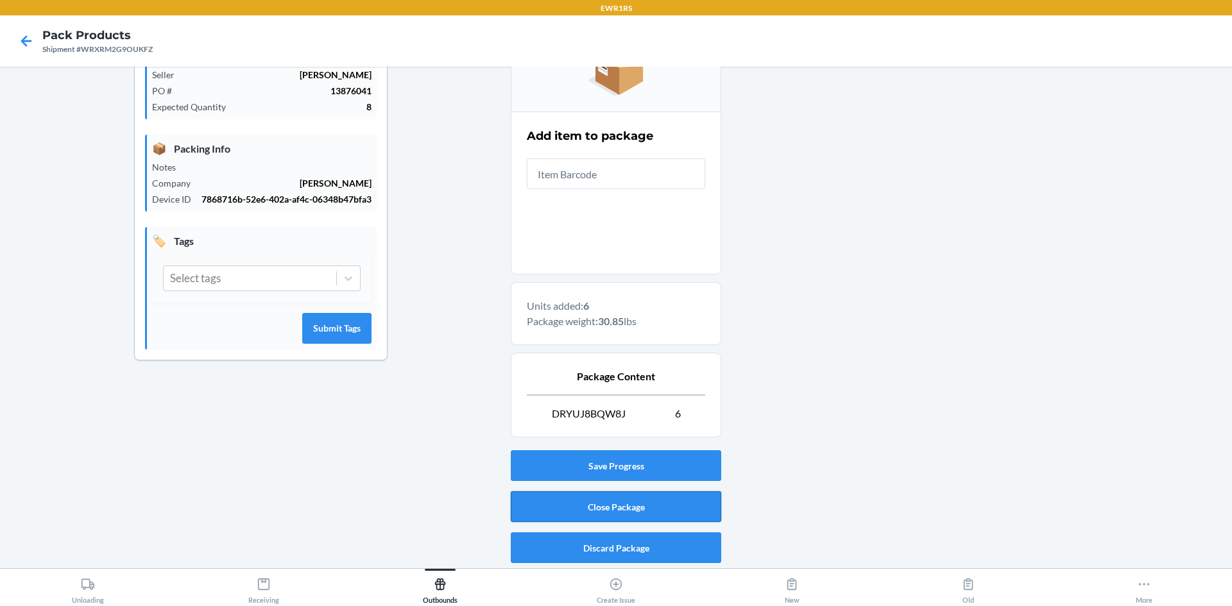
click at [611, 505] on button "Close Package" at bounding box center [616, 506] width 210 height 31
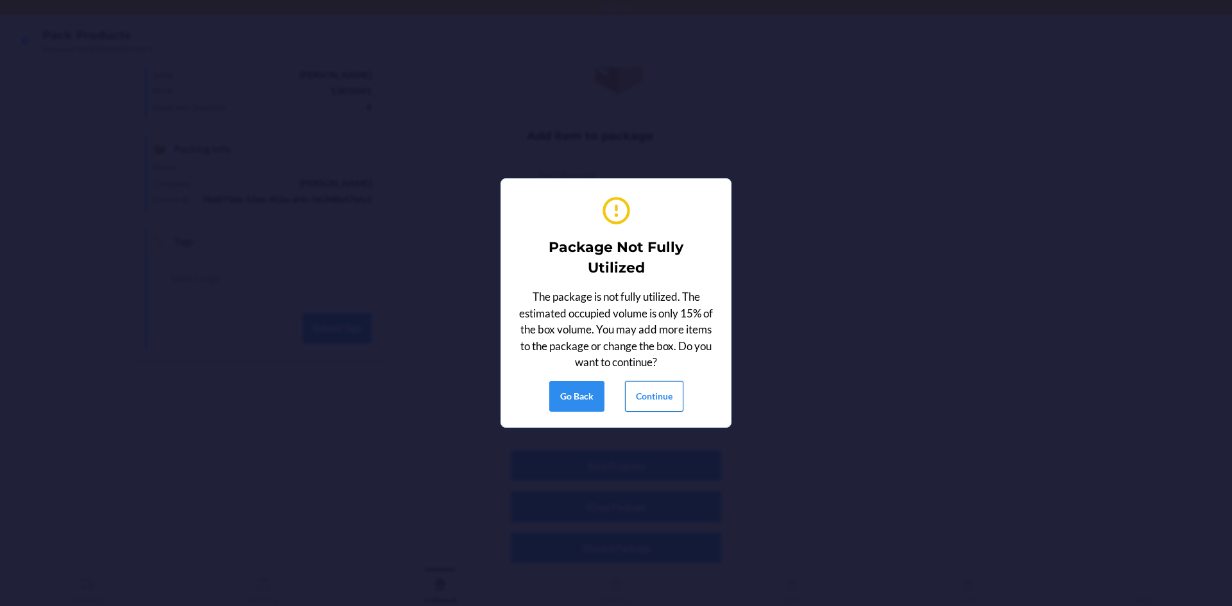
click at [663, 405] on button "Continue" at bounding box center [654, 396] width 58 height 31
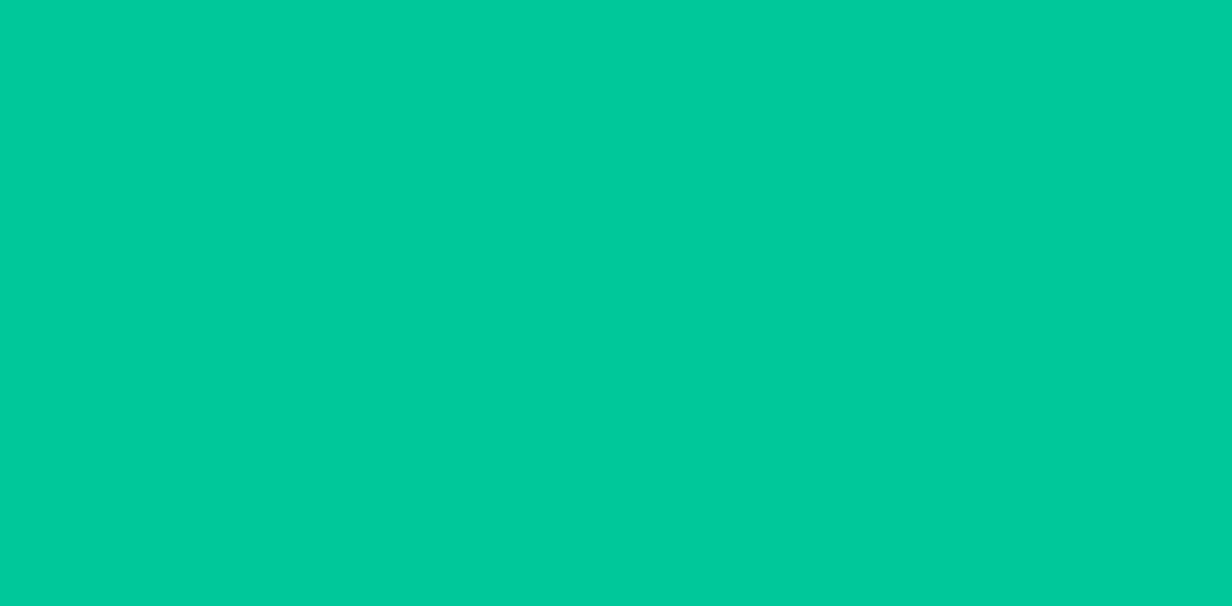
scroll to position [12, 0]
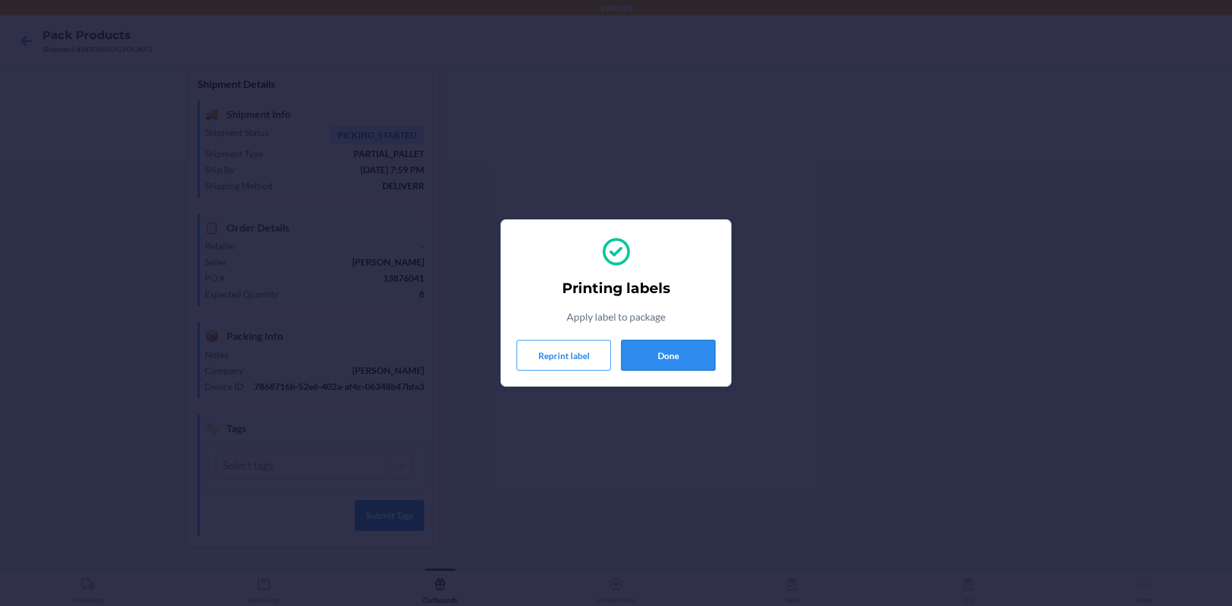
click at [688, 364] on button "Done" at bounding box center [668, 355] width 94 height 31
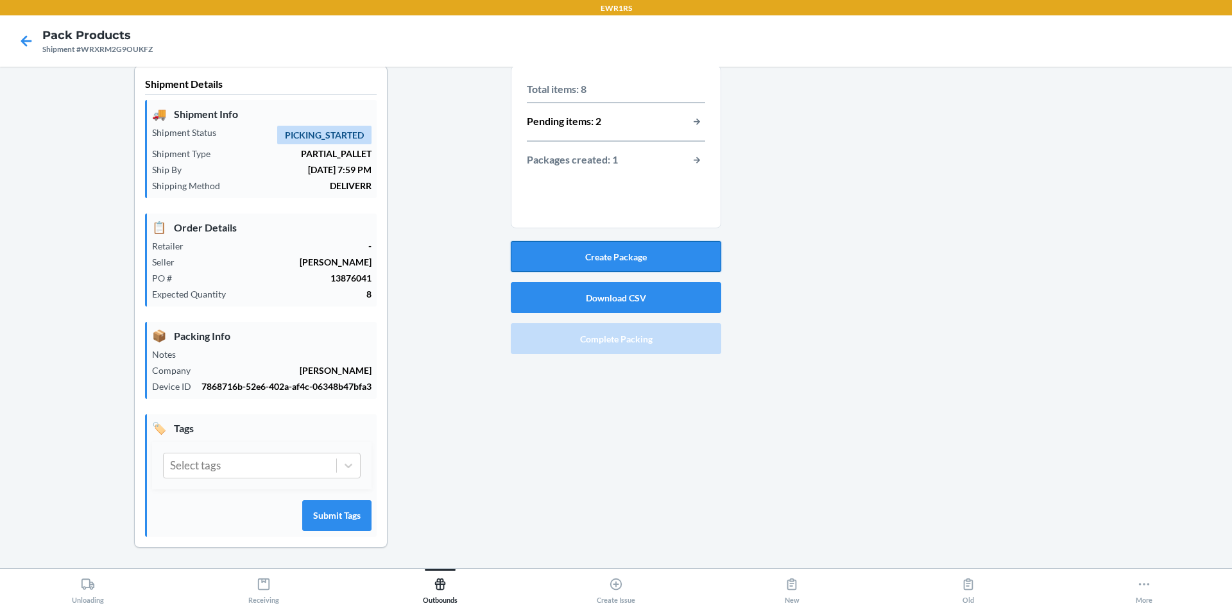
click at [658, 264] on button "Create Package" at bounding box center [616, 256] width 210 height 31
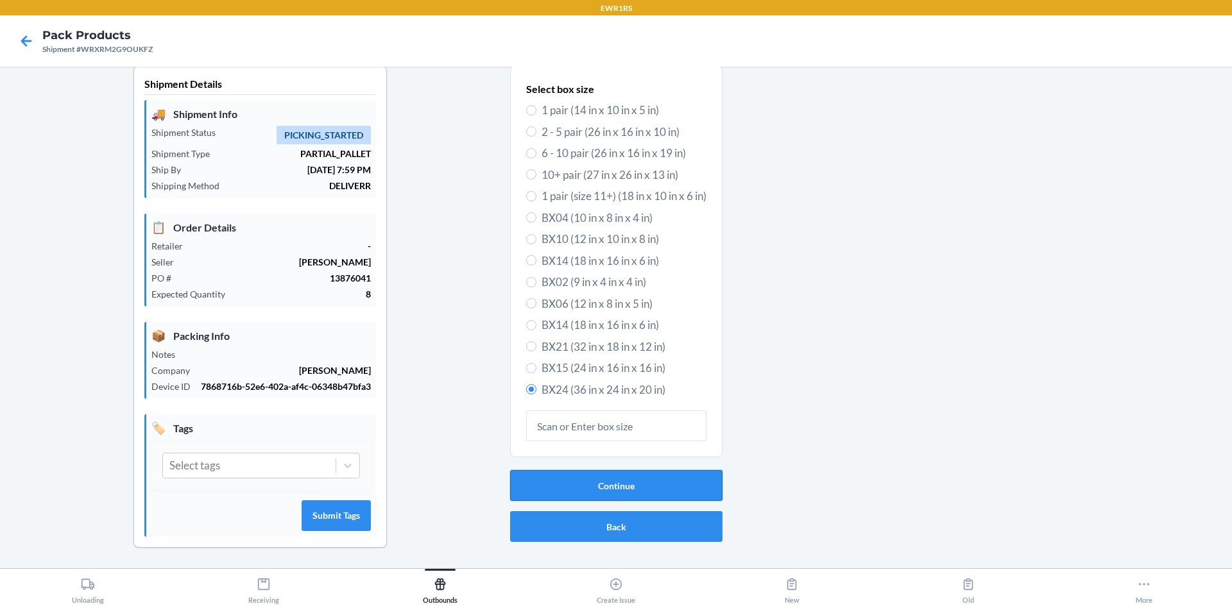
click at [640, 486] on button "Continue" at bounding box center [616, 485] width 212 height 31
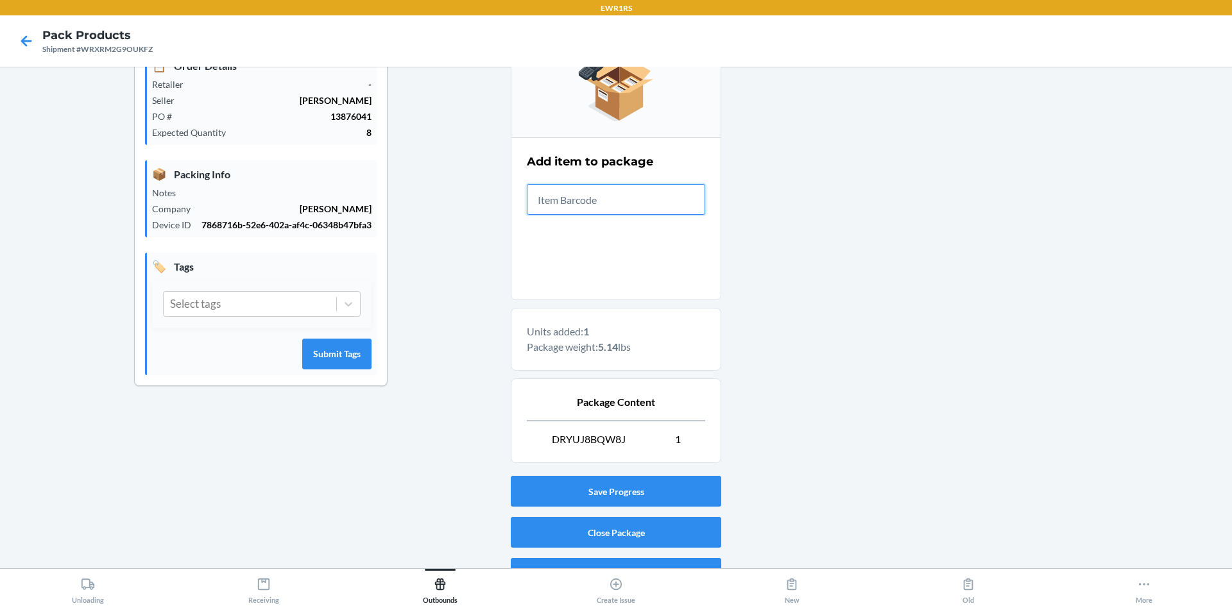
scroll to position [199, 0]
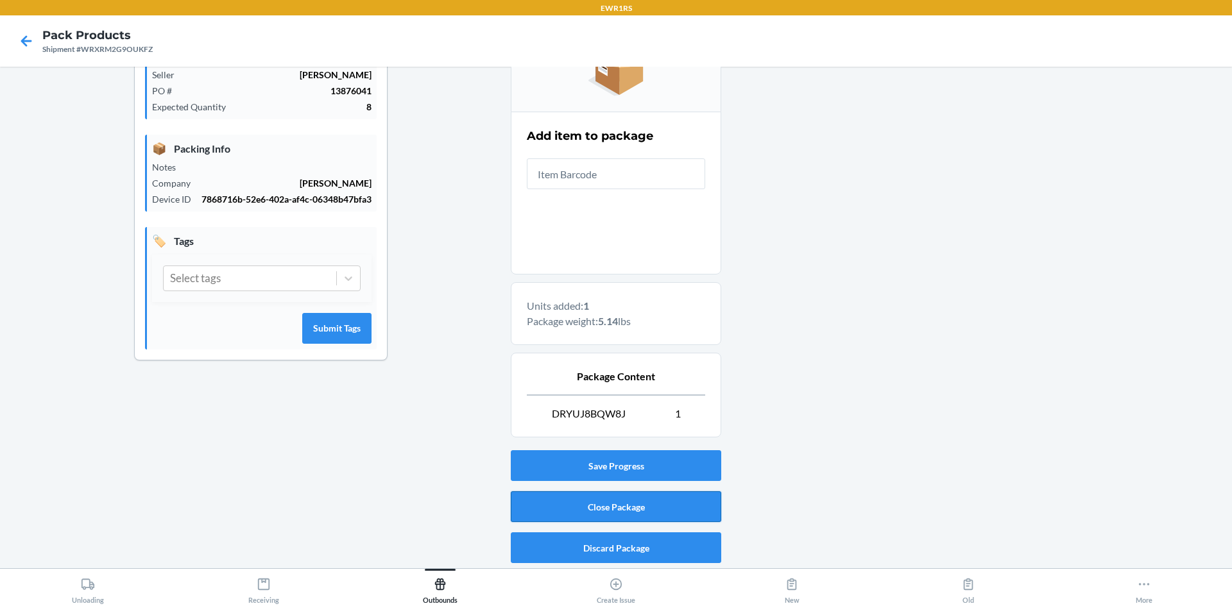
click at [648, 500] on button "Close Package" at bounding box center [616, 506] width 210 height 31
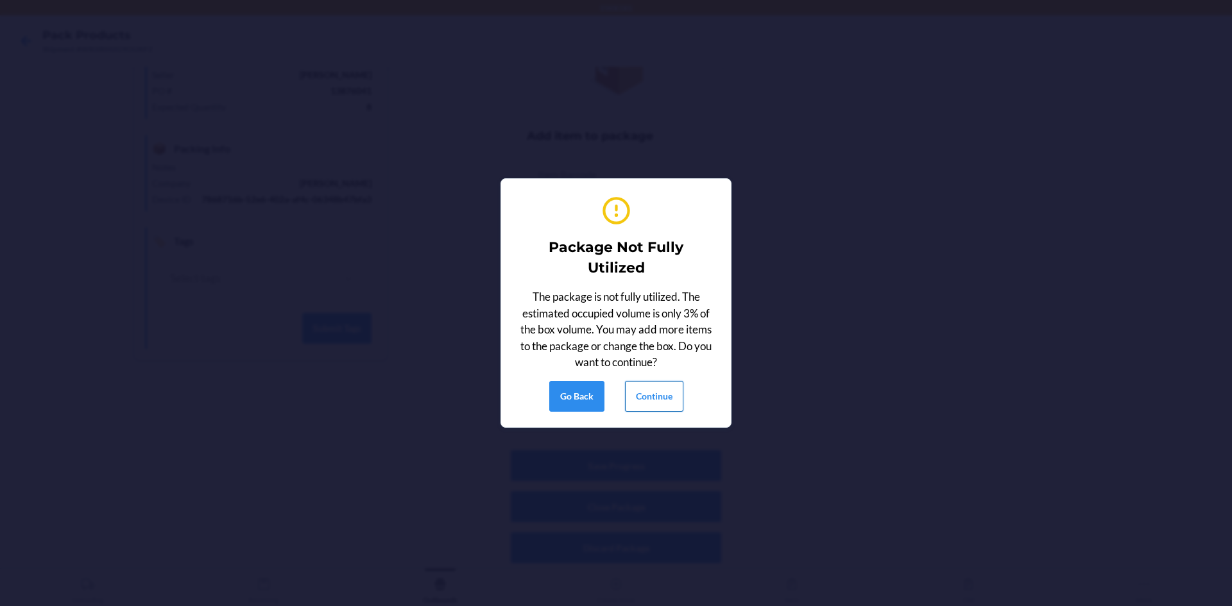
click at [654, 401] on button "Continue" at bounding box center [654, 396] width 58 height 31
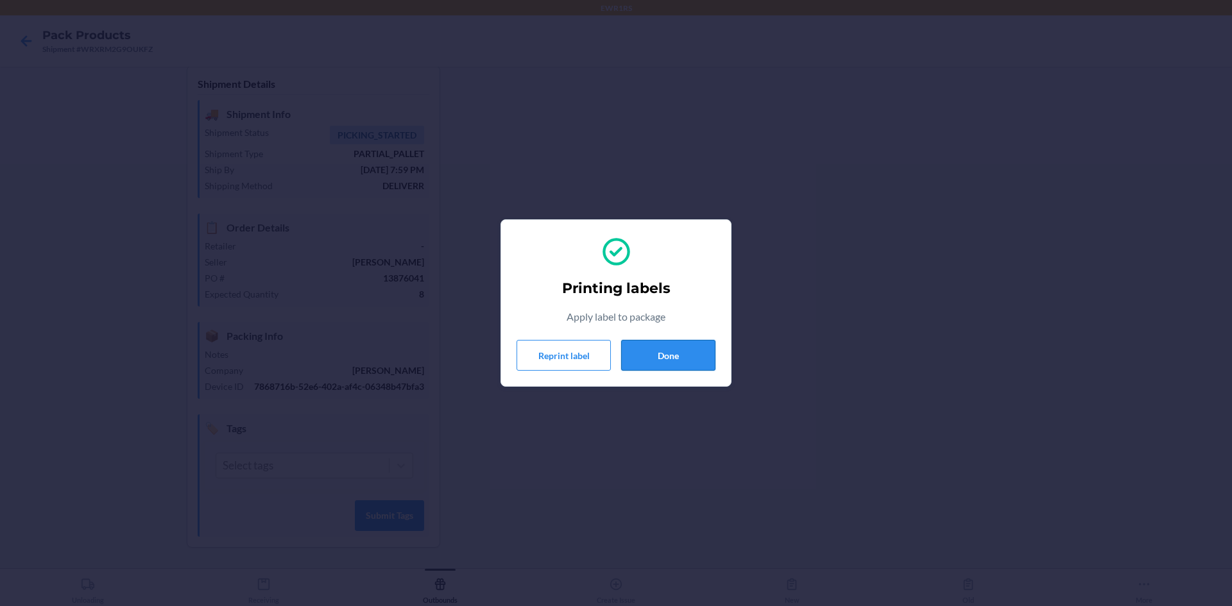
click at [711, 359] on button "Done" at bounding box center [668, 355] width 94 height 31
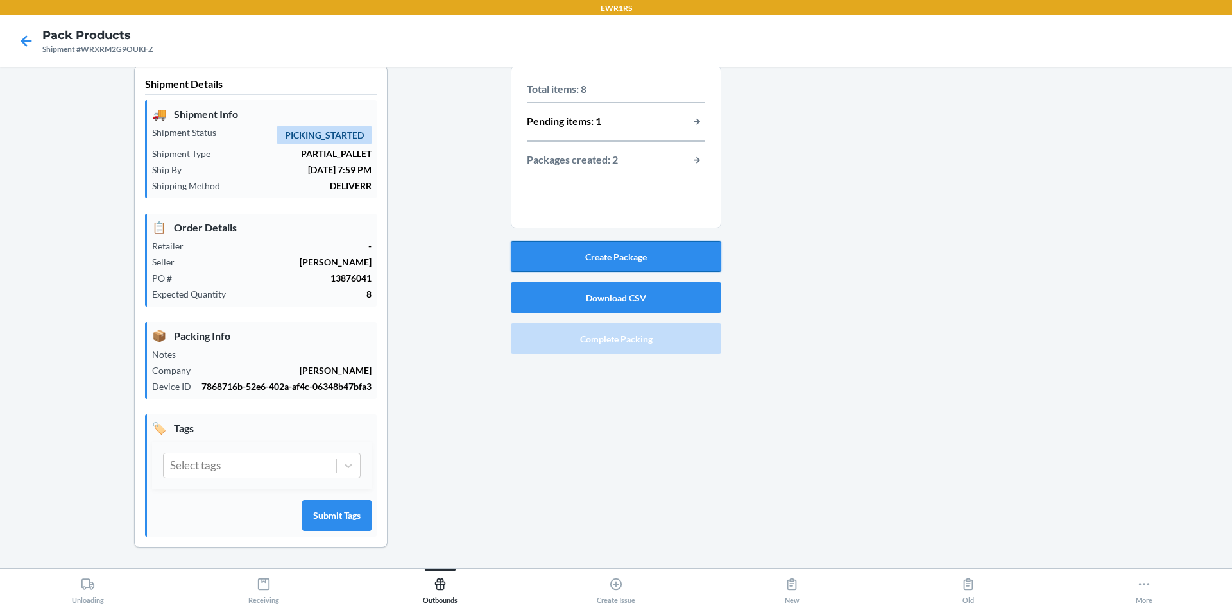
click at [594, 258] on button "Create Package" at bounding box center [616, 256] width 210 height 31
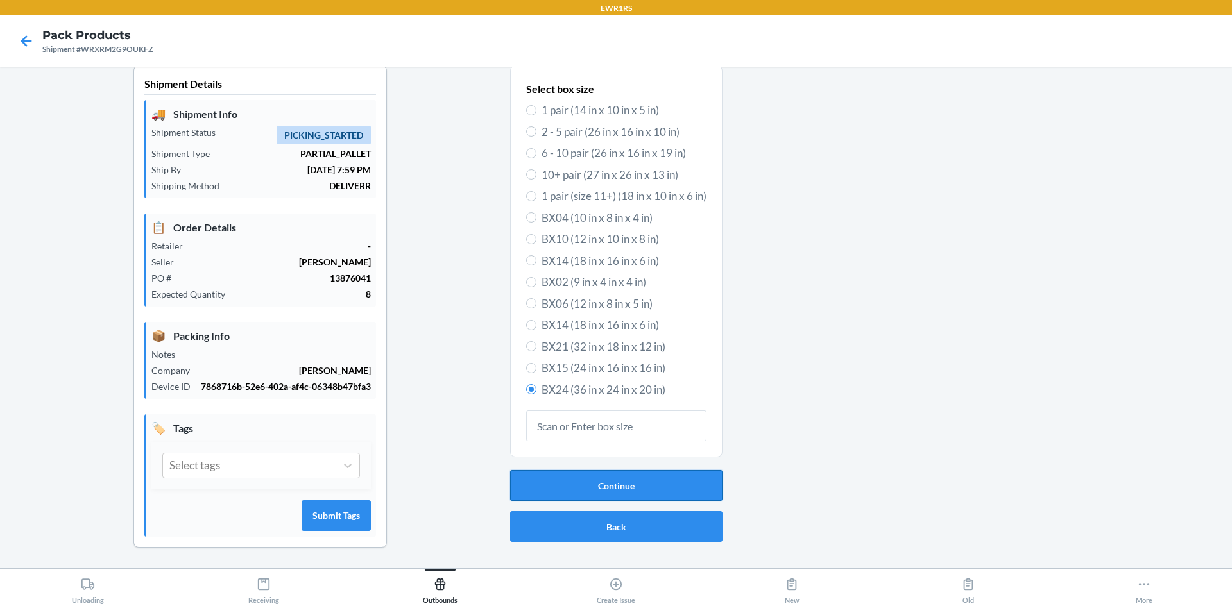
click at [611, 492] on button "Continue" at bounding box center [616, 485] width 212 height 31
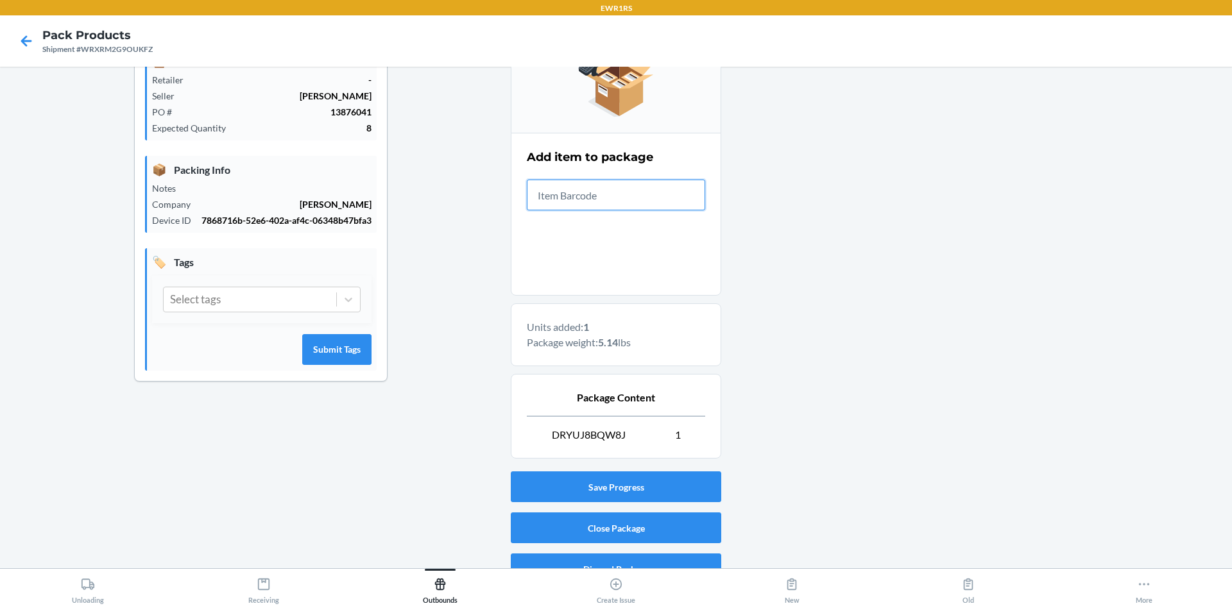
scroll to position [199, 0]
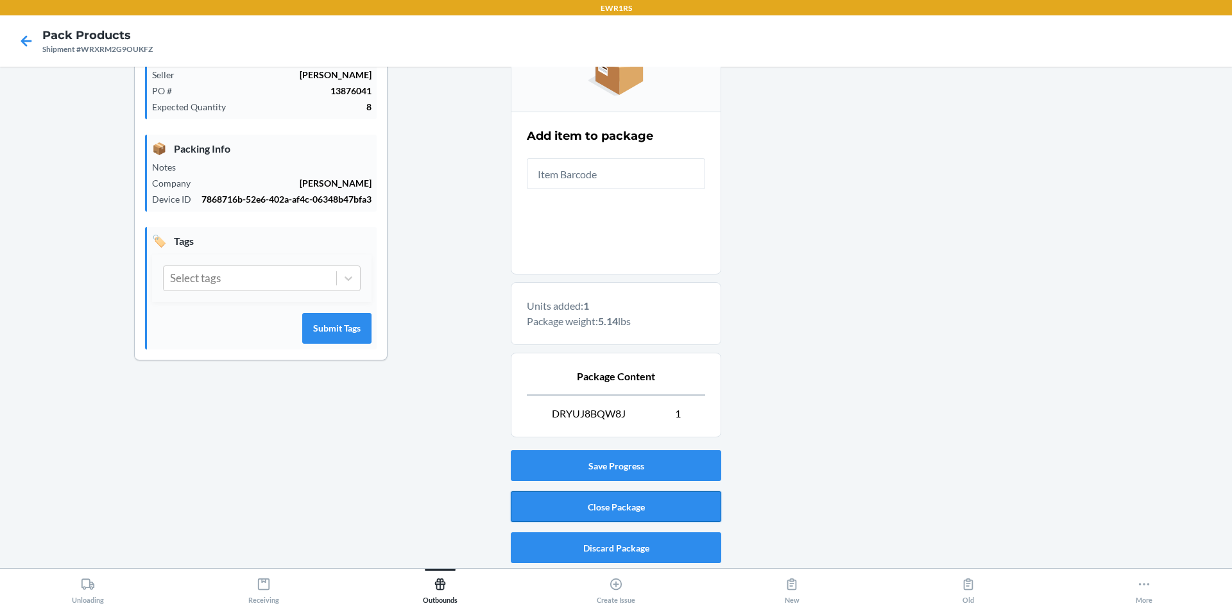
click at [658, 507] on button "Close Package" at bounding box center [616, 506] width 210 height 31
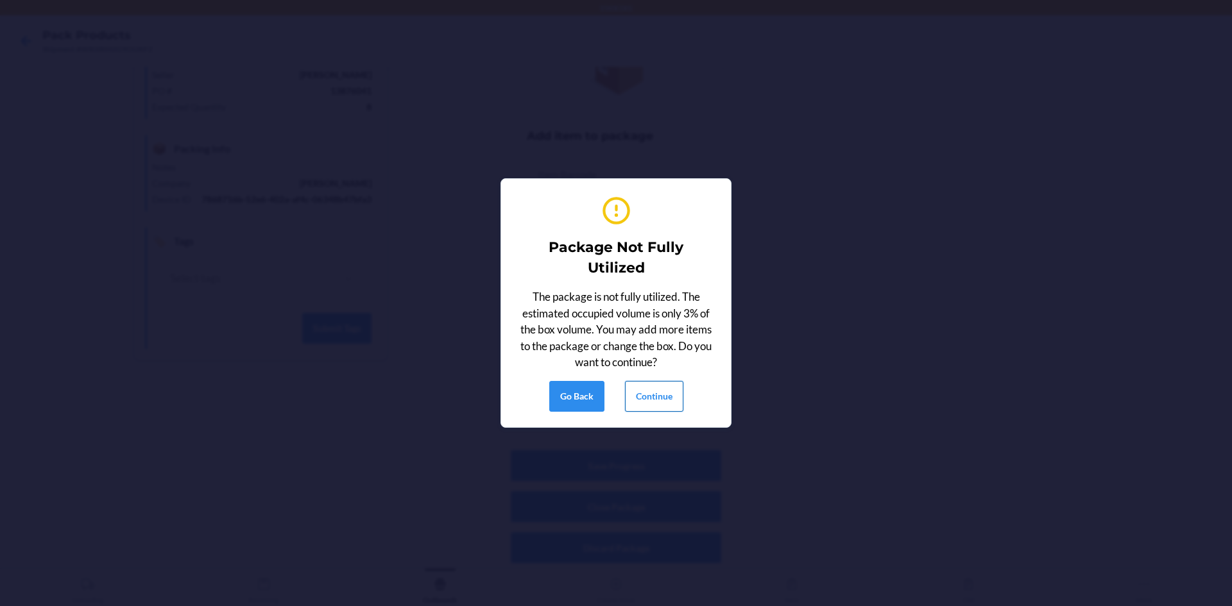
click at [645, 407] on button "Continue" at bounding box center [654, 396] width 58 height 31
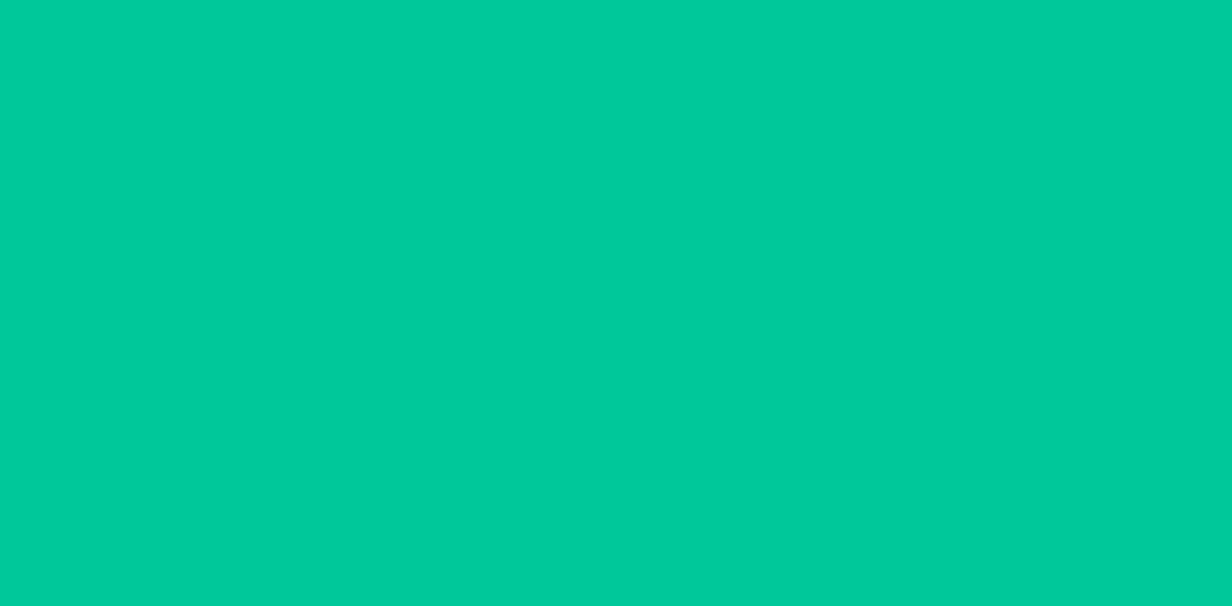
scroll to position [12, 0]
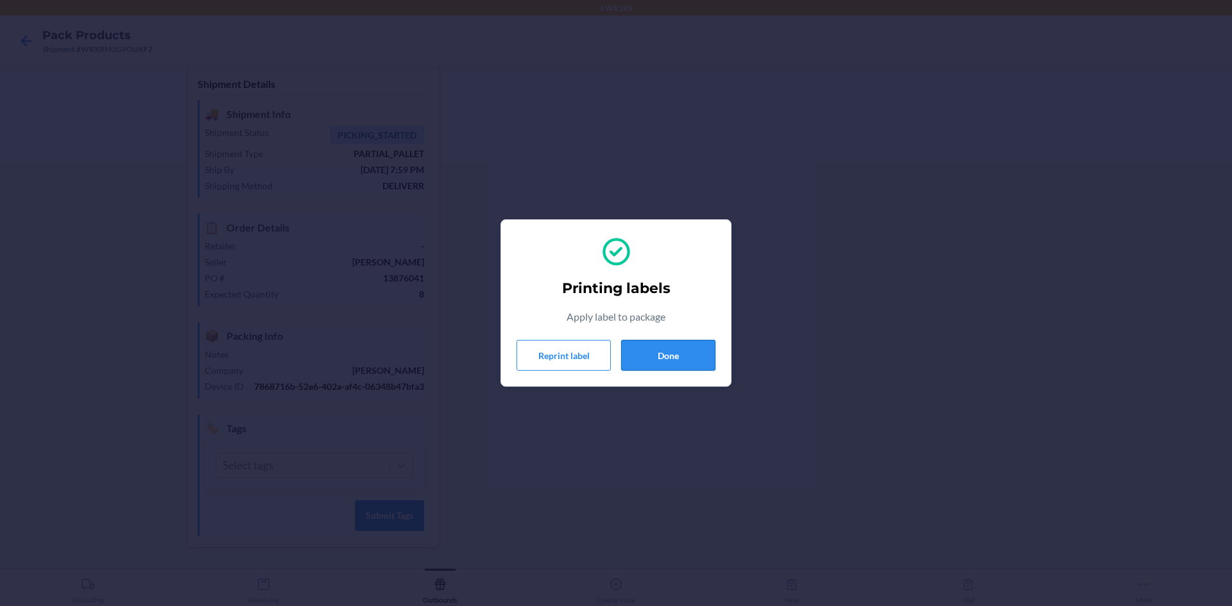
click at [674, 357] on button "Done" at bounding box center [668, 355] width 94 height 31
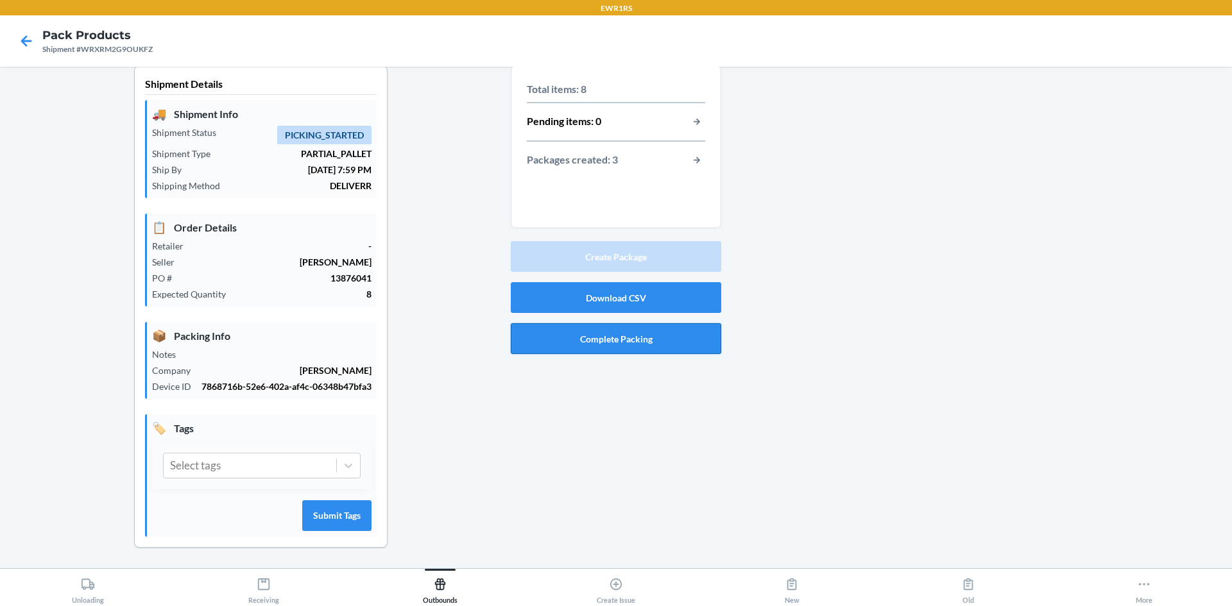
click at [619, 346] on button "Complete Packing" at bounding box center [616, 338] width 210 height 31
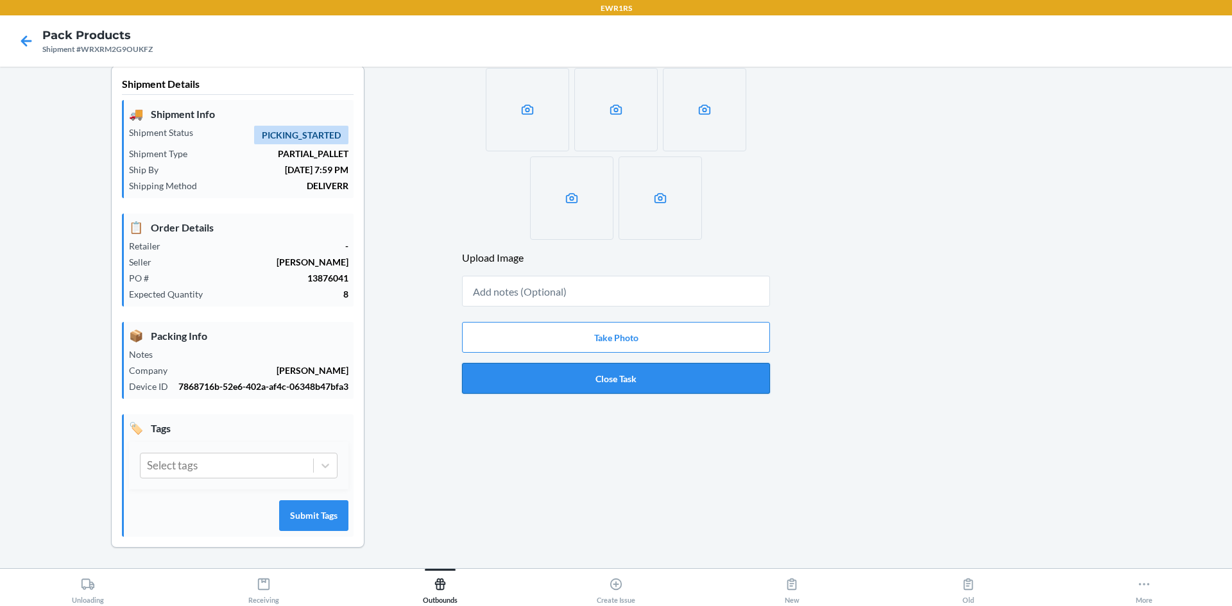
click at [613, 376] on button "Close Task" at bounding box center [616, 378] width 308 height 31
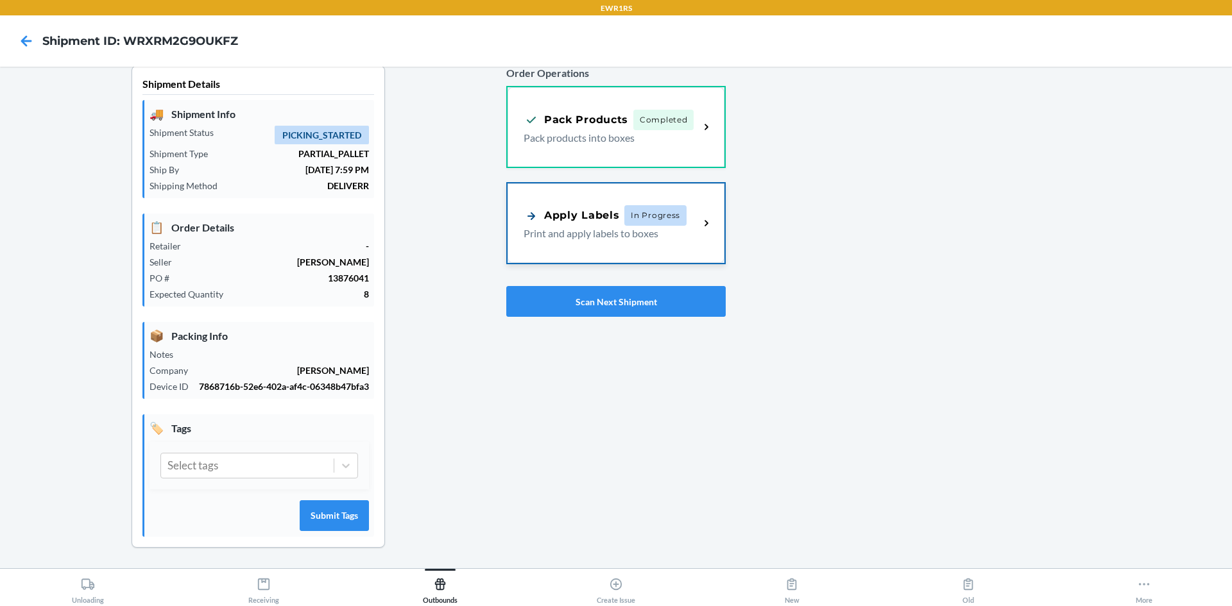
click at [661, 220] on span "In Progress" at bounding box center [655, 215] width 62 height 21
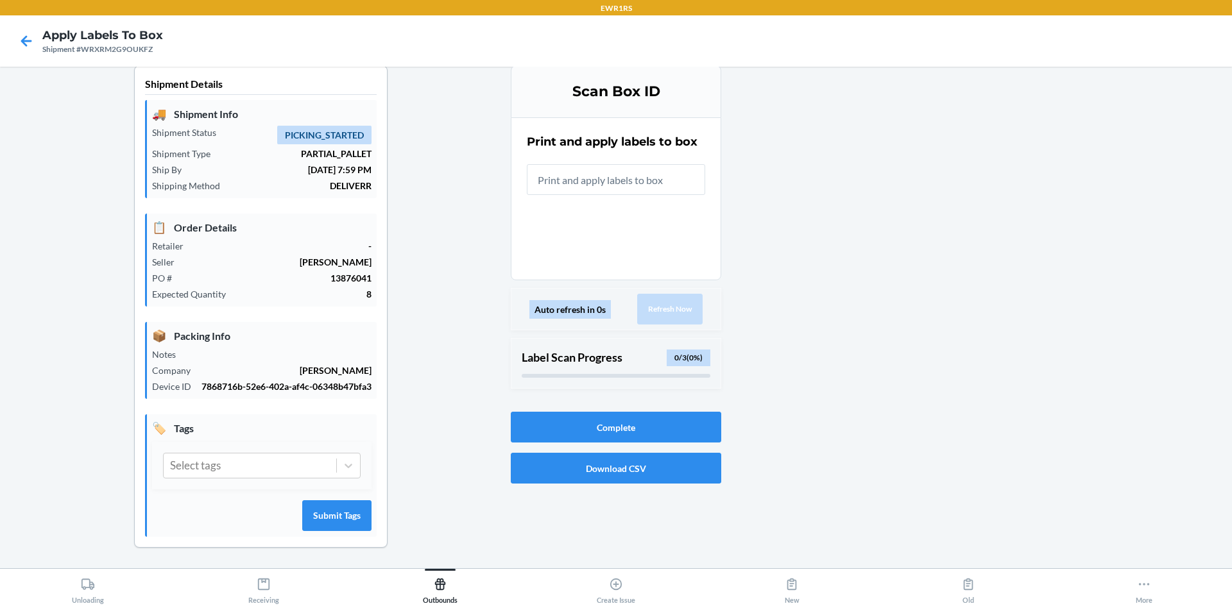
click at [624, 180] on input "text" at bounding box center [616, 179] width 178 height 31
drag, startPoint x: 603, startPoint y: 191, endPoint x: 611, endPoint y: 179, distance: 14.8
click at [608, 183] on input "Failed to find any labels for packageId: WRXRM2G9OUKFZ. Please wait some time a…" at bounding box center [616, 179] width 178 height 31
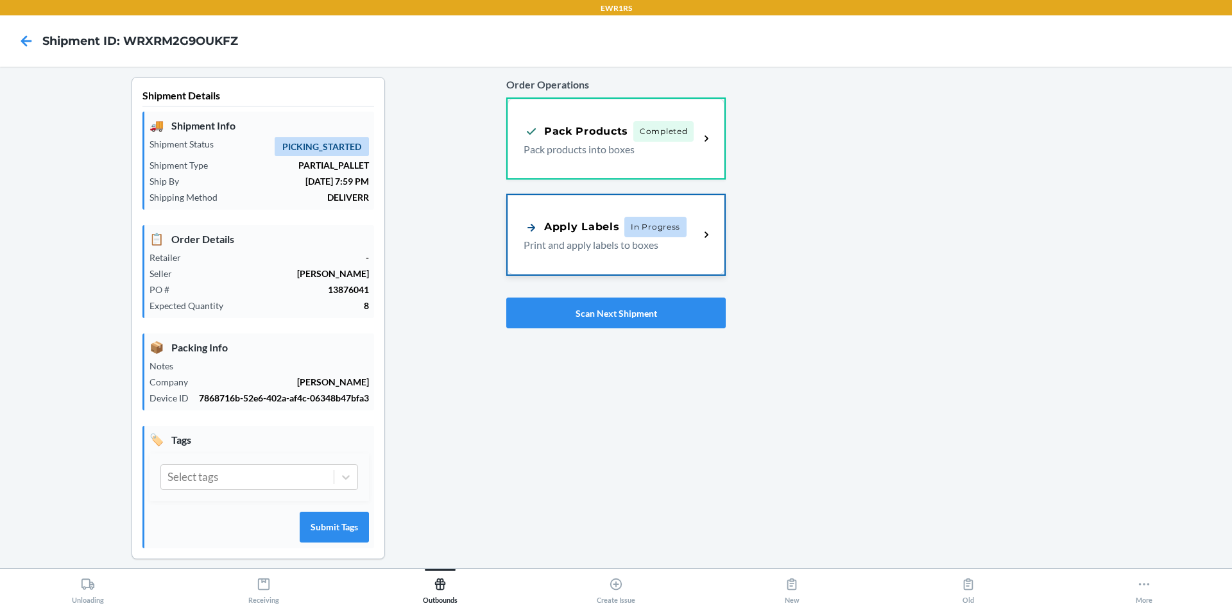
click at [595, 248] on p "Print and apply labels to boxes" at bounding box center [605, 244] width 165 height 15
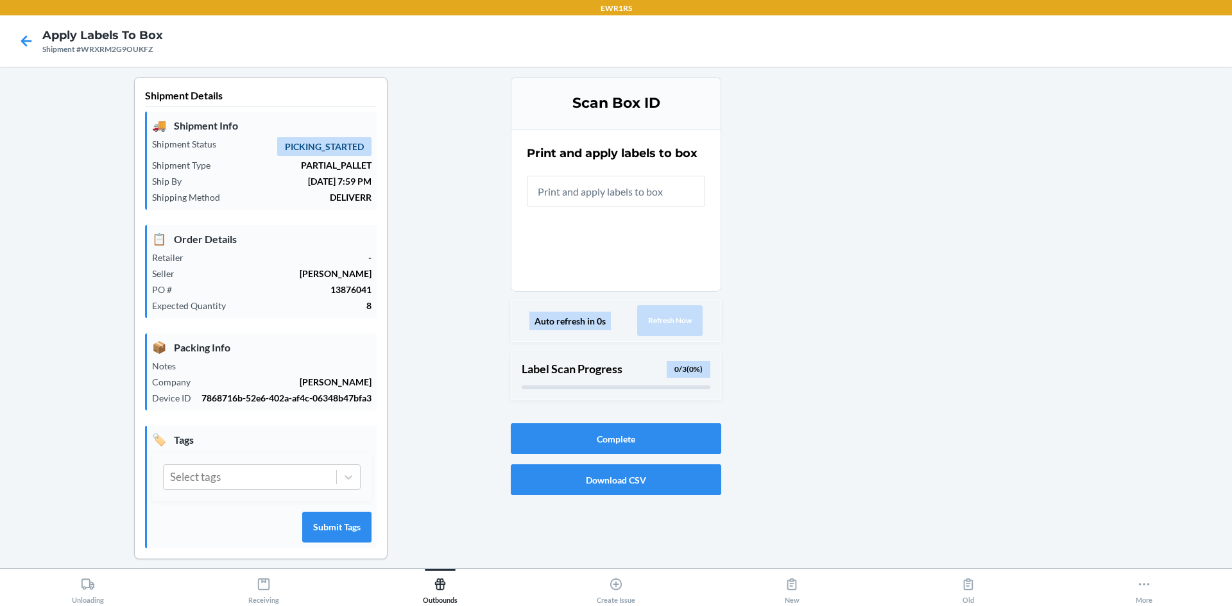
click at [606, 204] on input "text" at bounding box center [616, 191] width 178 height 31
click at [627, 444] on button "Complete" at bounding box center [616, 438] width 210 height 31
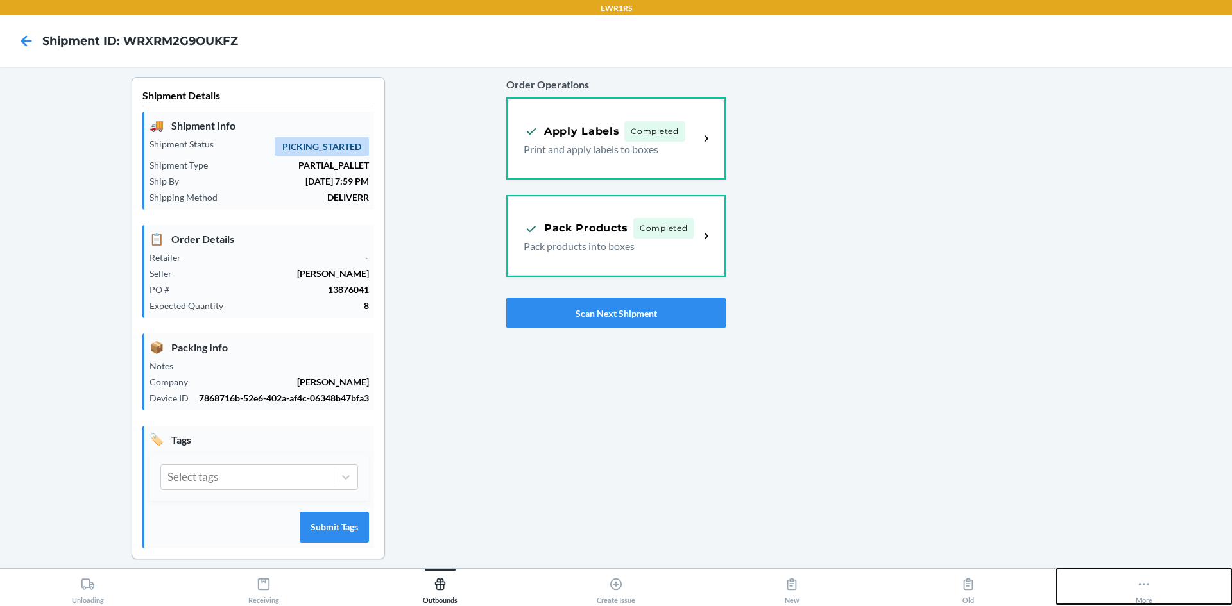
click at [1137, 587] on icon at bounding box center [1144, 584] width 14 height 14
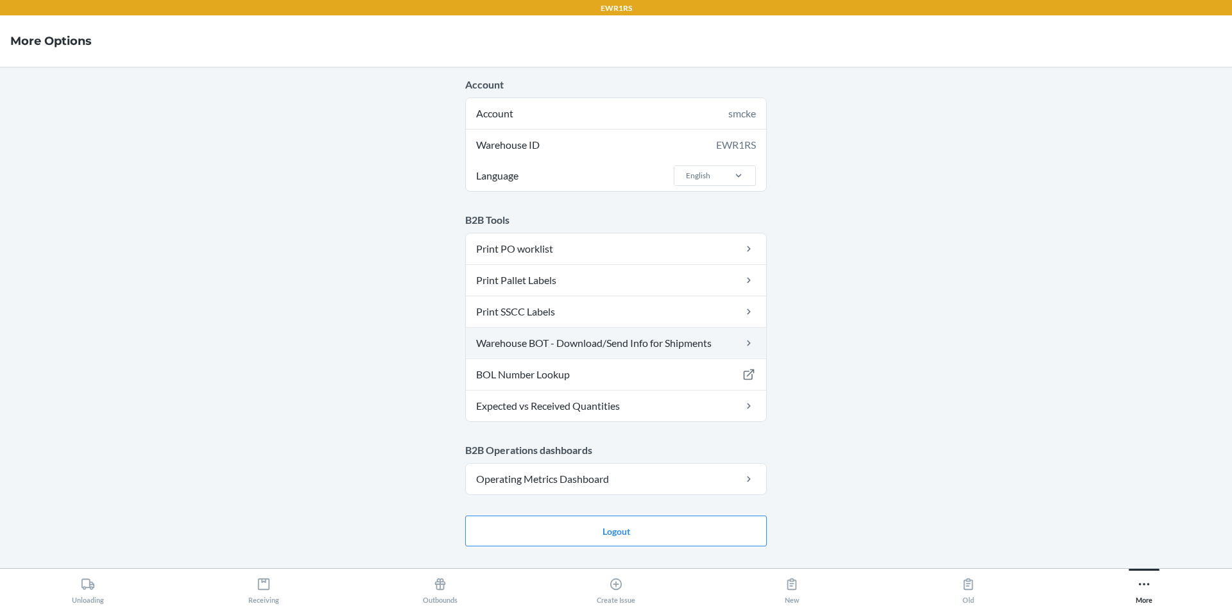
click at [663, 348] on link "Warehouse BOT - Download/Send Info for Shipments" at bounding box center [616, 343] width 300 height 31
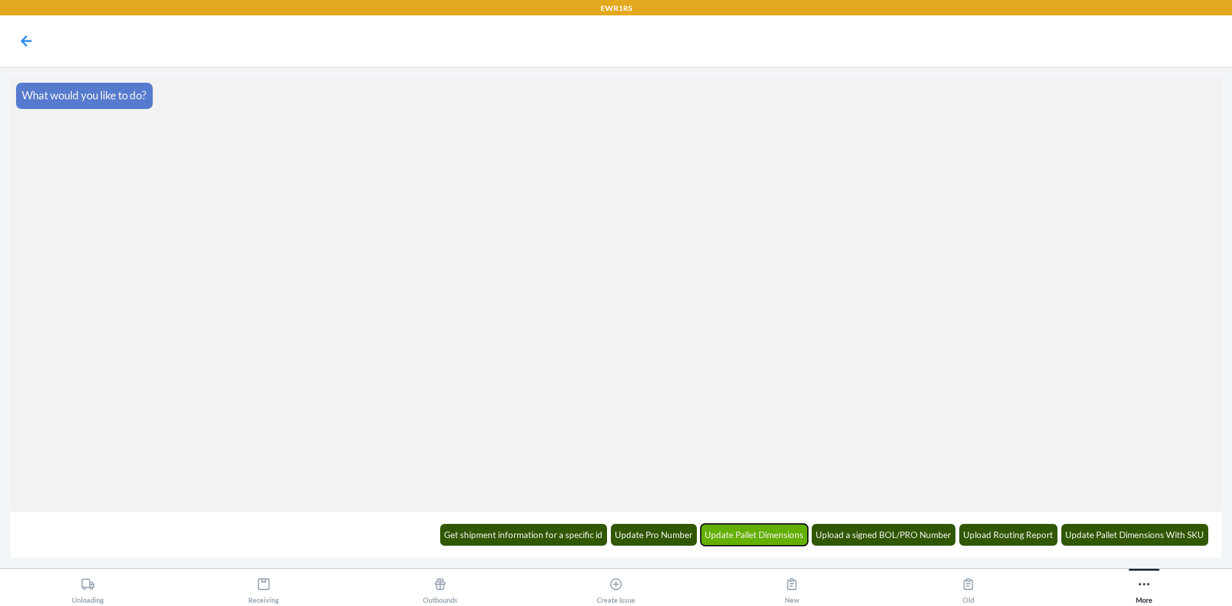
click at [733, 538] on button "Update Pallet Dimensions" at bounding box center [754, 535] width 108 height 22
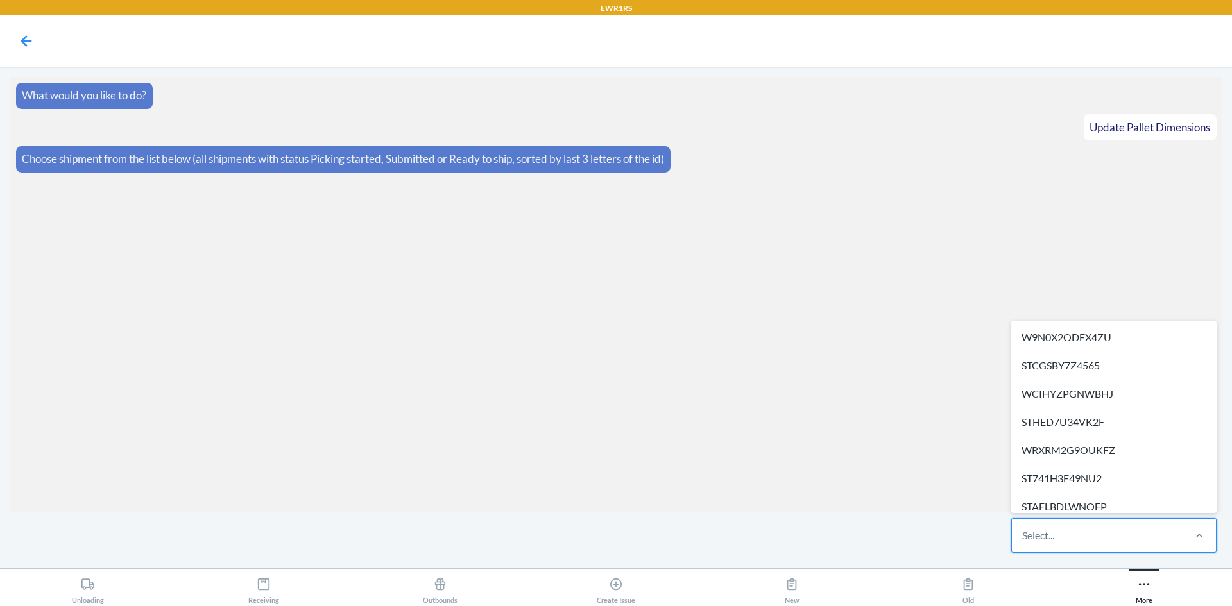
click at [1025, 533] on div "Select..." at bounding box center [1038, 535] width 32 height 15
click at [1023, 533] on input "option W9N0X2ODEX4ZU focused, 1 of 8. 8 results available. Use Up and Down to c…" at bounding box center [1022, 535] width 1 height 15
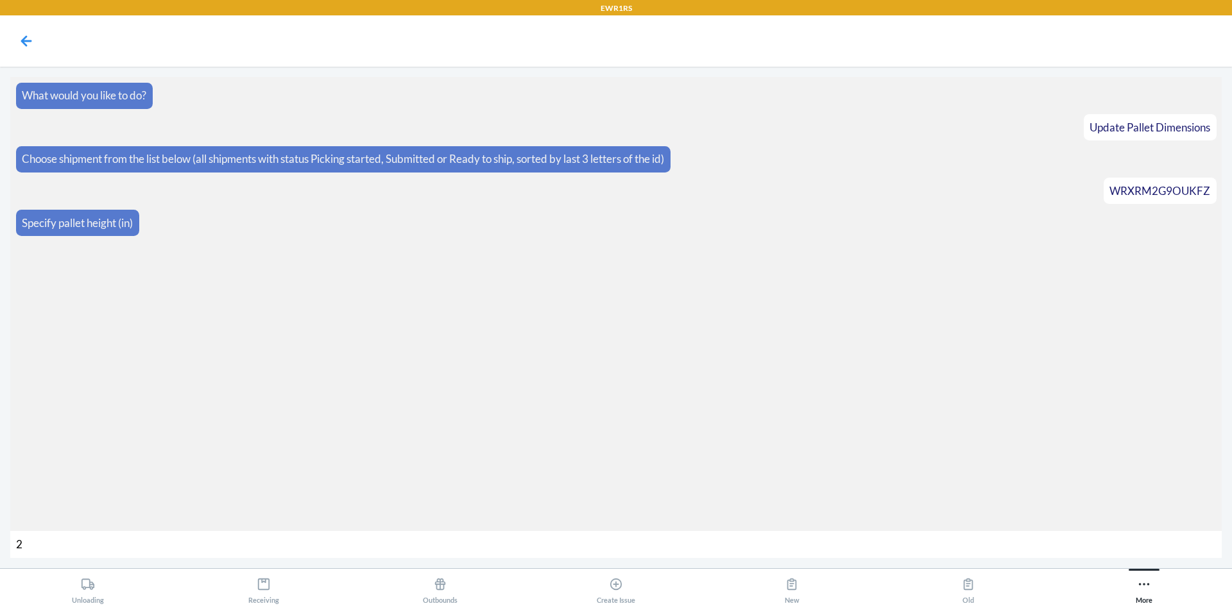
type input "20"
type input "150"
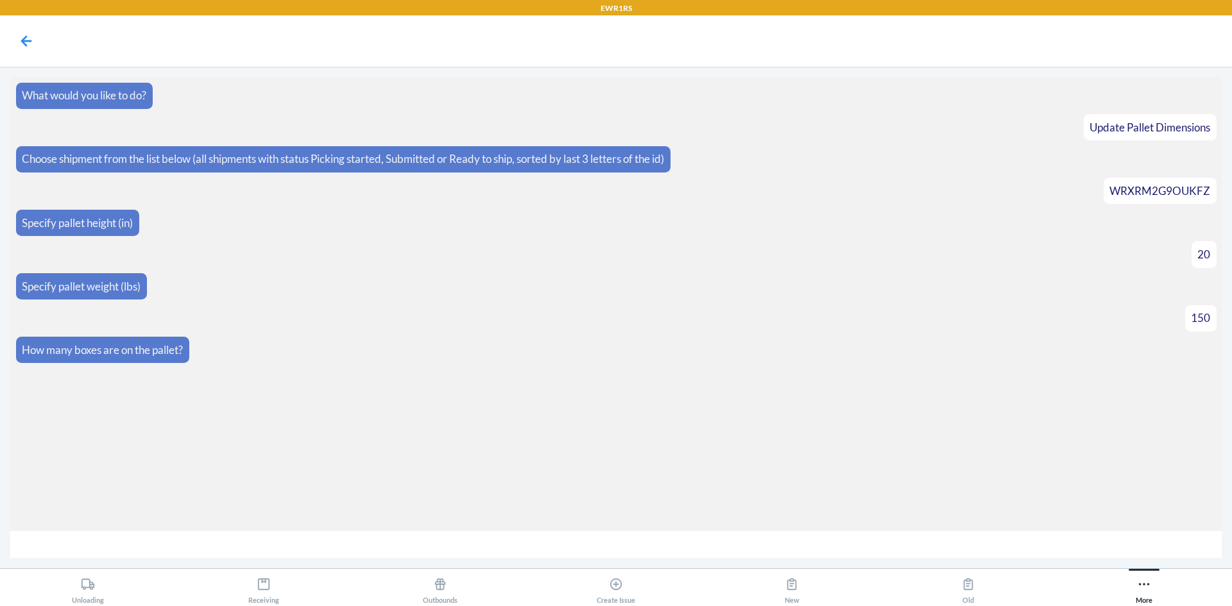
type input "3"
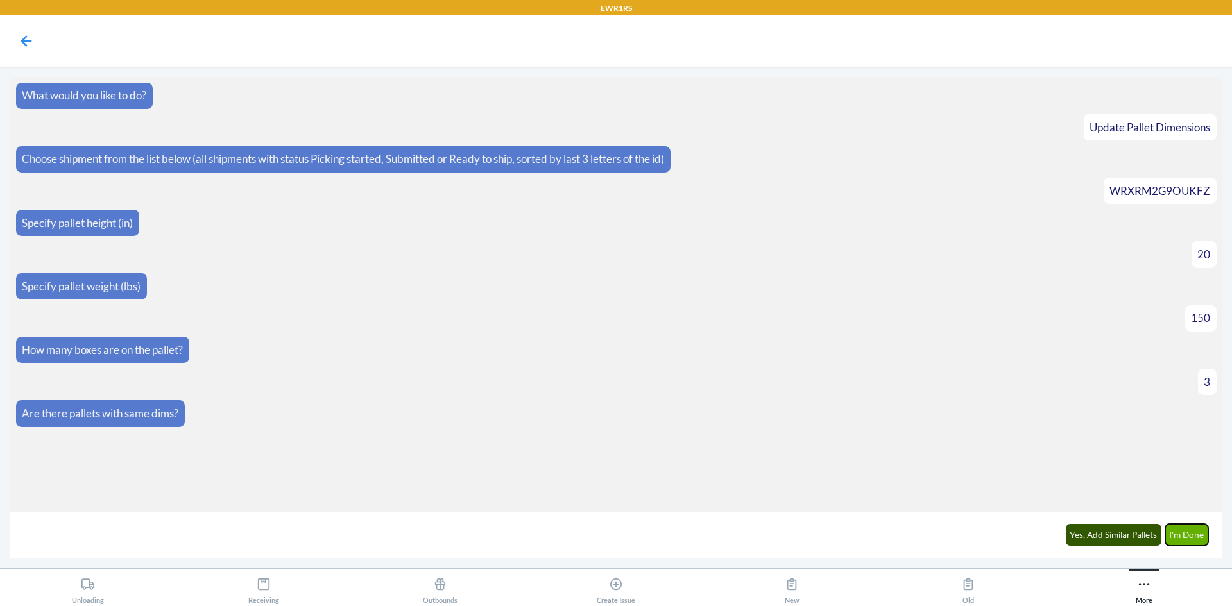
click at [1196, 541] on button "I'm Done" at bounding box center [1187, 535] width 44 height 22
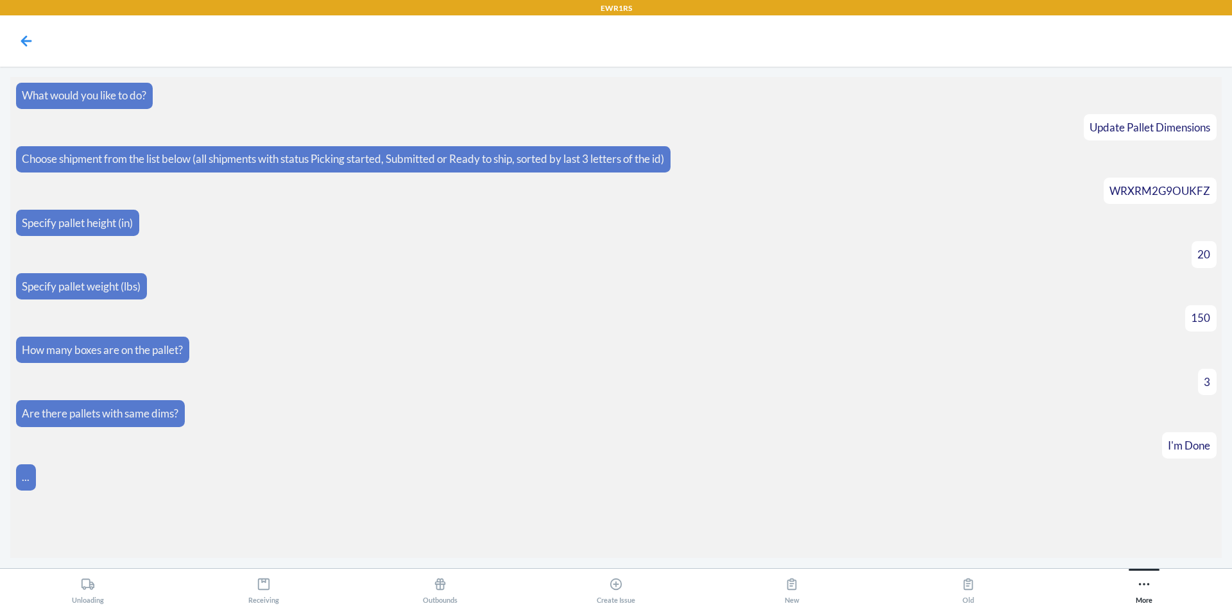
scroll to position [66, 0]
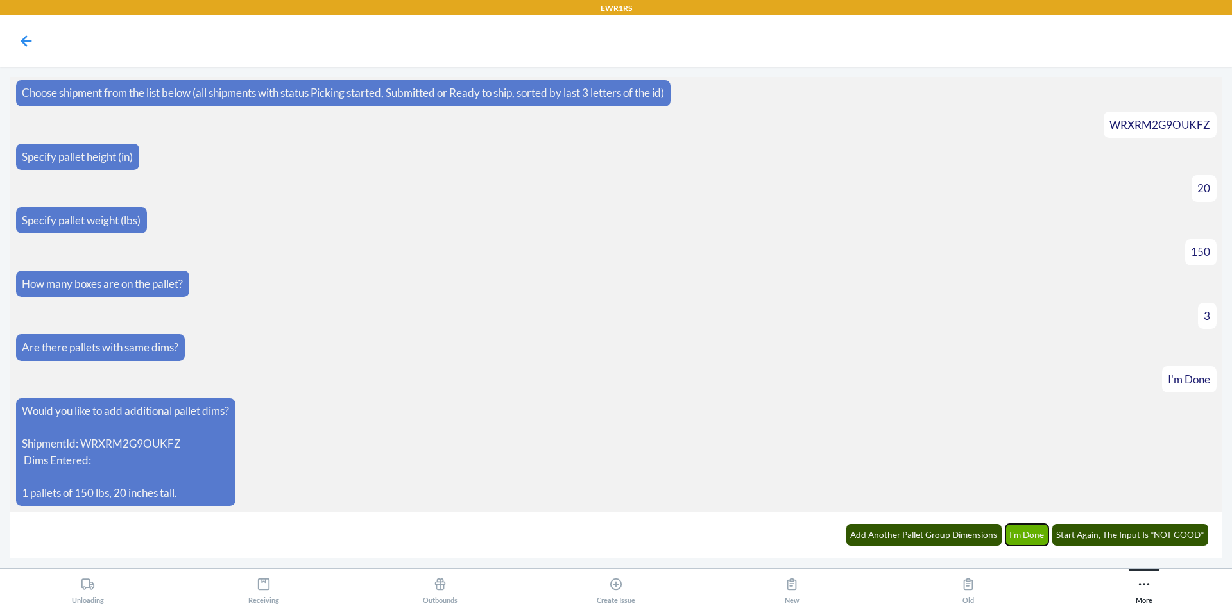
click at [1021, 539] on button "I'm Done" at bounding box center [1027, 535] width 44 height 22
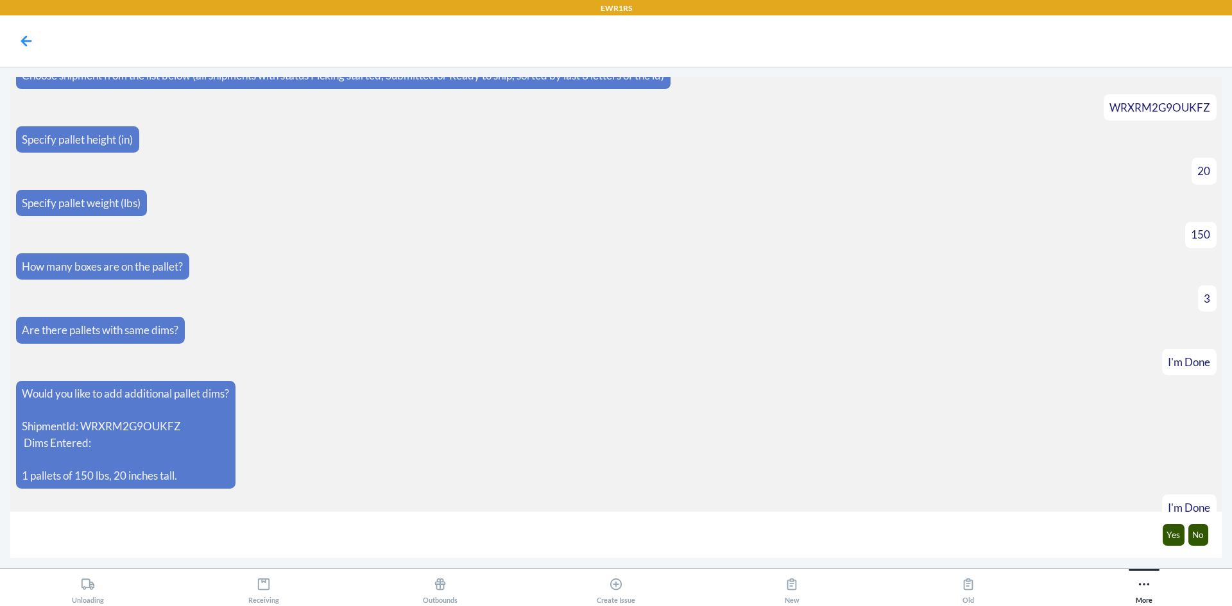
scroll to position [130, 0]
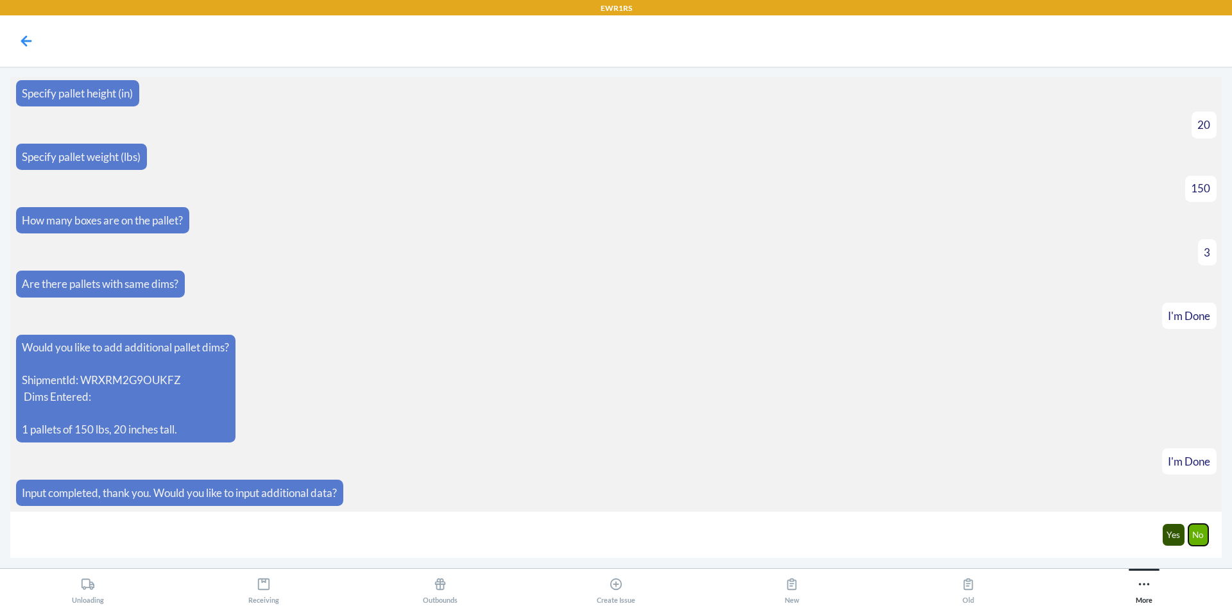
click at [1192, 534] on button "No" at bounding box center [1198, 535] width 21 height 22
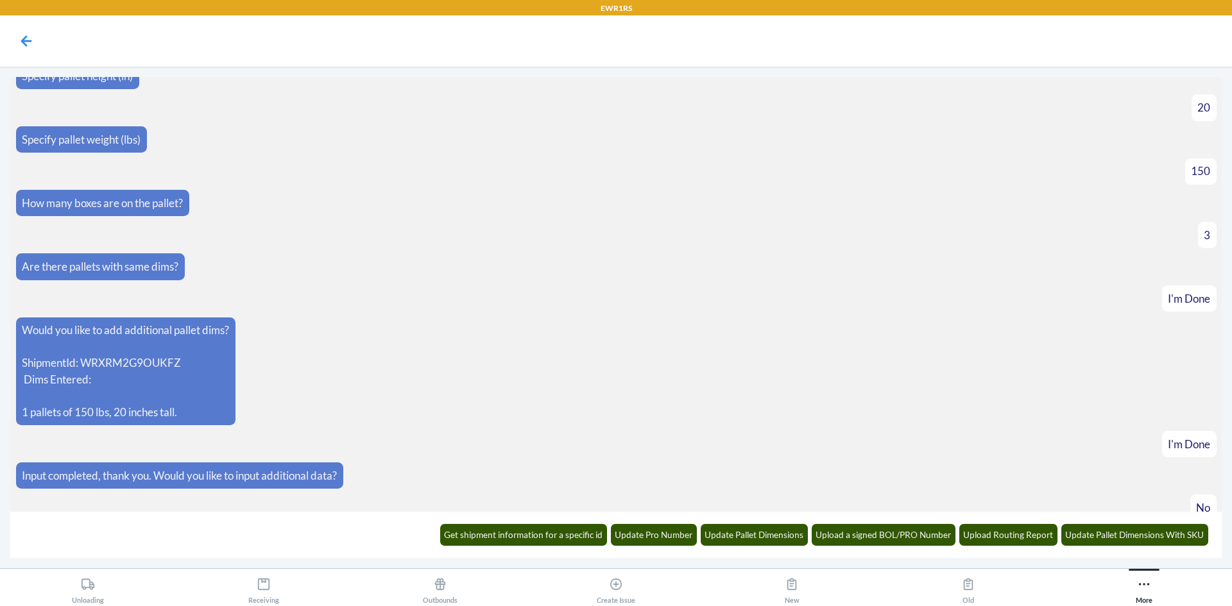
scroll to position [193, 0]
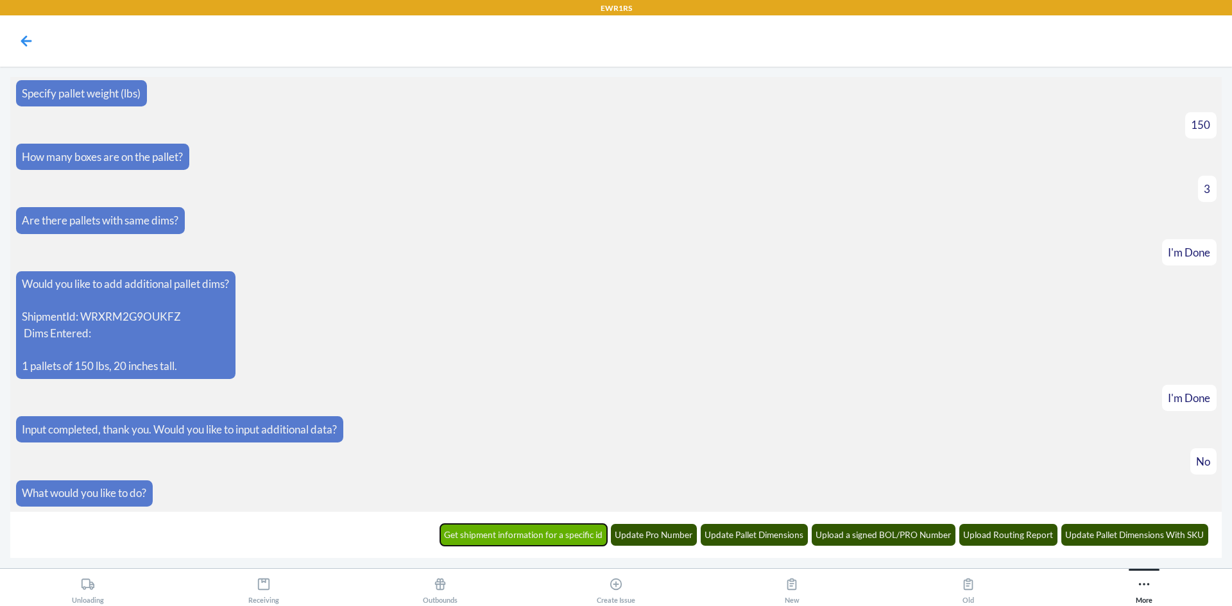
click at [547, 543] on button "Get shipment information for a specific id" at bounding box center [523, 535] width 167 height 22
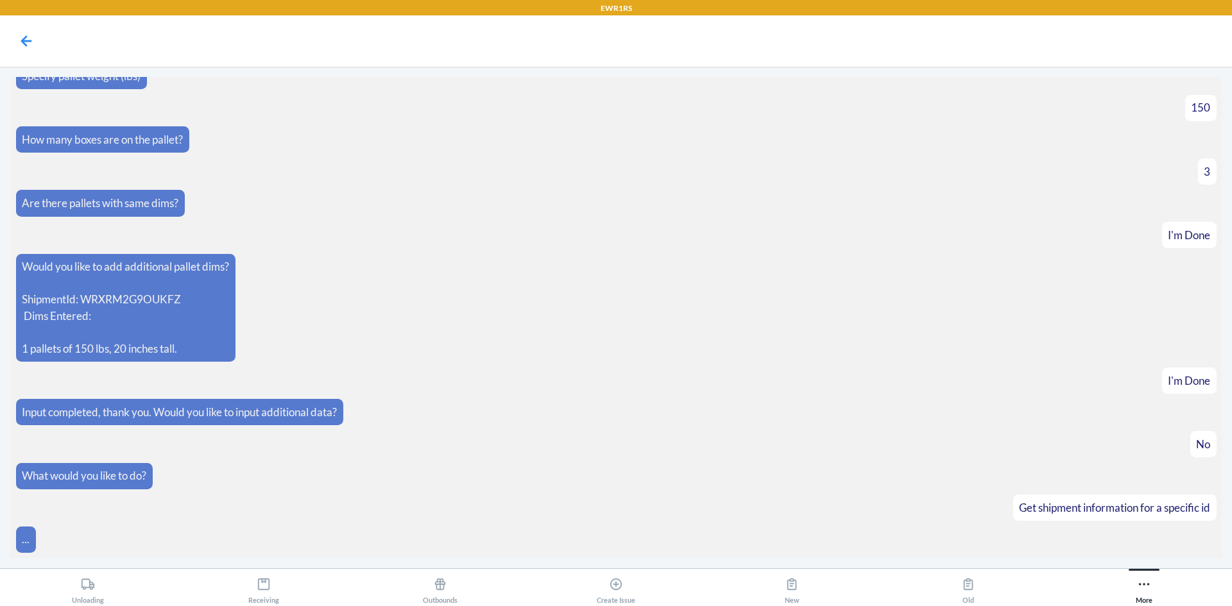
scroll to position [256, 0]
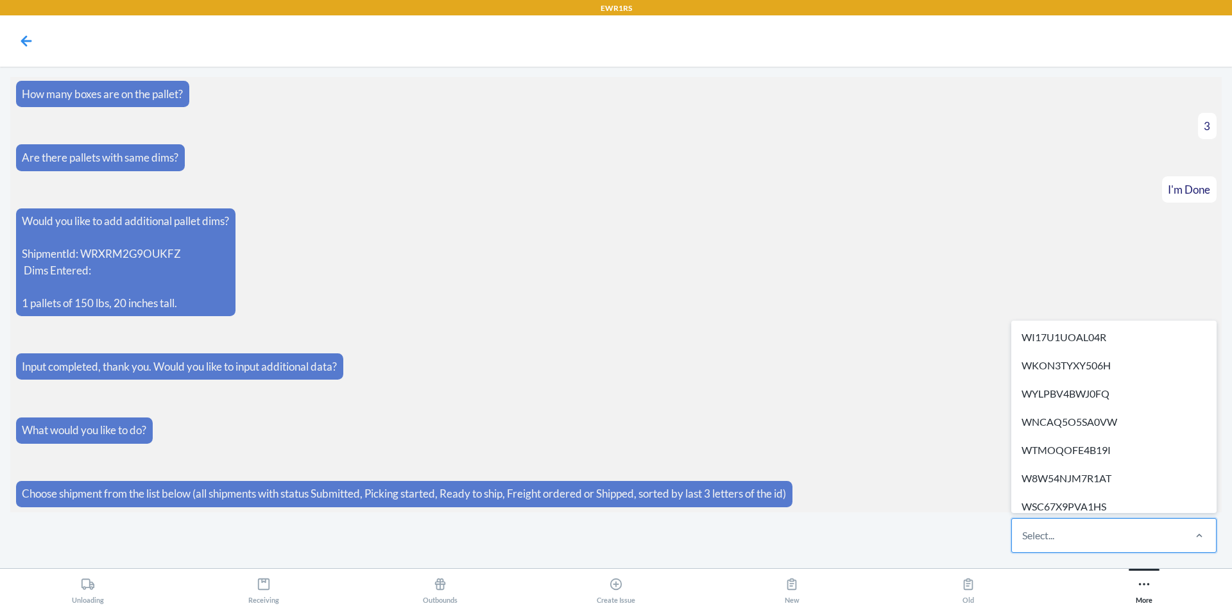
click at [1053, 540] on div "Select..." at bounding box center [1038, 535] width 32 height 15
click at [1023, 540] on input "option WI17U1UOAL04R focused, 1 of 270. 270 results available. Use Up and Down …" at bounding box center [1022, 535] width 1 height 15
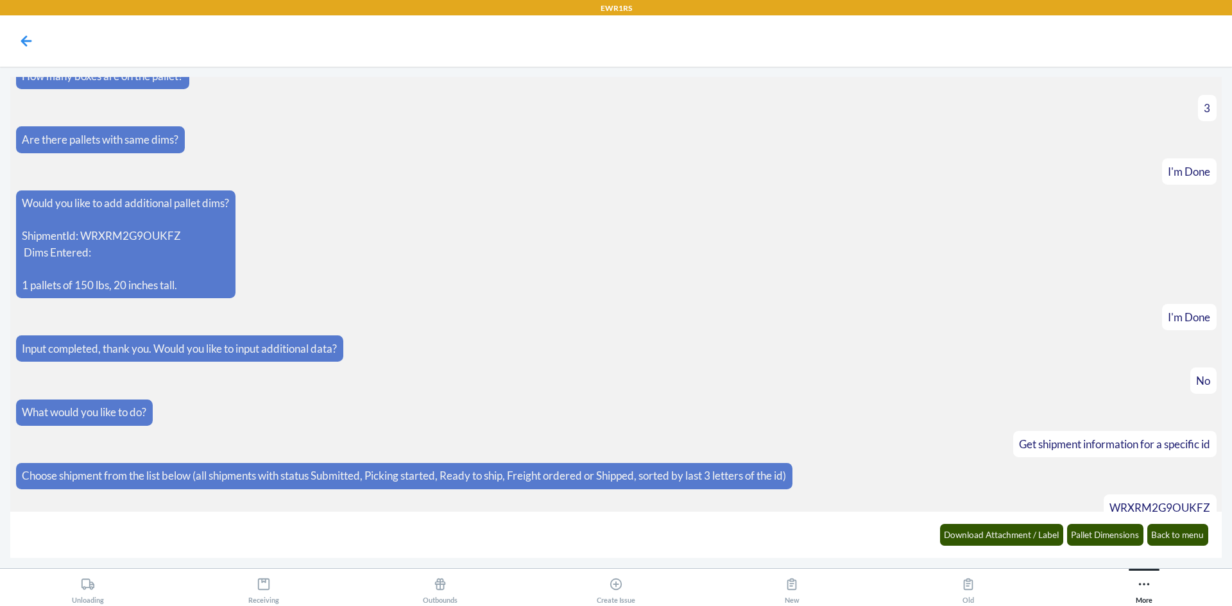
scroll to position [320, 0]
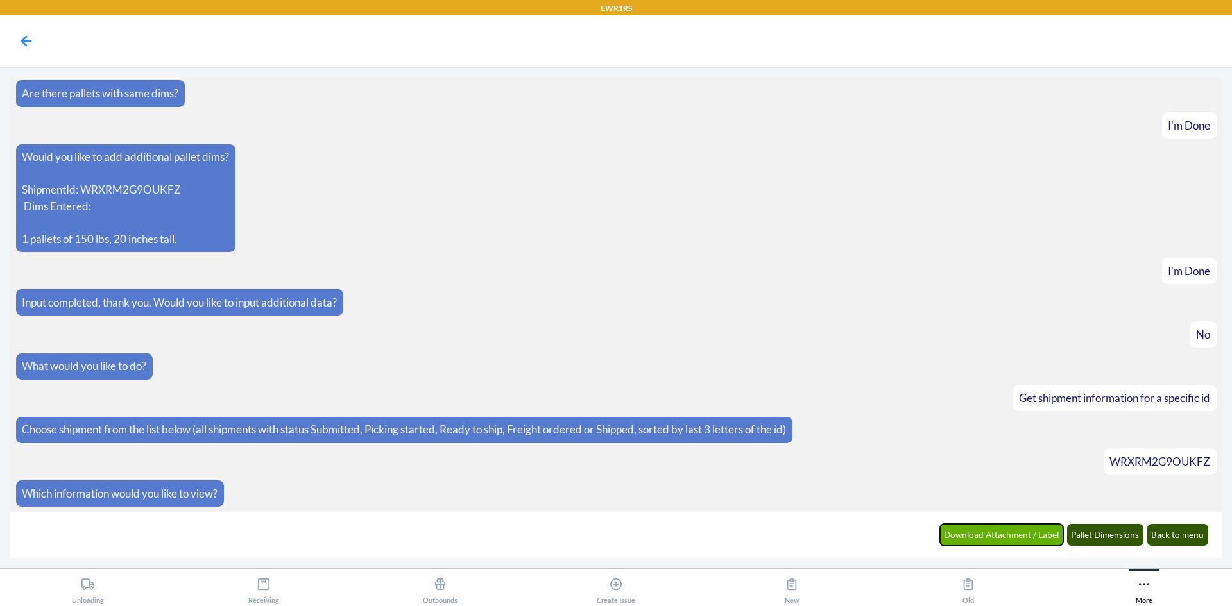
click at [1053, 539] on button "Download Attachment / Label" at bounding box center [1002, 535] width 124 height 22
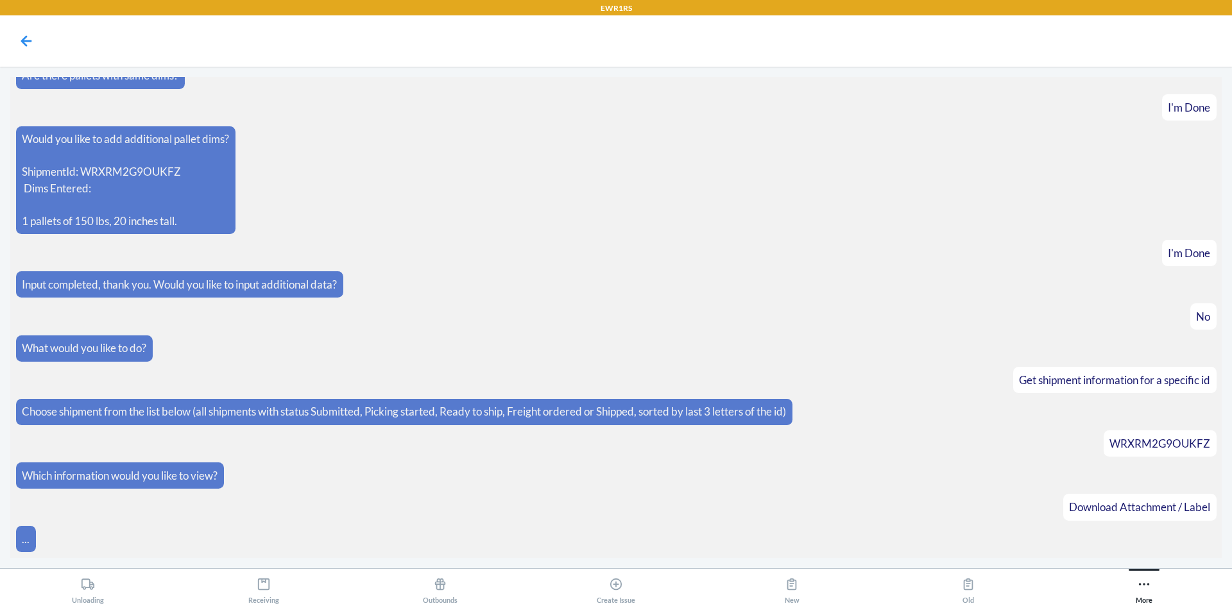
scroll to position [384, 0]
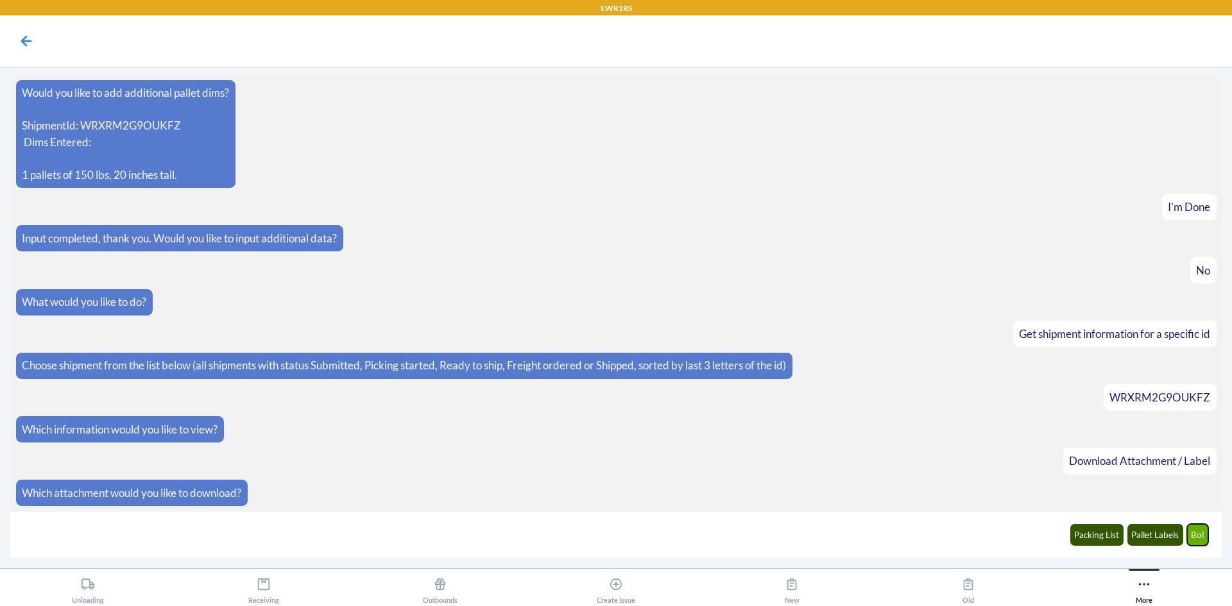
click at [1207, 536] on button "Bol" at bounding box center [1198, 535] width 22 height 22
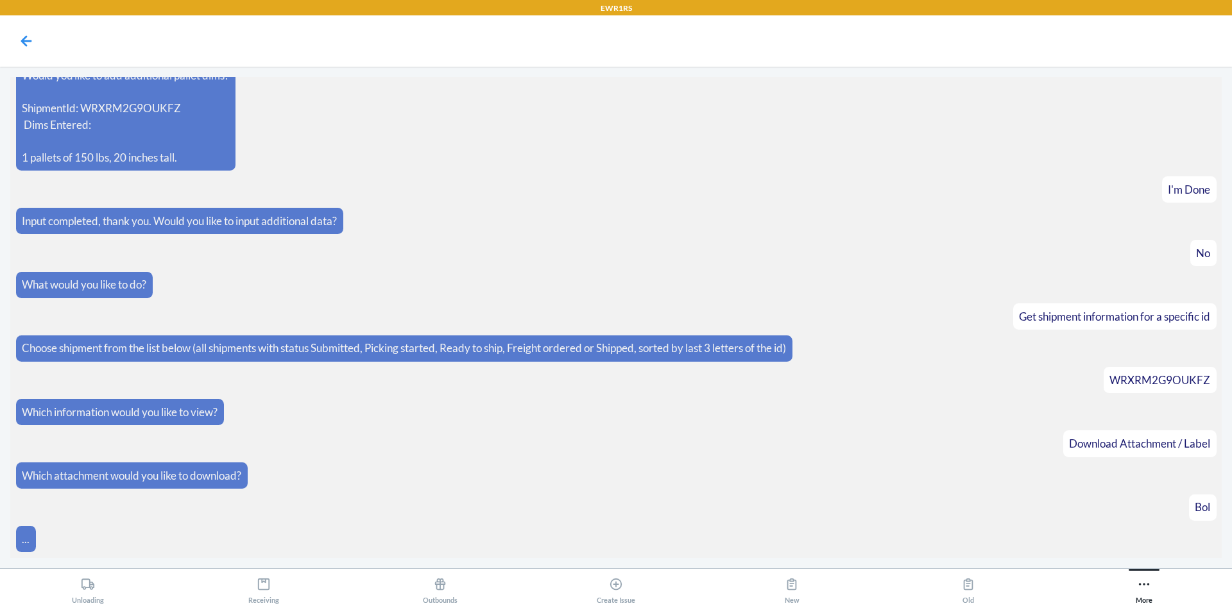
scroll to position [448, 0]
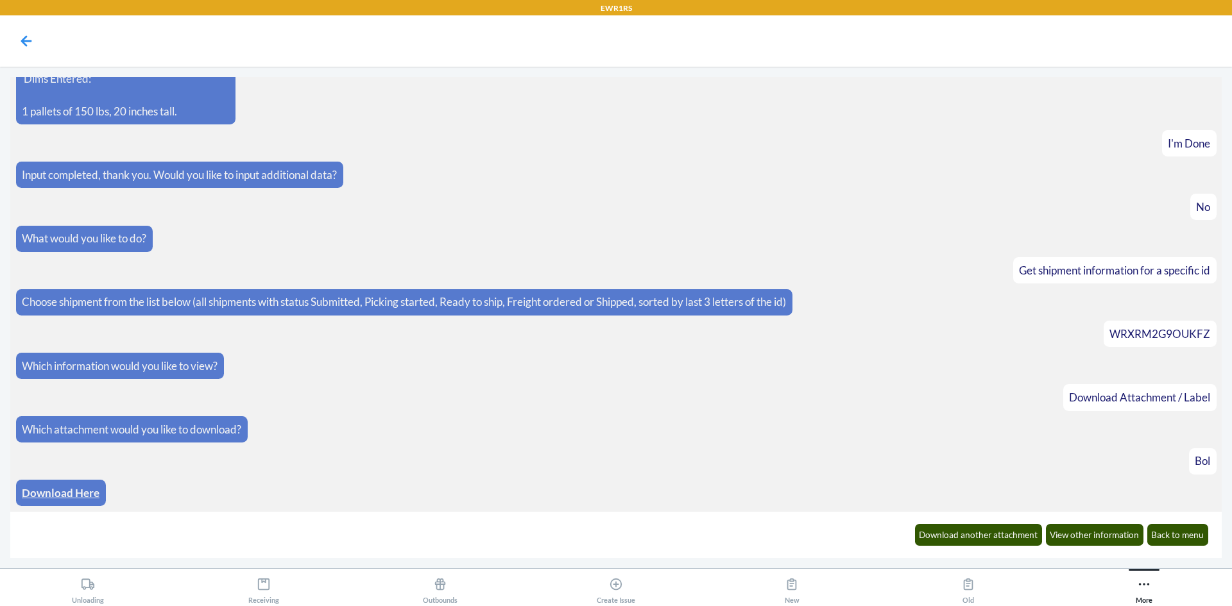
click at [53, 488] on link "Download Here" at bounding box center [61, 492] width 78 height 13
click at [958, 538] on button "Download another attachment" at bounding box center [979, 535] width 128 height 22
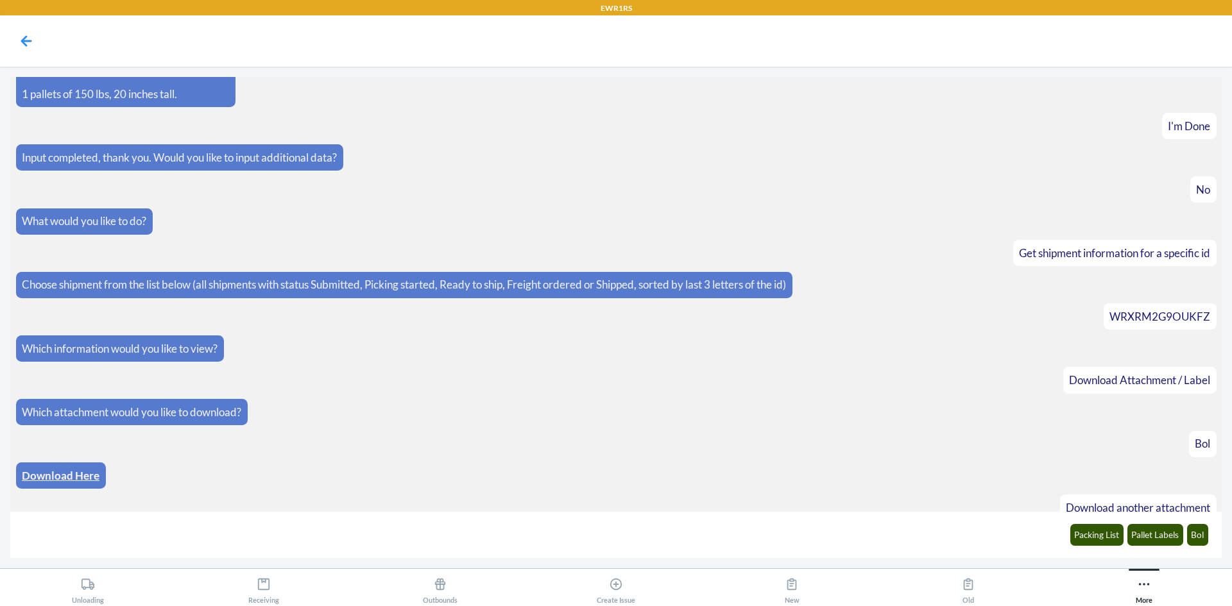
scroll to position [511, 0]
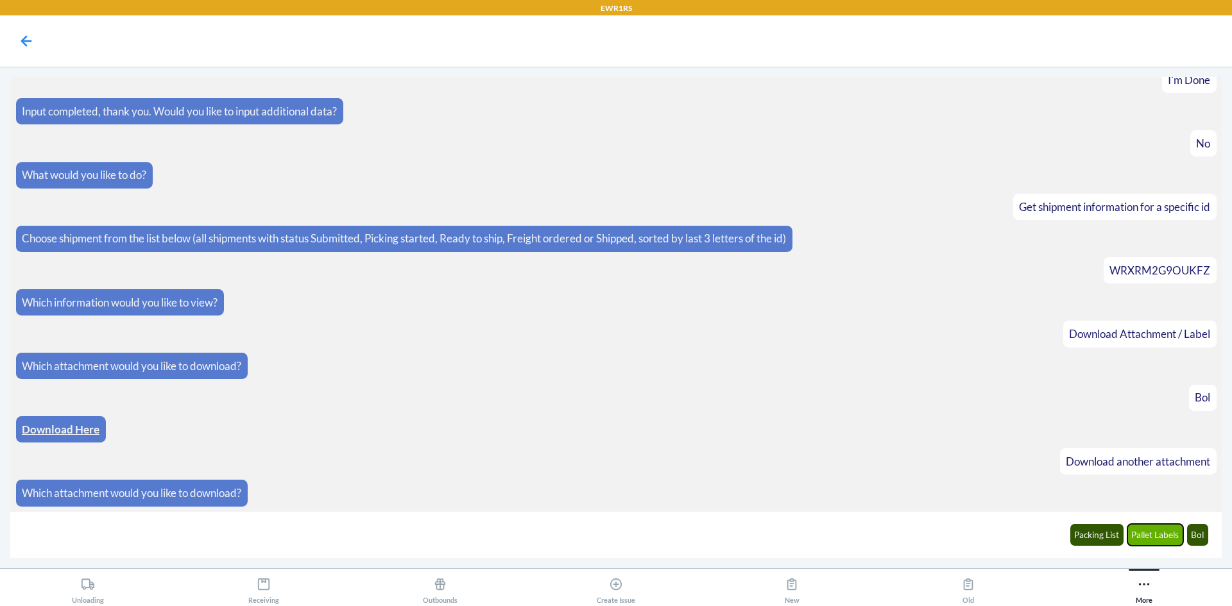
click at [1146, 543] on button "Pallet Labels" at bounding box center [1155, 535] width 56 height 22
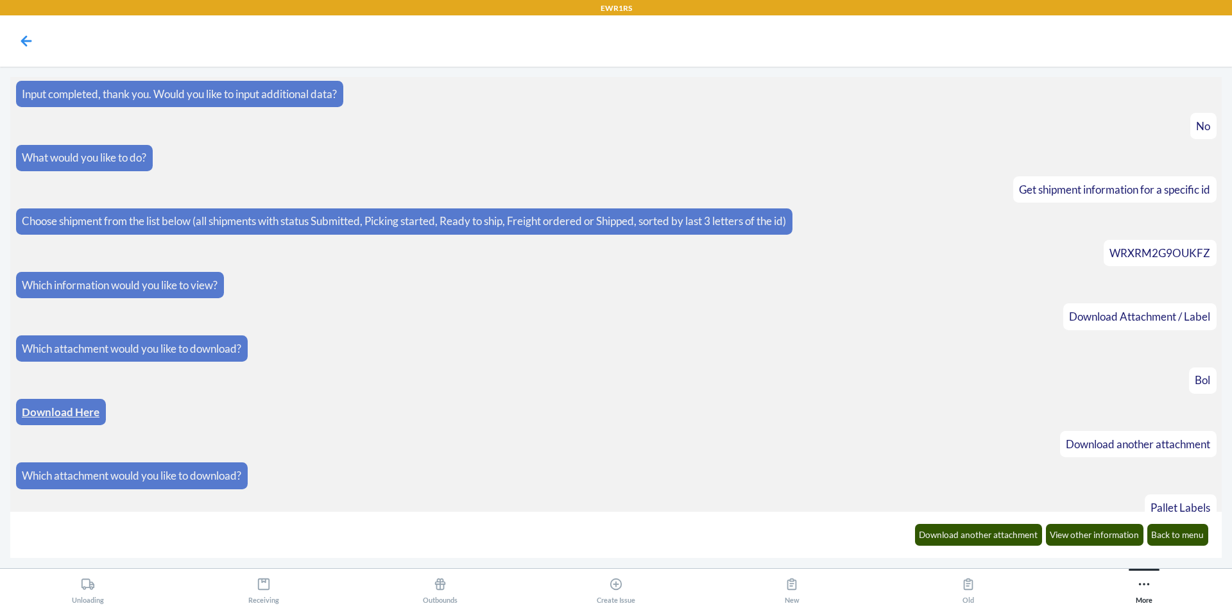
scroll to position [575, 0]
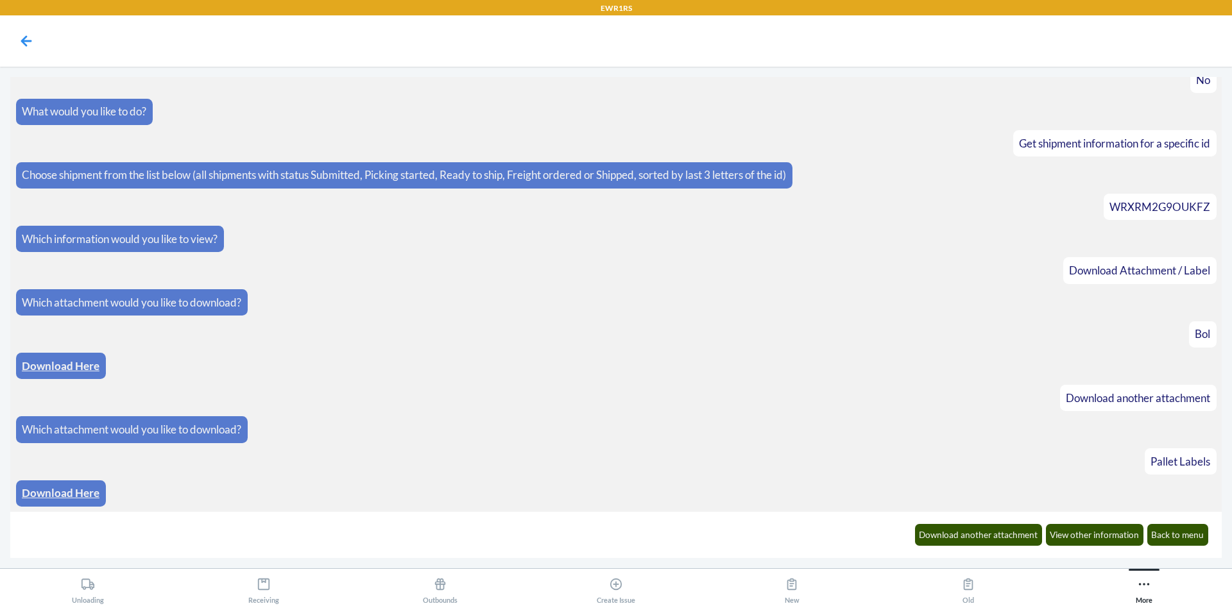
click at [67, 489] on link "Download Here" at bounding box center [61, 492] width 78 height 13
click at [1180, 541] on button "Back to menu" at bounding box center [1178, 535] width 62 height 22
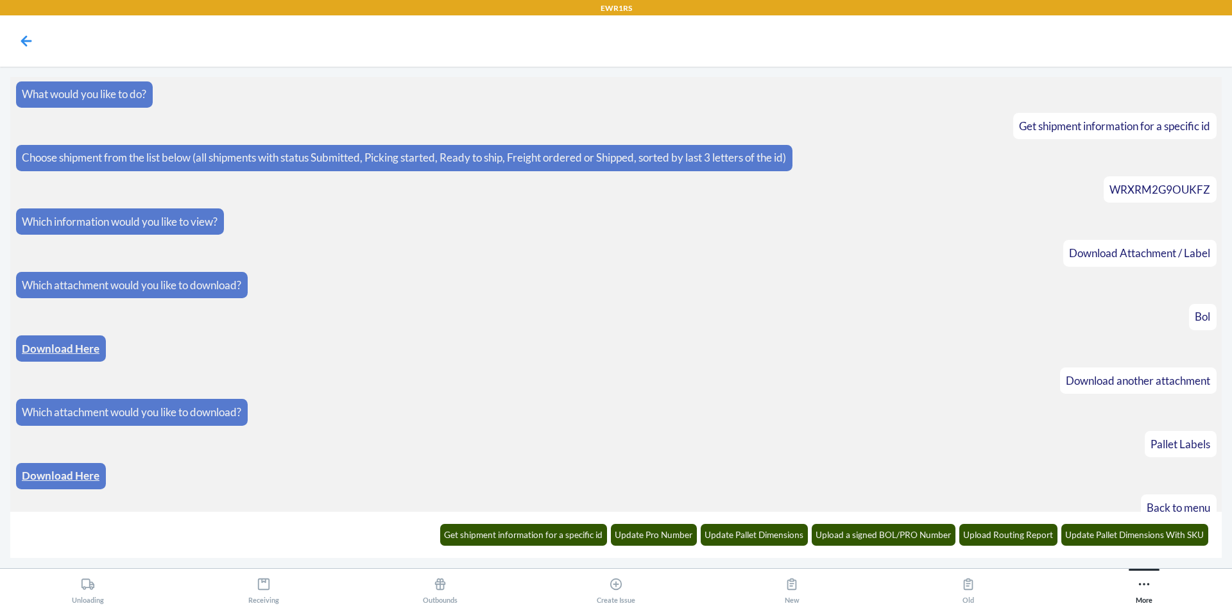
scroll to position [638, 0]
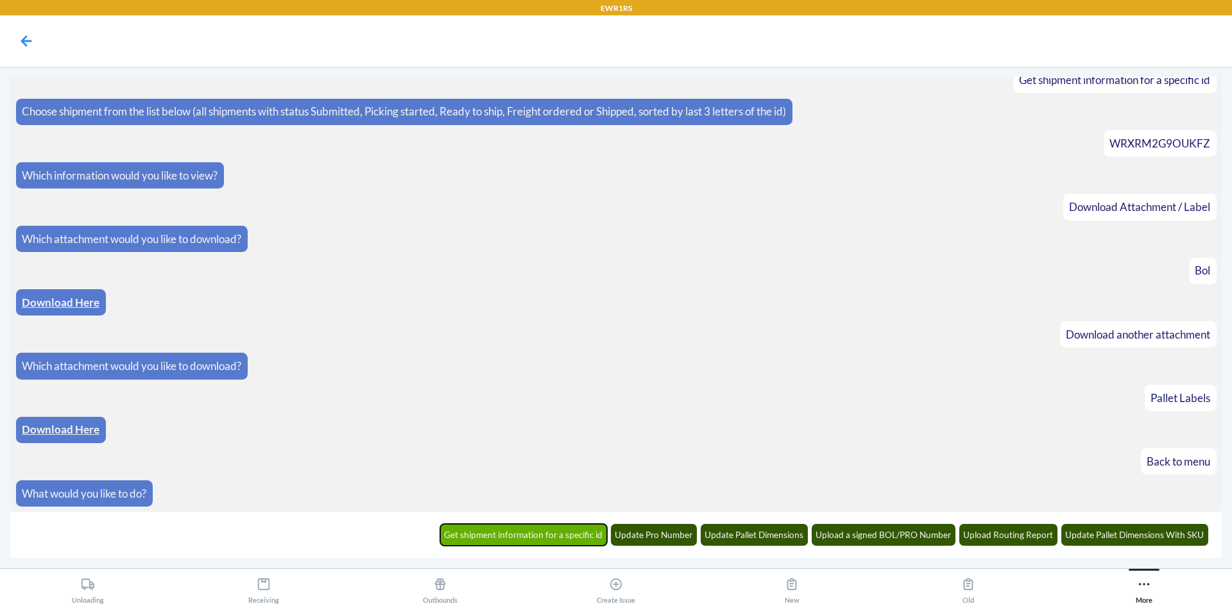
click at [558, 534] on button "Get shipment information for a specific id" at bounding box center [523, 535] width 167 height 22
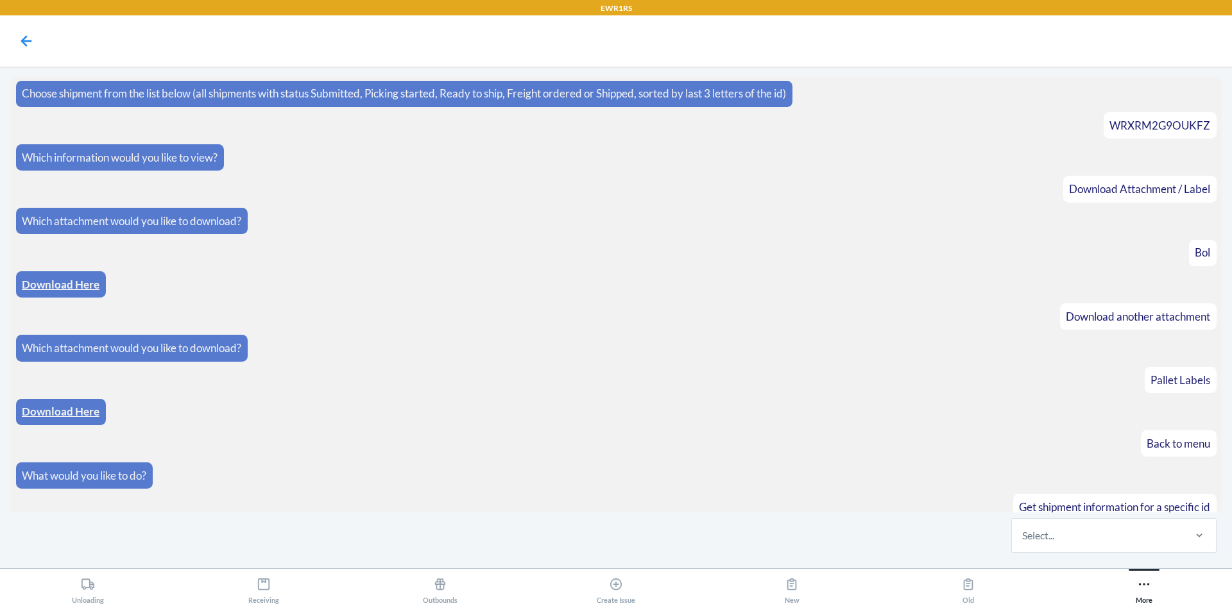
scroll to position [702, 0]
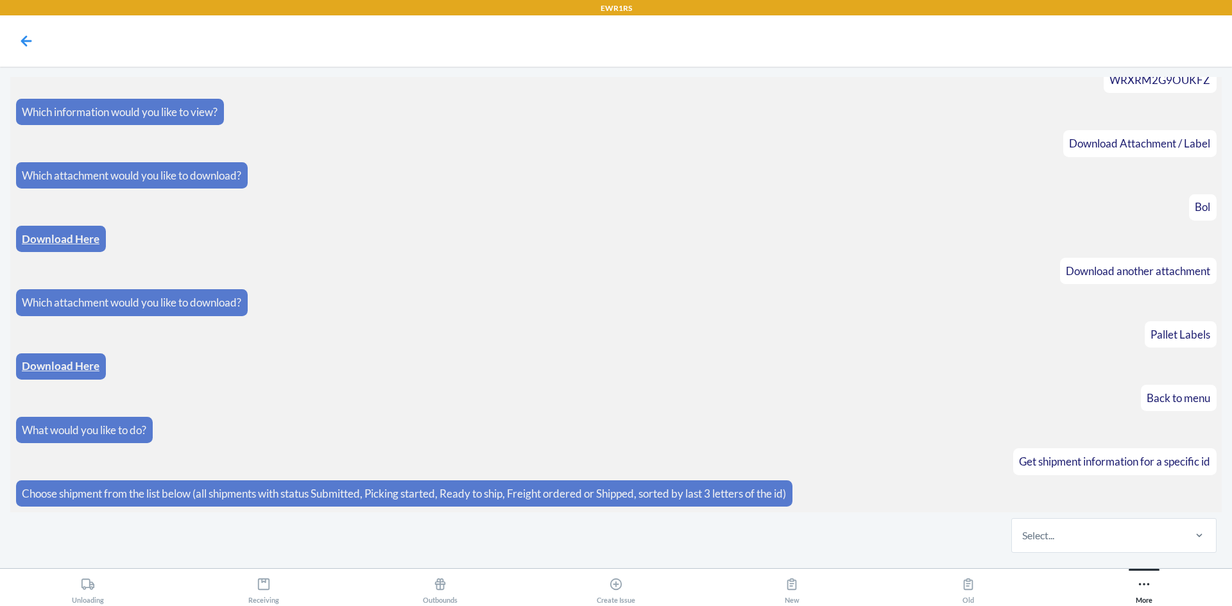
click at [1133, 543] on div "Select..." at bounding box center [1097, 535] width 171 height 33
click at [1023, 543] on input "Select..." at bounding box center [1022, 535] width 1 height 15
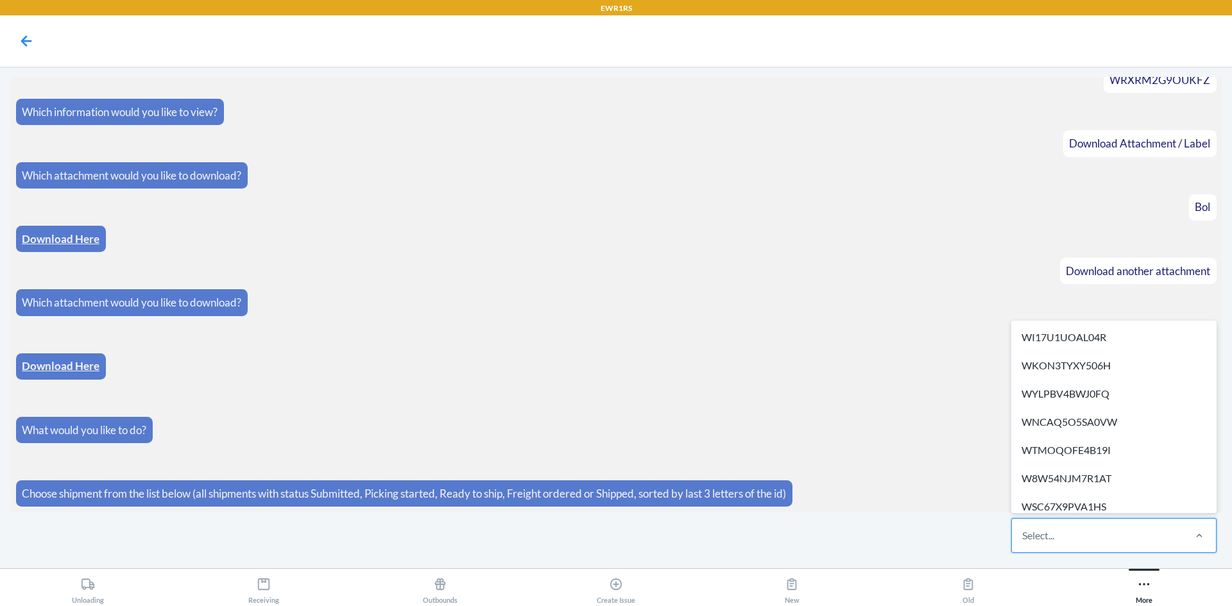
paste input "WNMD1TYXK0VXJ"
type input "WNMD1TYXK0VXJ"
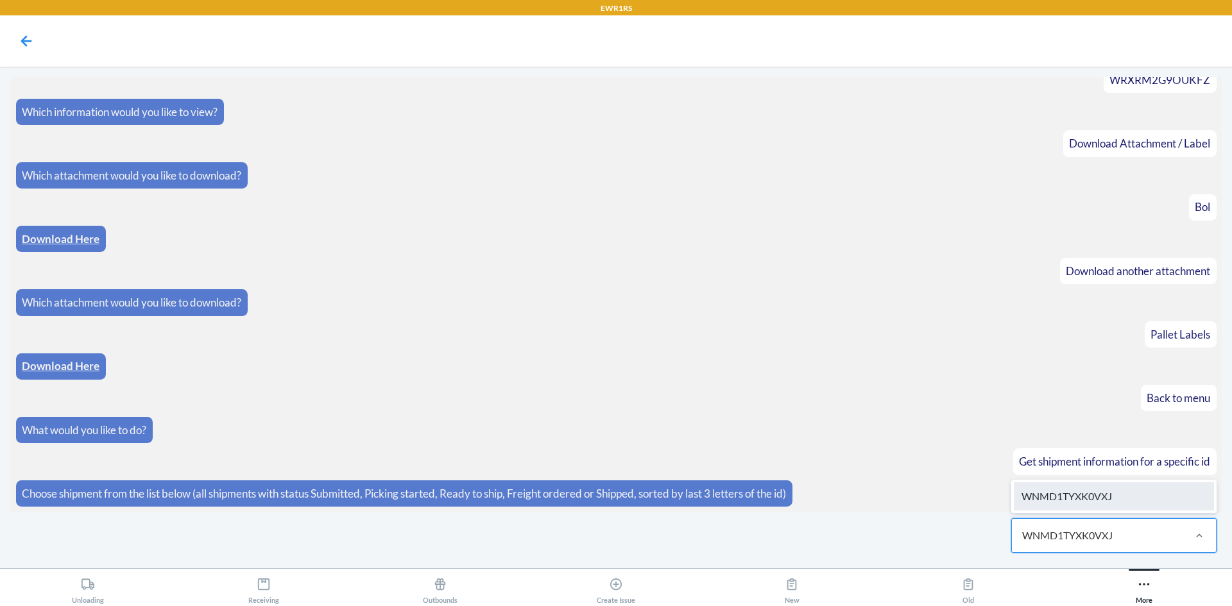
click at [1069, 495] on div "WNMD1TYXK0VXJ" at bounding box center [1114, 496] width 200 height 28
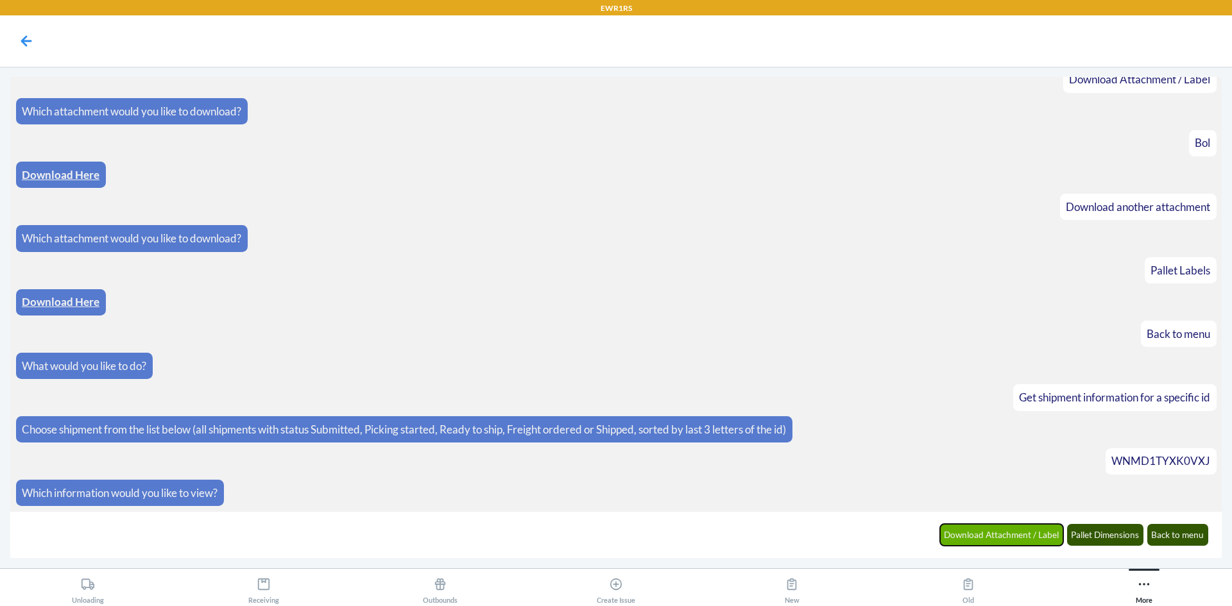
click at [1014, 537] on button "Download Attachment / Label" at bounding box center [1002, 535] width 124 height 22
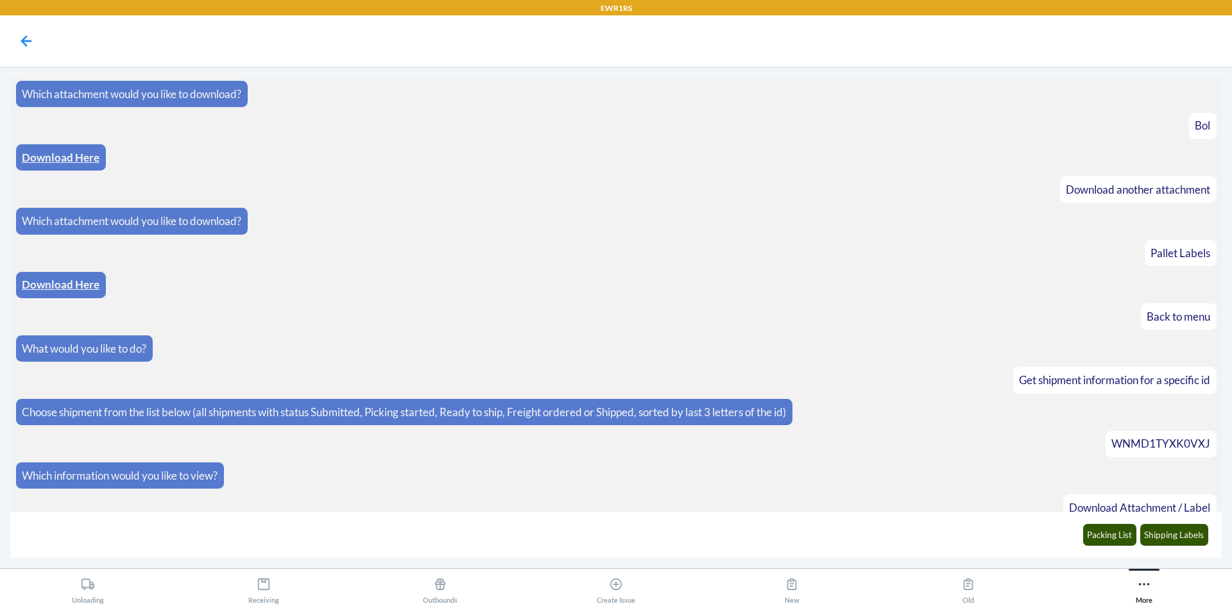
scroll to position [829, 0]
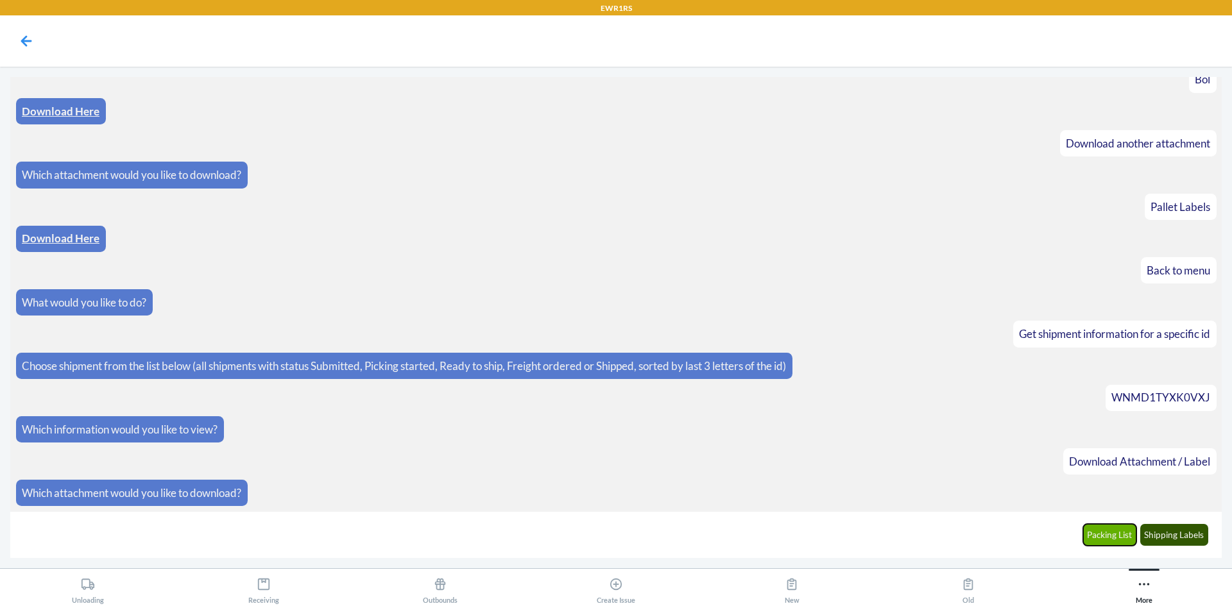
click at [1123, 539] on button "Packing List" at bounding box center [1110, 535] width 54 height 22
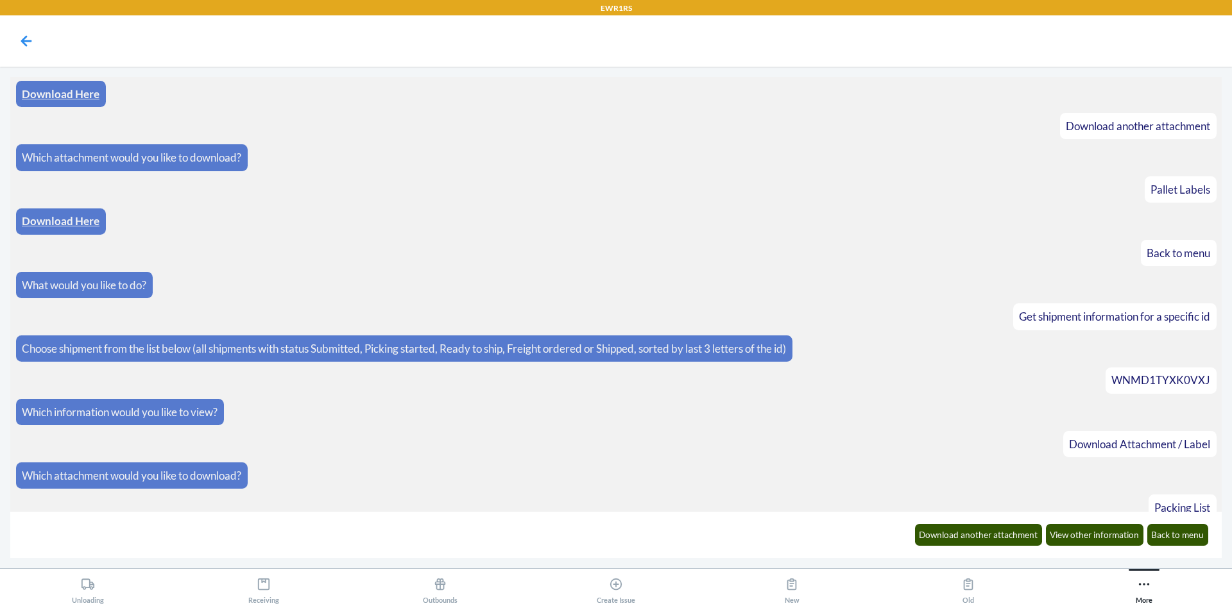
scroll to position [893, 0]
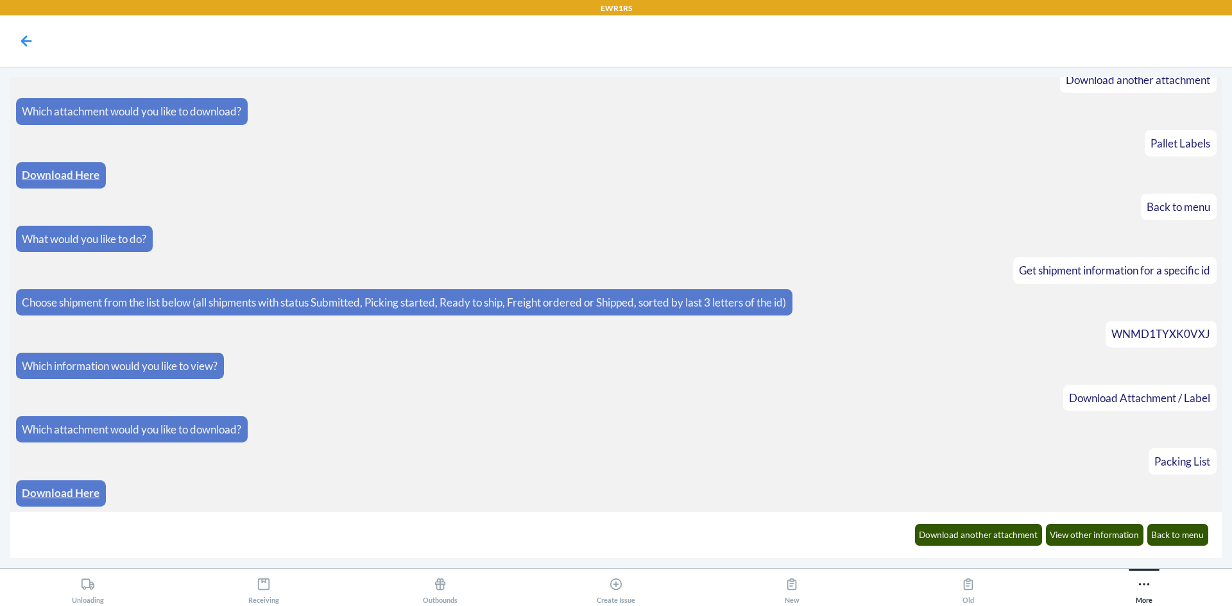
click at [65, 486] on p "Download Here" at bounding box center [61, 493] width 78 height 17
click at [64, 502] on div "Download Here" at bounding box center [61, 493] width 90 height 26
click at [79, 493] on link "Download Here" at bounding box center [61, 492] width 78 height 13
click at [1014, 536] on button "Download another attachment" at bounding box center [979, 535] width 128 height 22
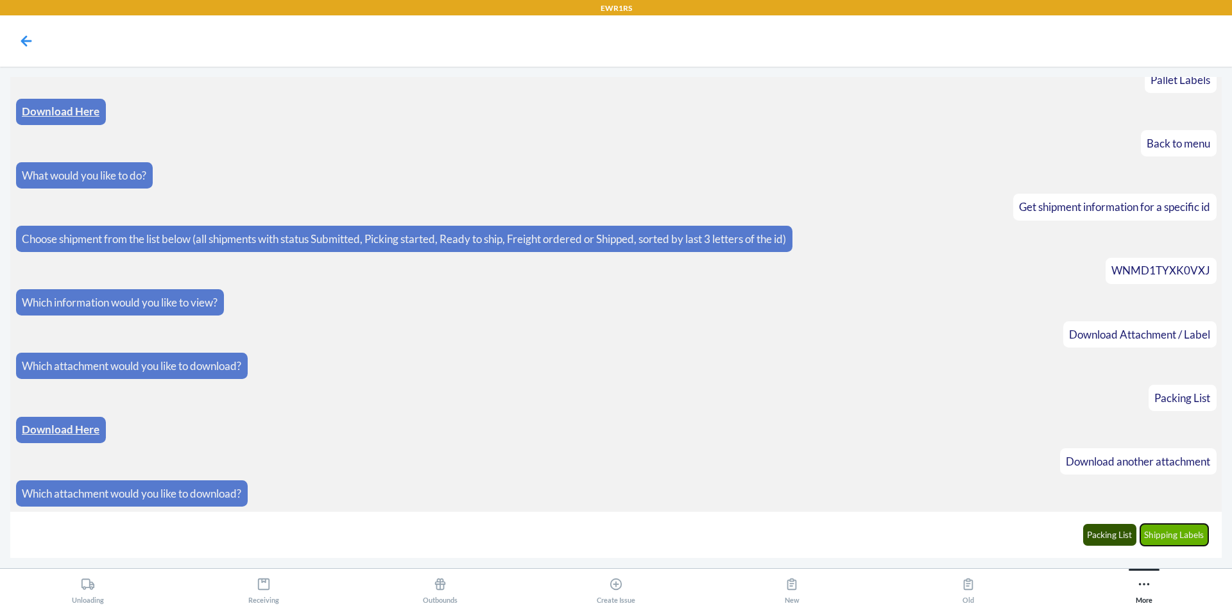
click at [1156, 538] on button "Shipping Labels" at bounding box center [1174, 535] width 69 height 22
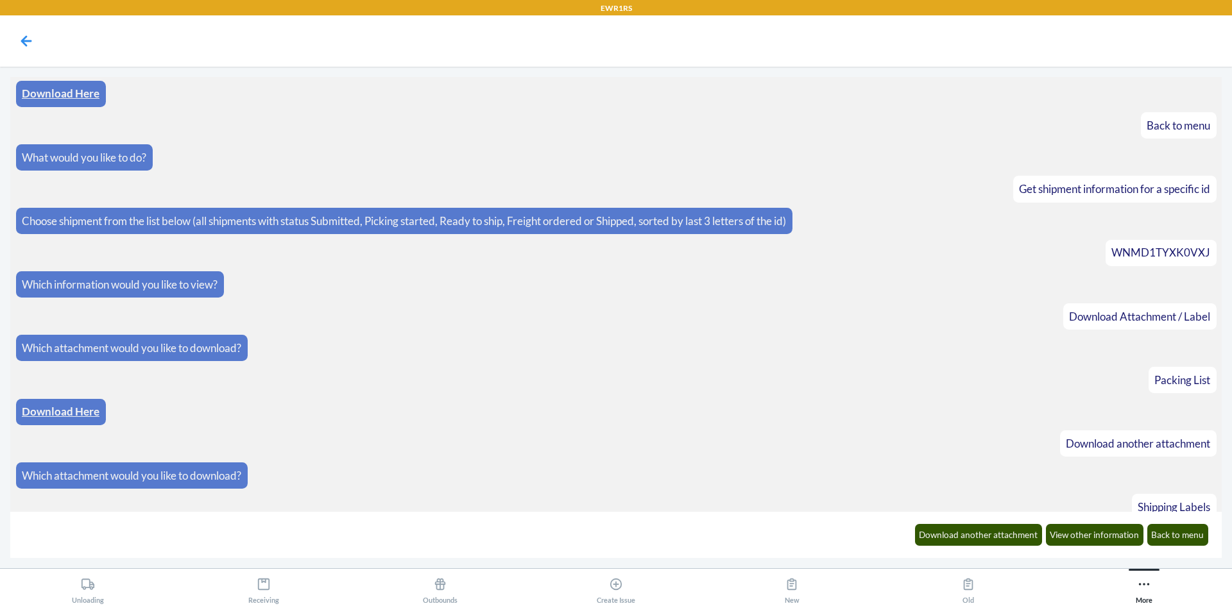
scroll to position [1021, 0]
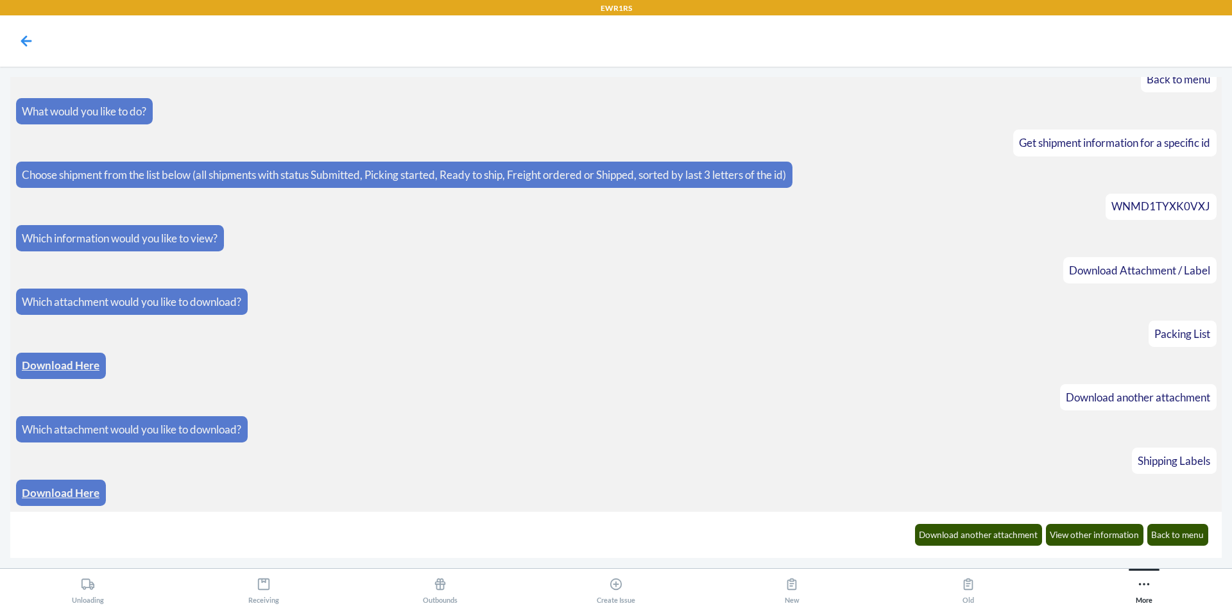
click at [68, 494] on link "Download Here" at bounding box center [61, 492] width 78 height 13
